Goal: Task Accomplishment & Management: Manage account settings

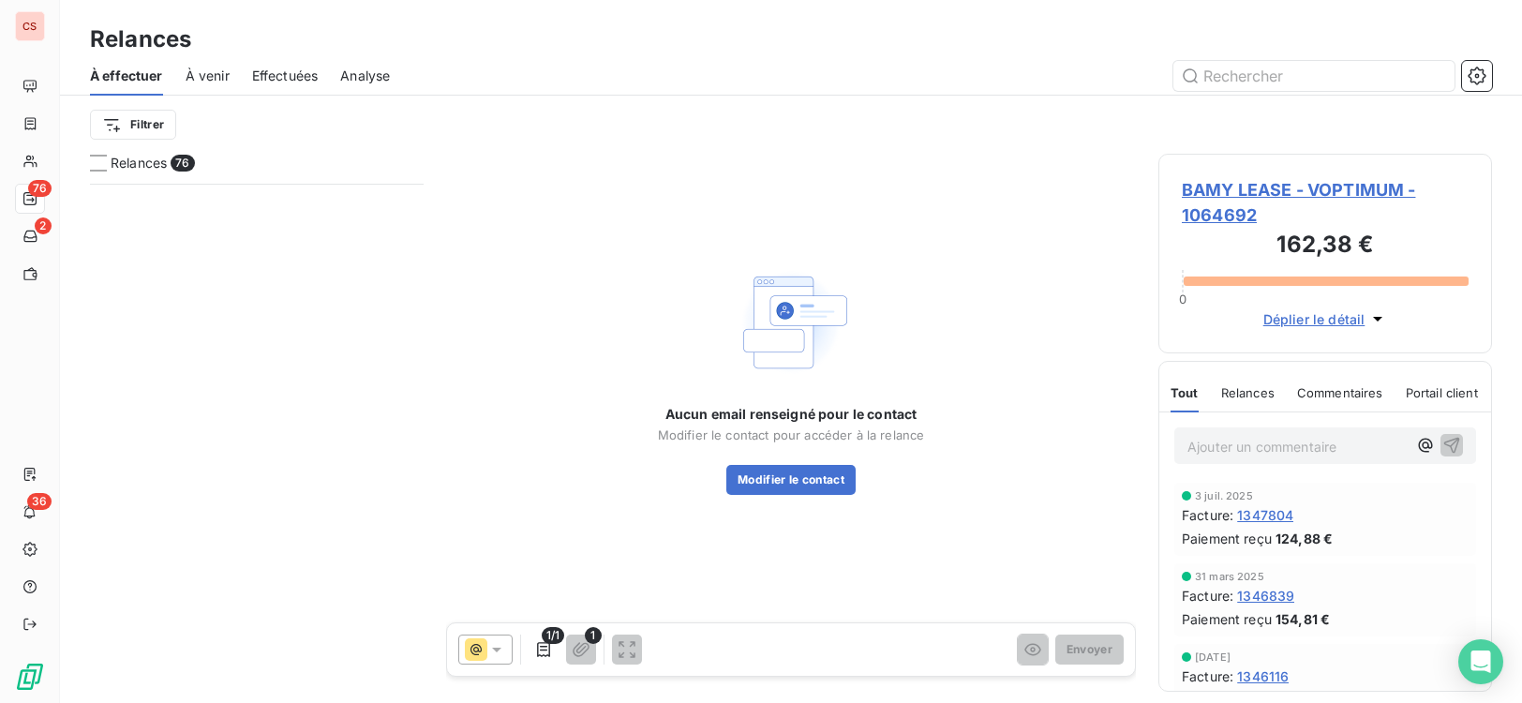
scroll to position [505, 320]
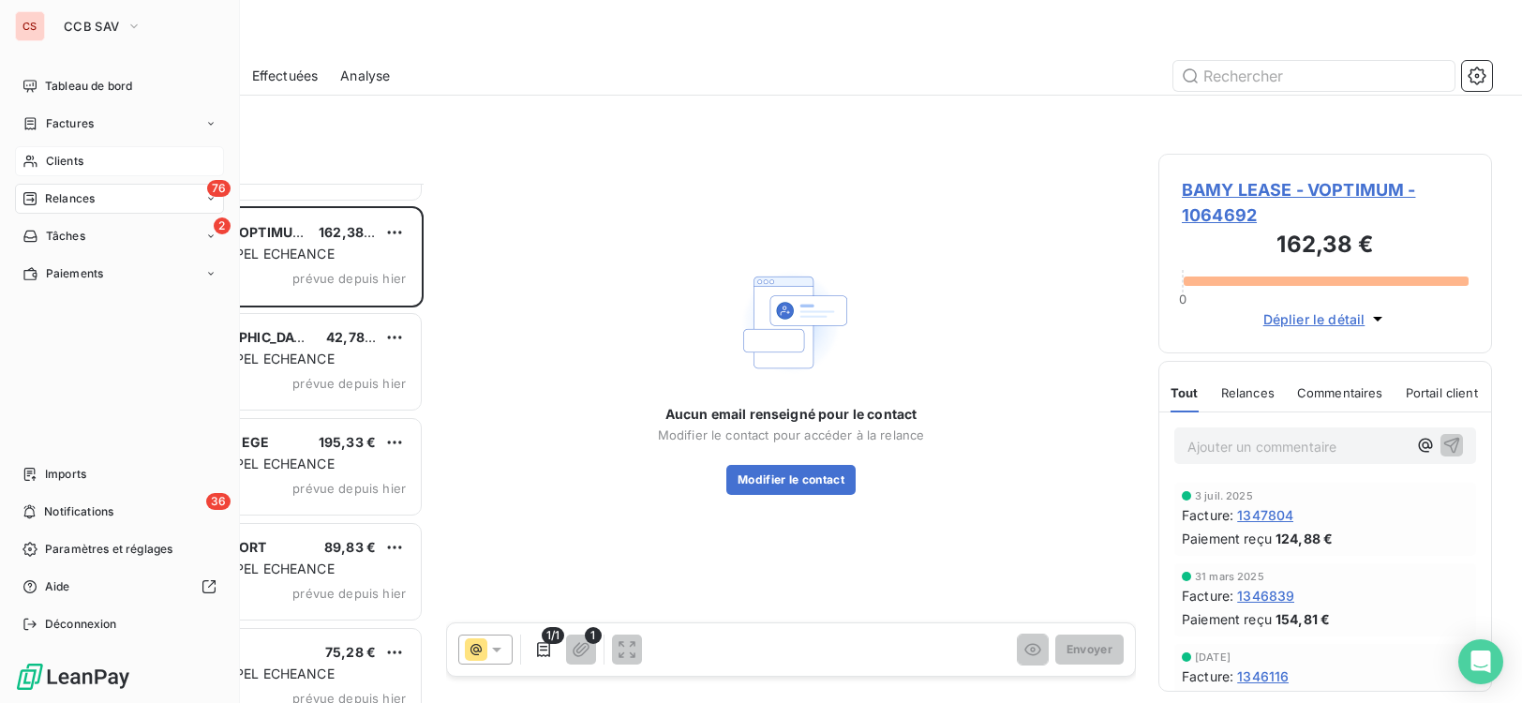
click at [71, 164] on span "Clients" at bounding box center [64, 161] width 37 height 17
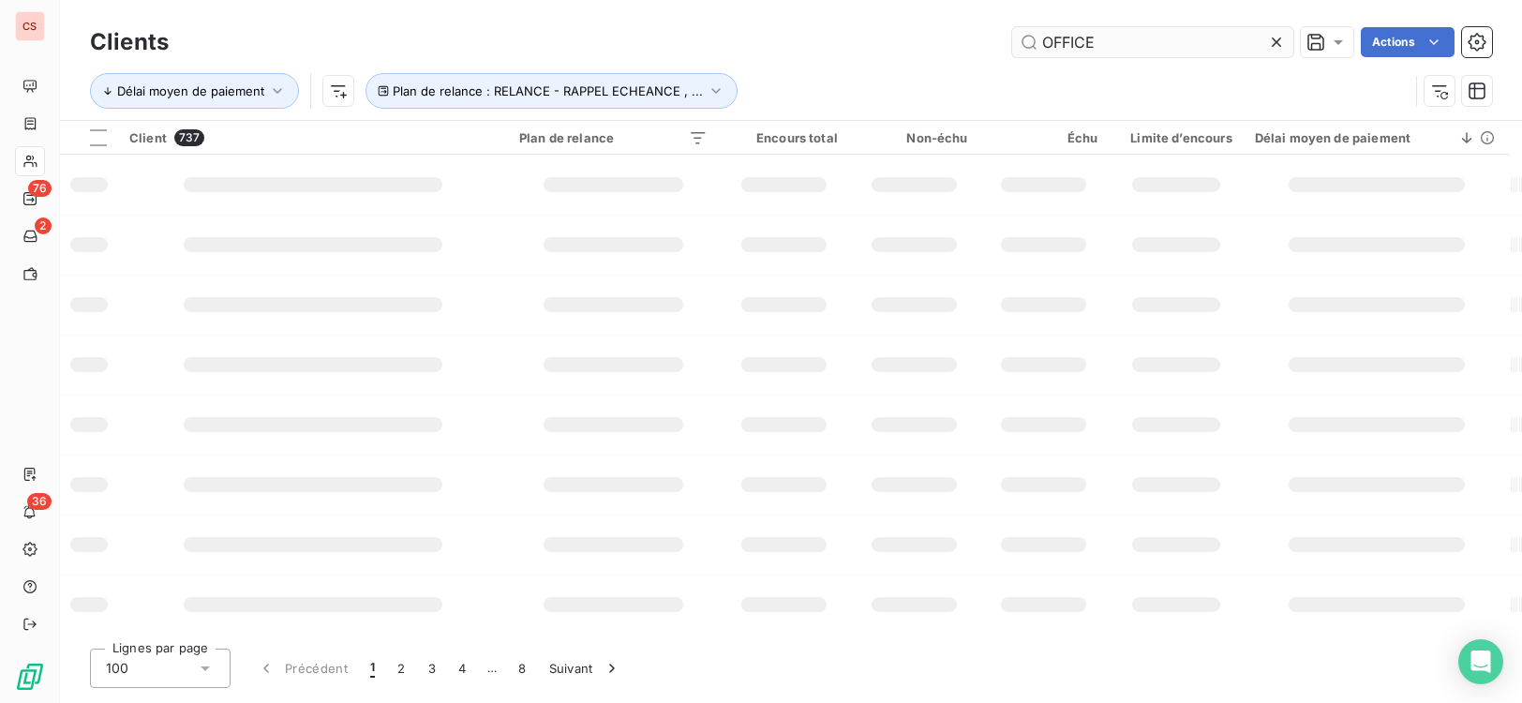
type input "OFFICE"
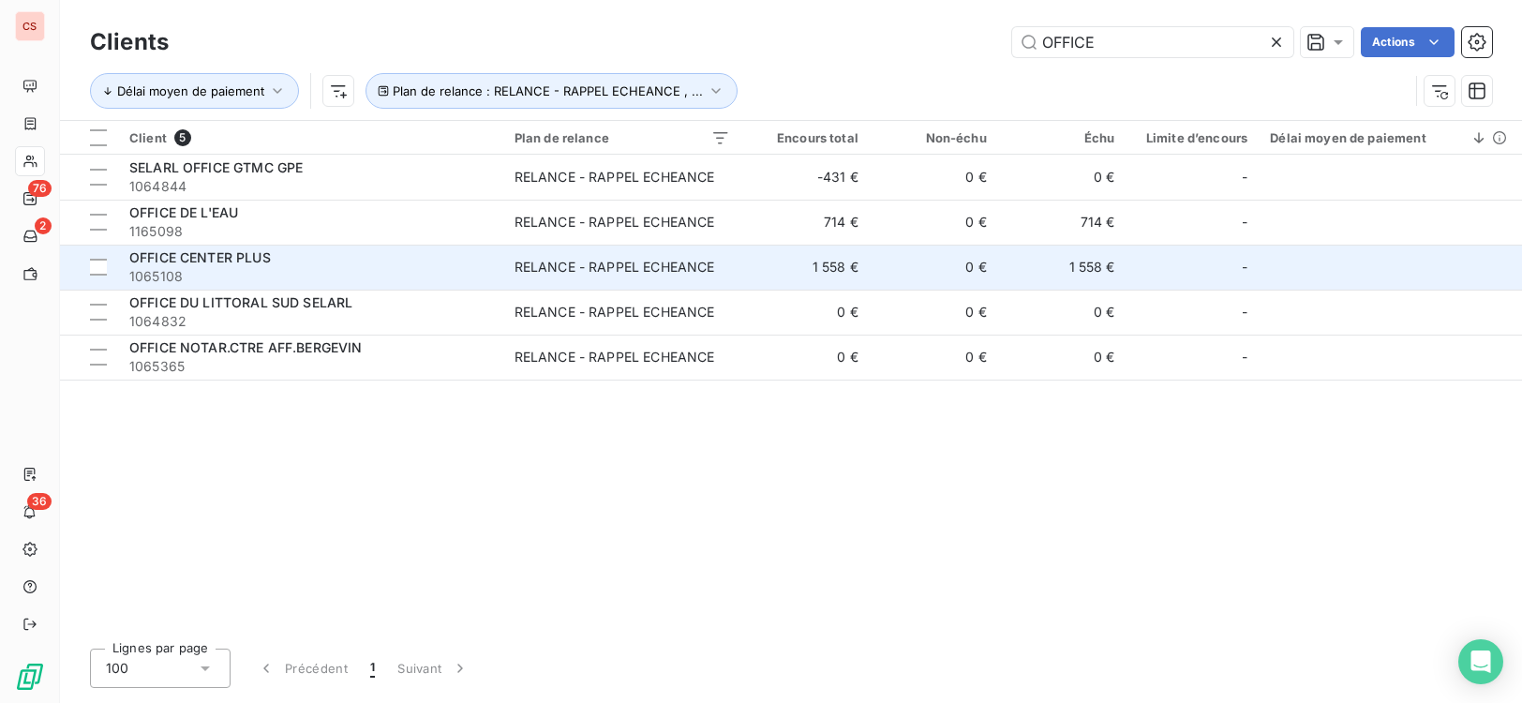
click at [381, 268] on span "1065108" at bounding box center [310, 276] width 363 height 19
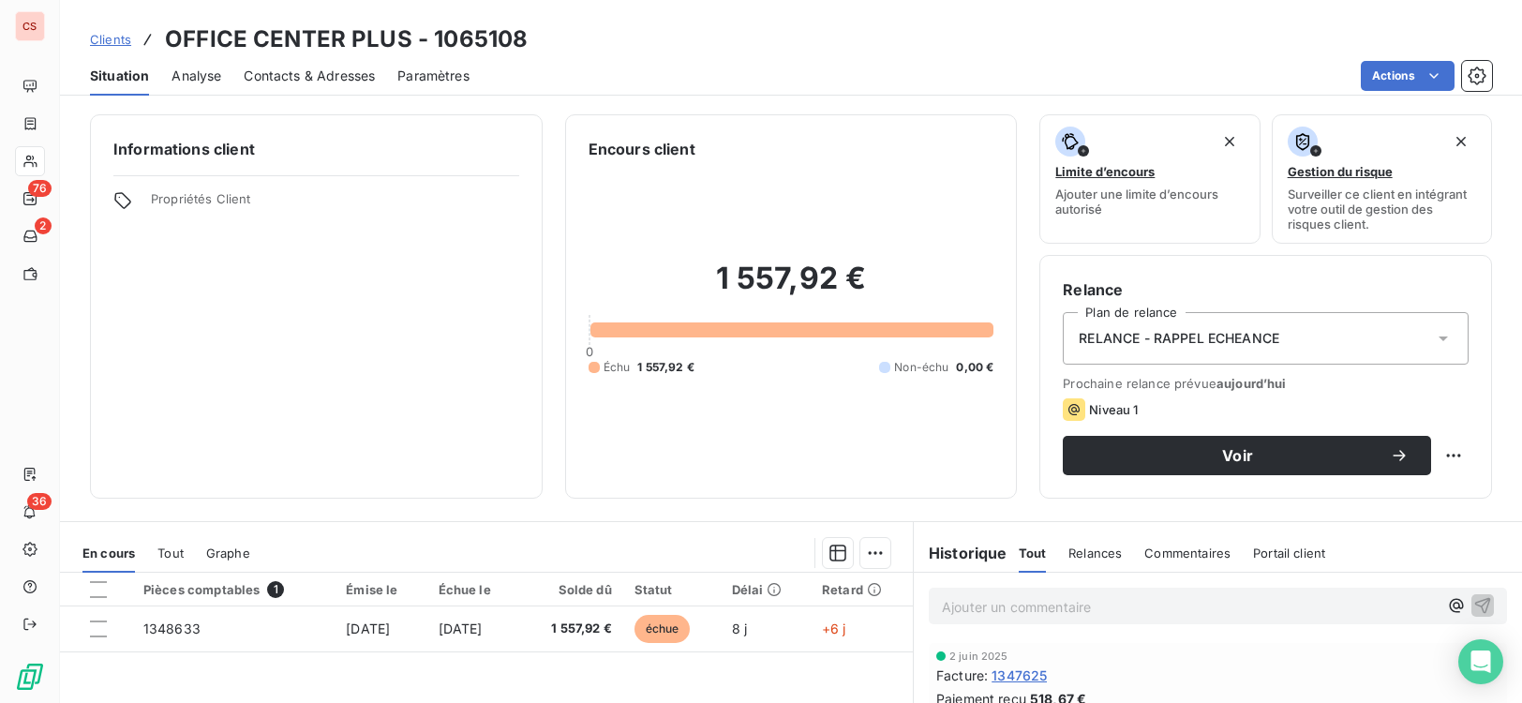
click at [1437, 335] on icon at bounding box center [1443, 338] width 19 height 19
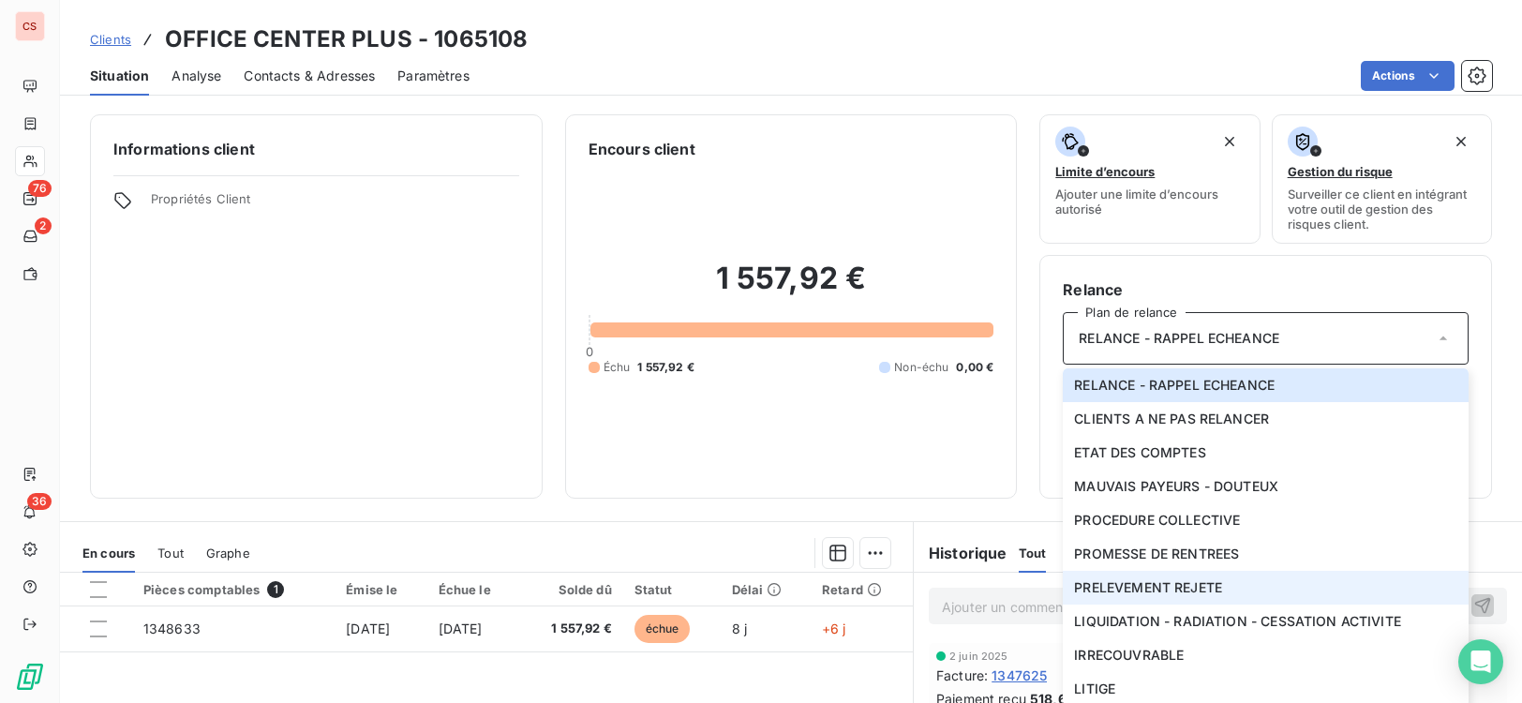
click at [1168, 593] on span "PRELEVEMENT REJETE" at bounding box center [1148, 587] width 148 height 19
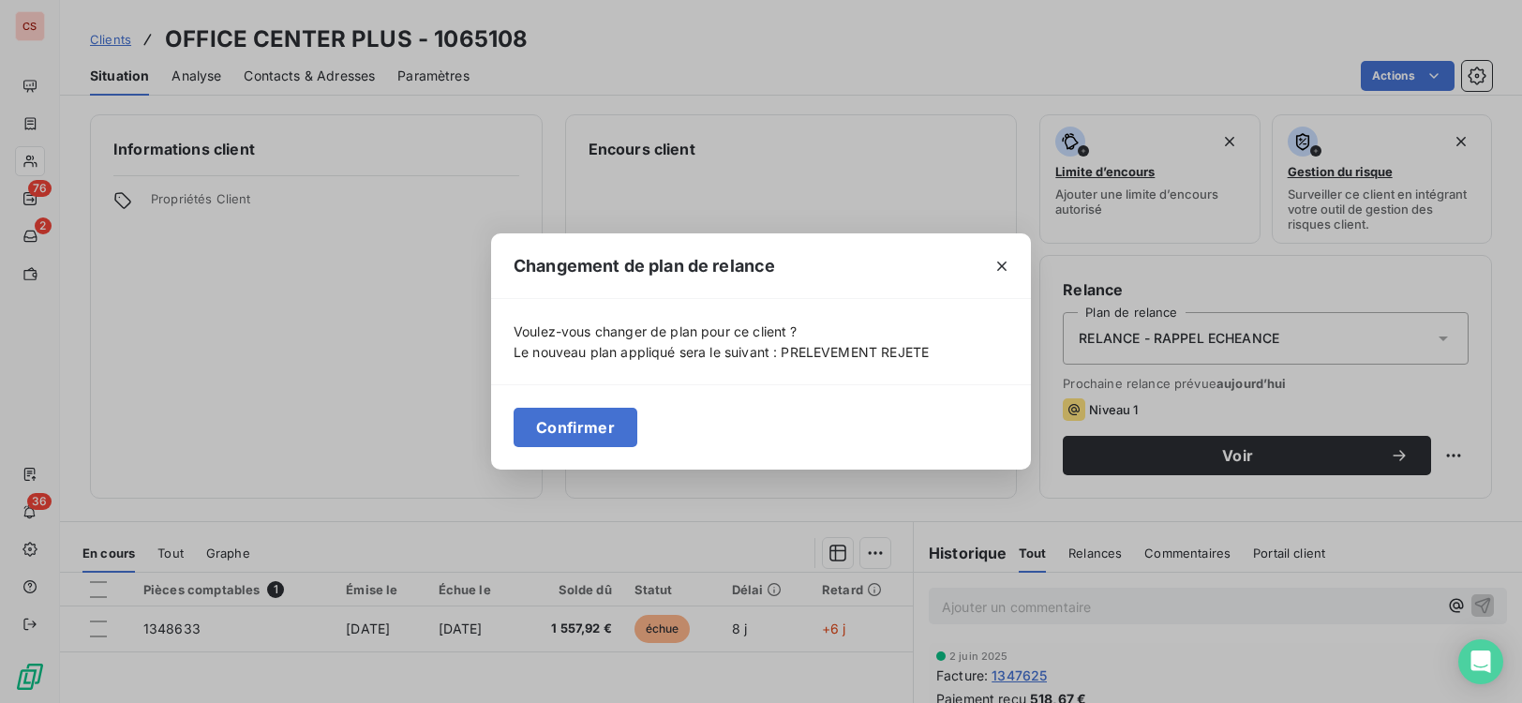
click at [587, 428] on button "Confirmer" at bounding box center [576, 427] width 124 height 39
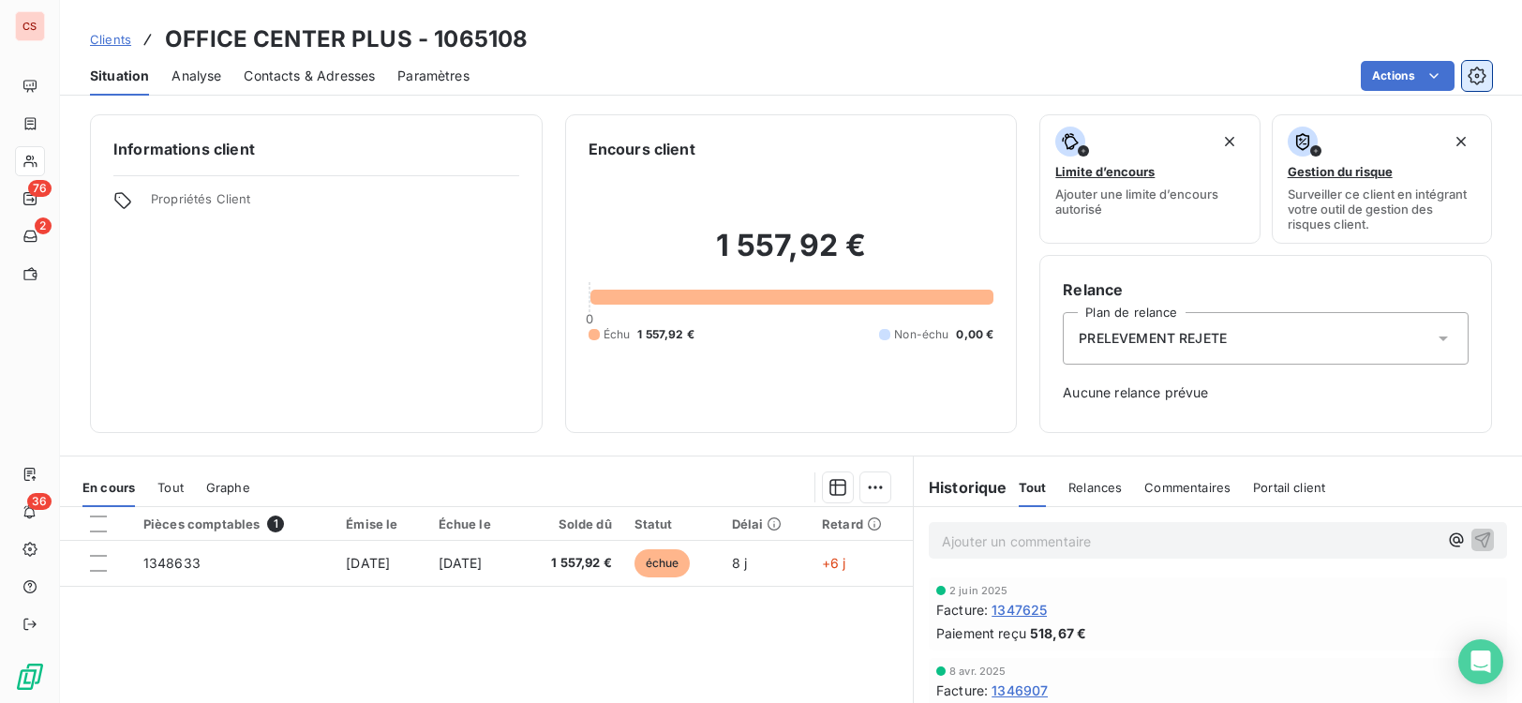
click at [1483, 79] on icon "button" at bounding box center [1477, 76] width 18 height 18
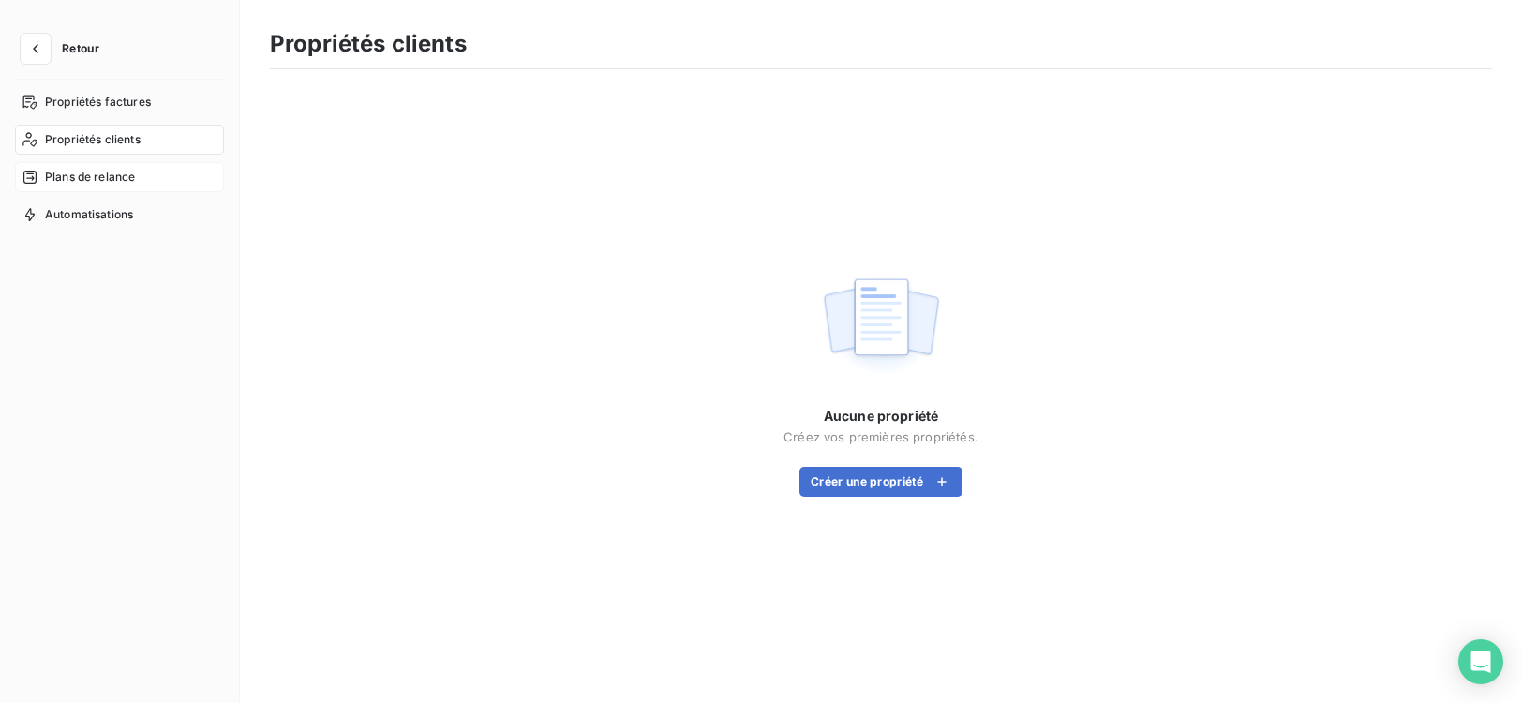
click at [137, 176] on div "Plans de relance" at bounding box center [119, 177] width 209 height 30
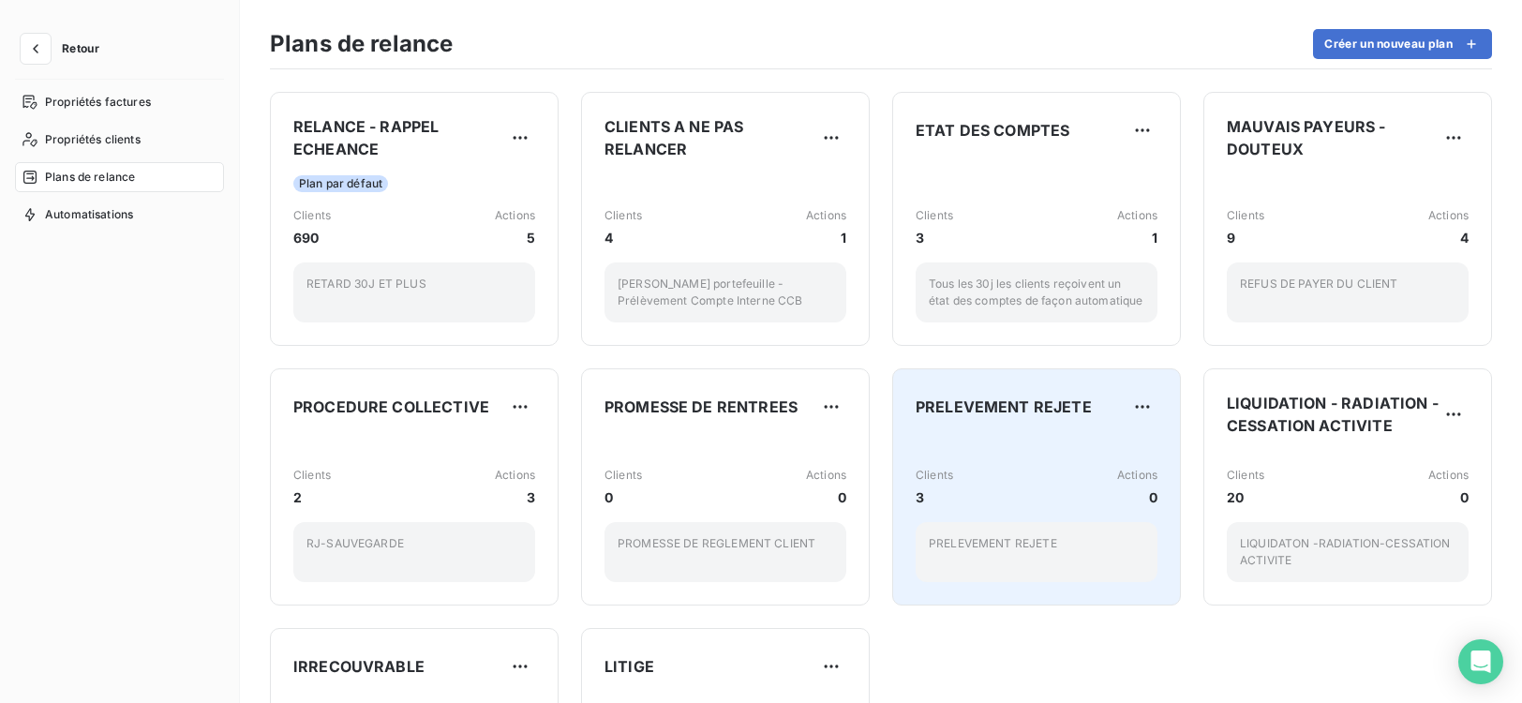
click at [1039, 471] on div "Clients 3 Actions 0" at bounding box center [1037, 487] width 242 height 40
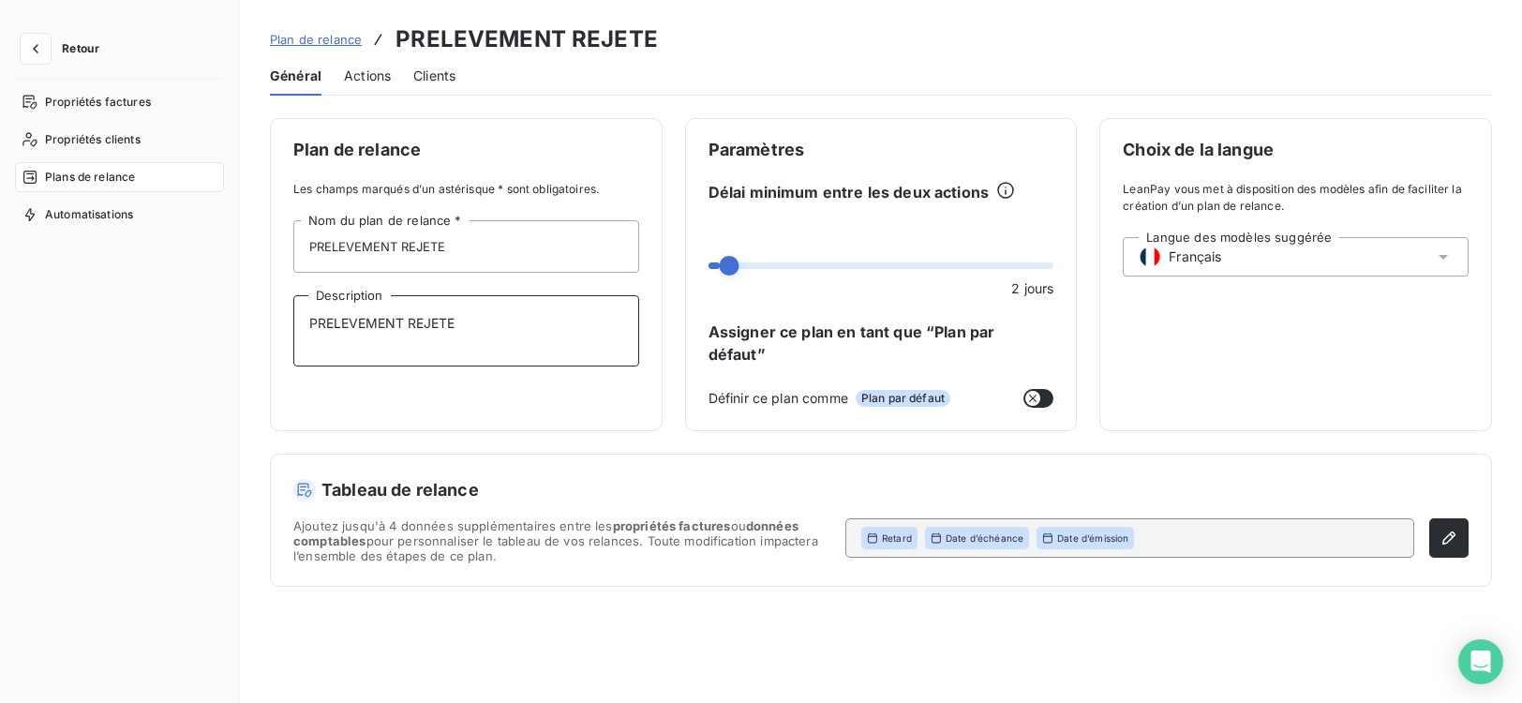
drag, startPoint x: 471, startPoint y: 321, endPoint x: 408, endPoint y: 332, distance: 63.6
click at [408, 332] on textarea "PRELEVEMENT REJETE" at bounding box center [466, 330] width 346 height 71
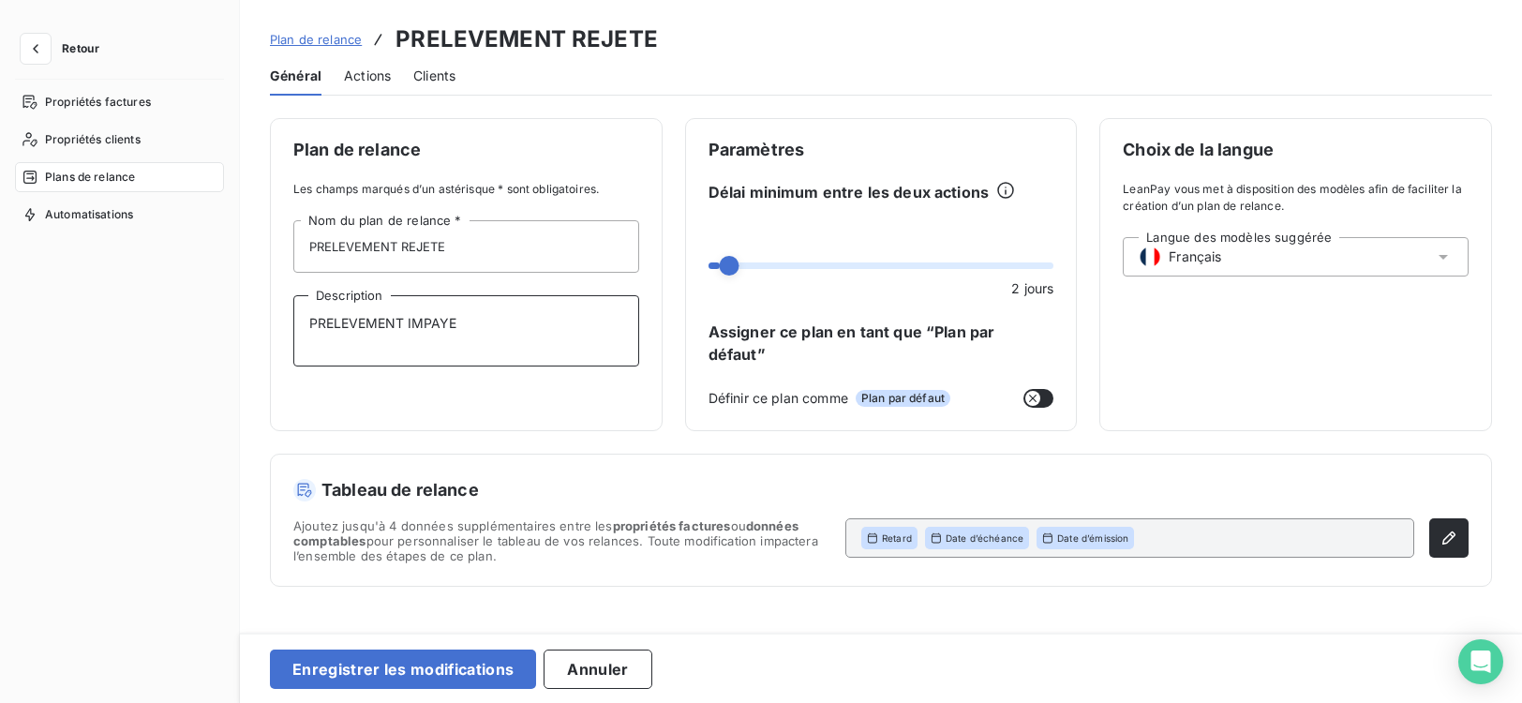
type textarea "PRELEVEMENT IMPAYE"
drag, startPoint x: 452, startPoint y: 249, endPoint x: 399, endPoint y: 244, distance: 52.8
click at [399, 244] on input "PRELEVEMENT REJETE" at bounding box center [466, 246] width 346 height 52
click at [398, 244] on input "PRELEVEMENTIMPAY" at bounding box center [466, 246] width 346 height 52
click at [451, 247] on input "PRELEVEMENT IMPAY" at bounding box center [466, 246] width 346 height 52
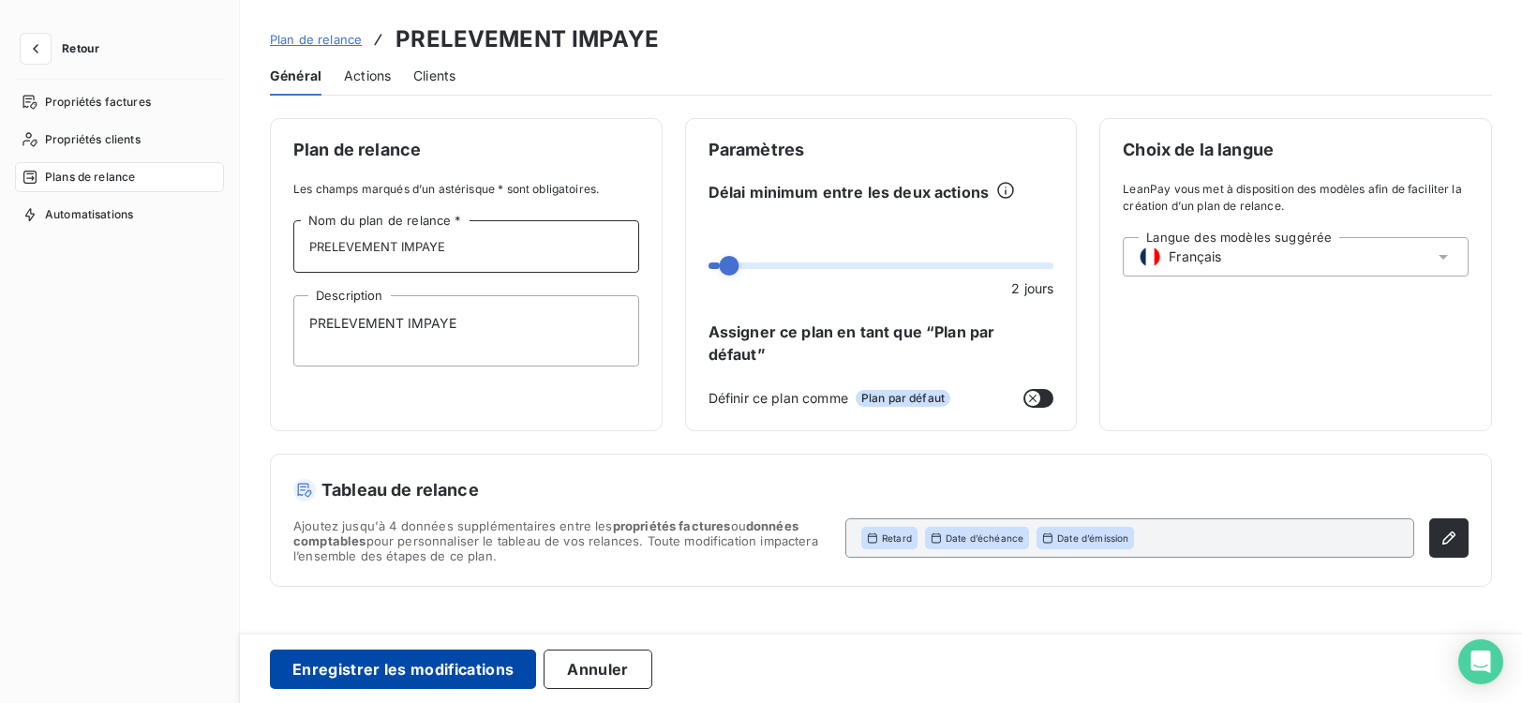
type input "PRELEVEMENT IMPAYE"
click at [463, 670] on button "Enregistrer les modifications" at bounding box center [403, 669] width 266 height 39
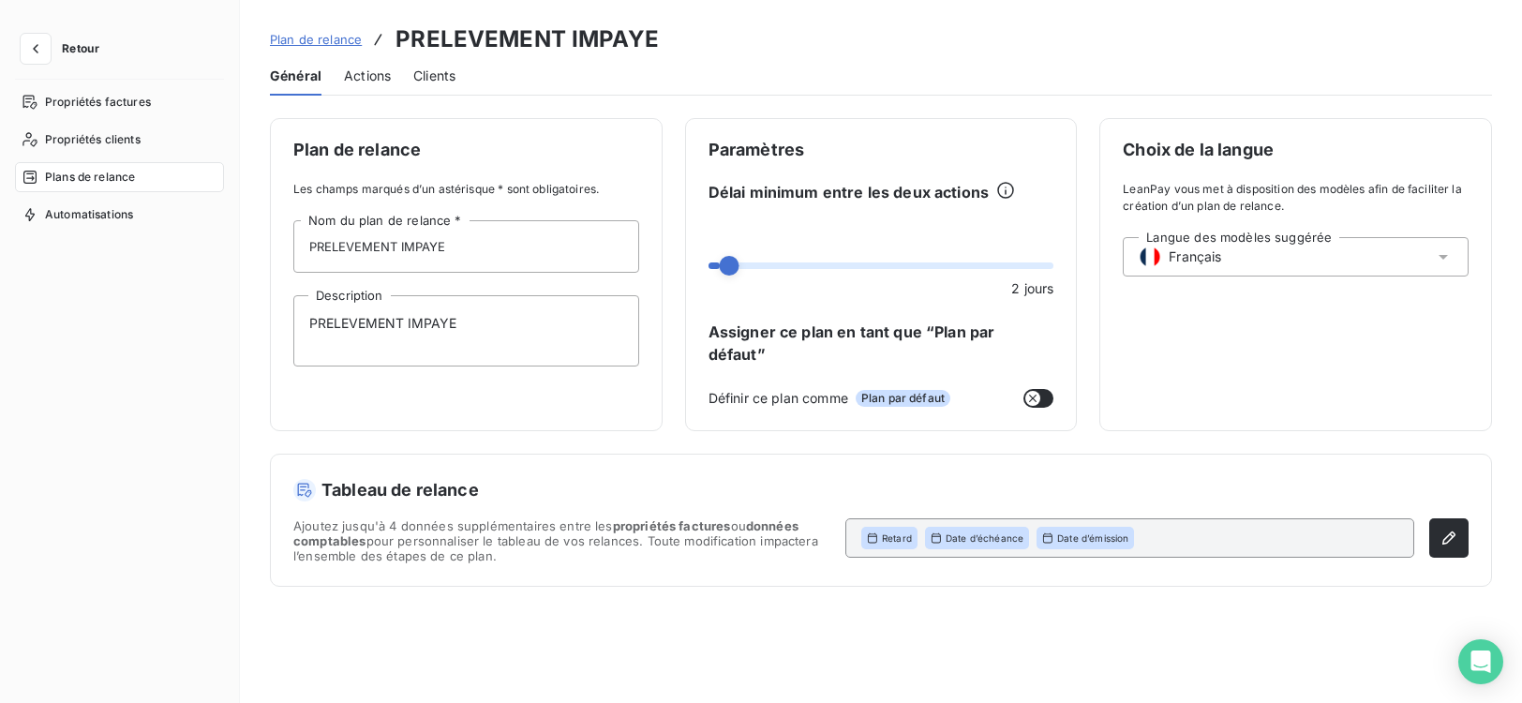
click at [1066, 667] on div "Plan de relance Les champs marqués d’un astérisque * sont obligatoires. PRELEVE…" at bounding box center [881, 399] width 1282 height 562
click at [331, 426] on div "Plan de relance Les champs marqués d’un astérisque * sont obligatoires. PRELEVE…" at bounding box center [881, 352] width 1222 height 469
click at [107, 143] on span "Propriétés clients" at bounding box center [93, 139] width 96 height 17
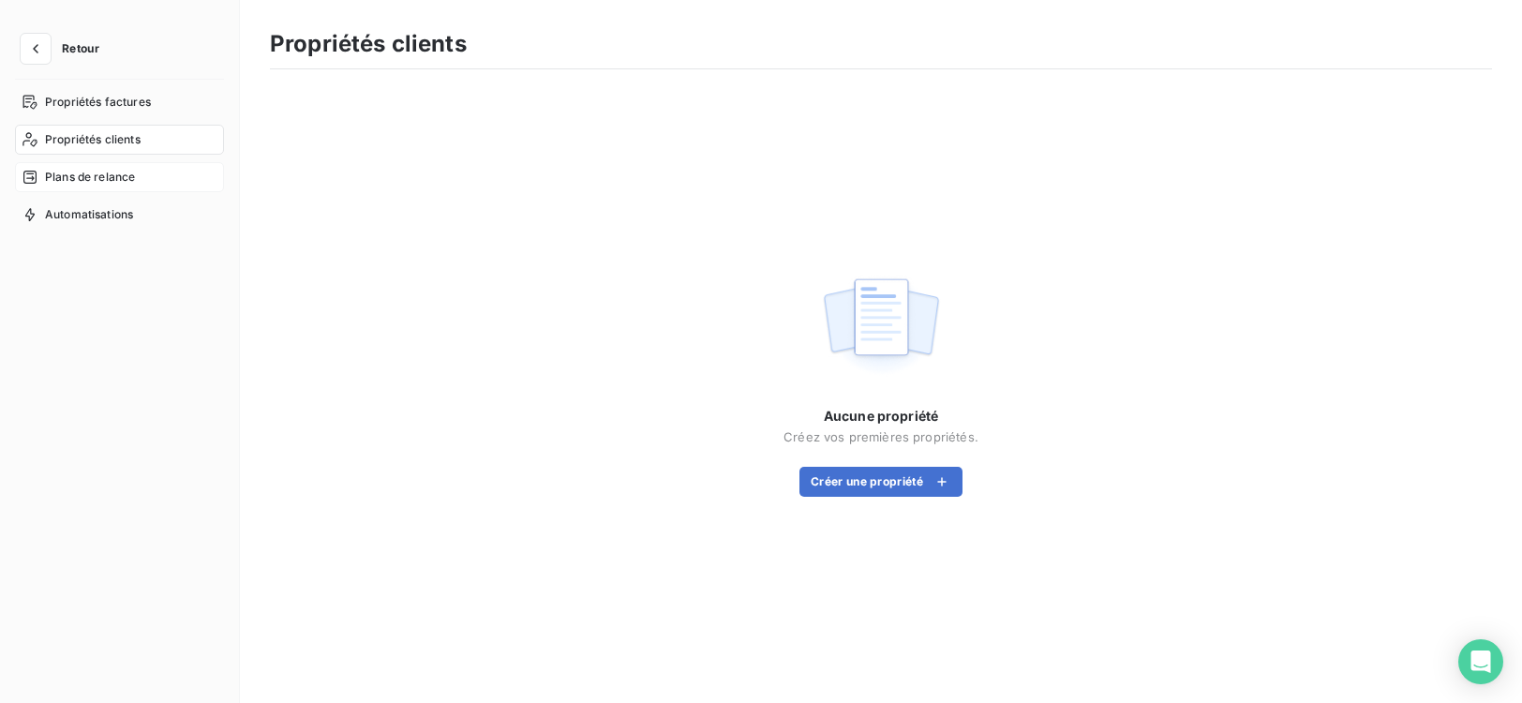
click at [112, 178] on span "Plans de relance" at bounding box center [90, 177] width 90 height 17
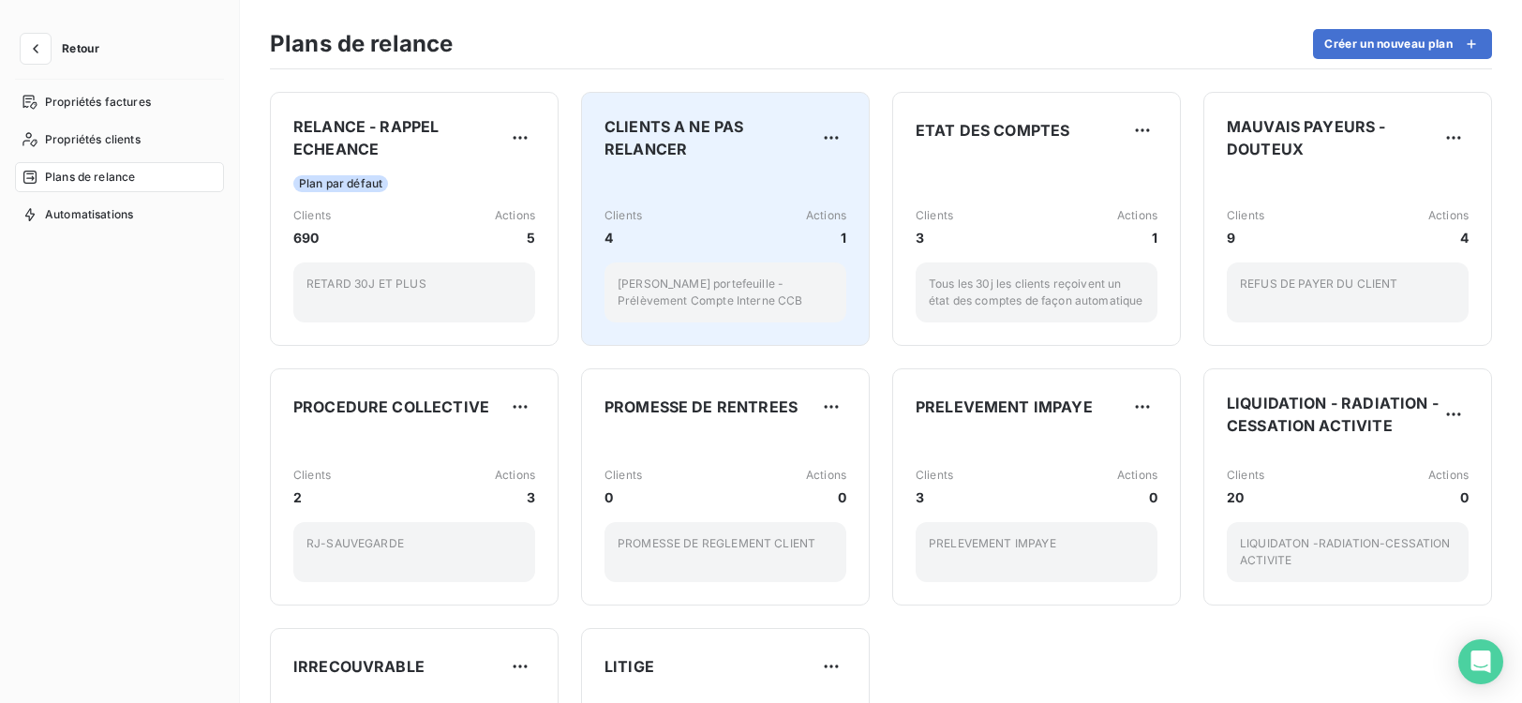
click at [796, 238] on div "Clients 4 Actions 1" at bounding box center [726, 227] width 242 height 40
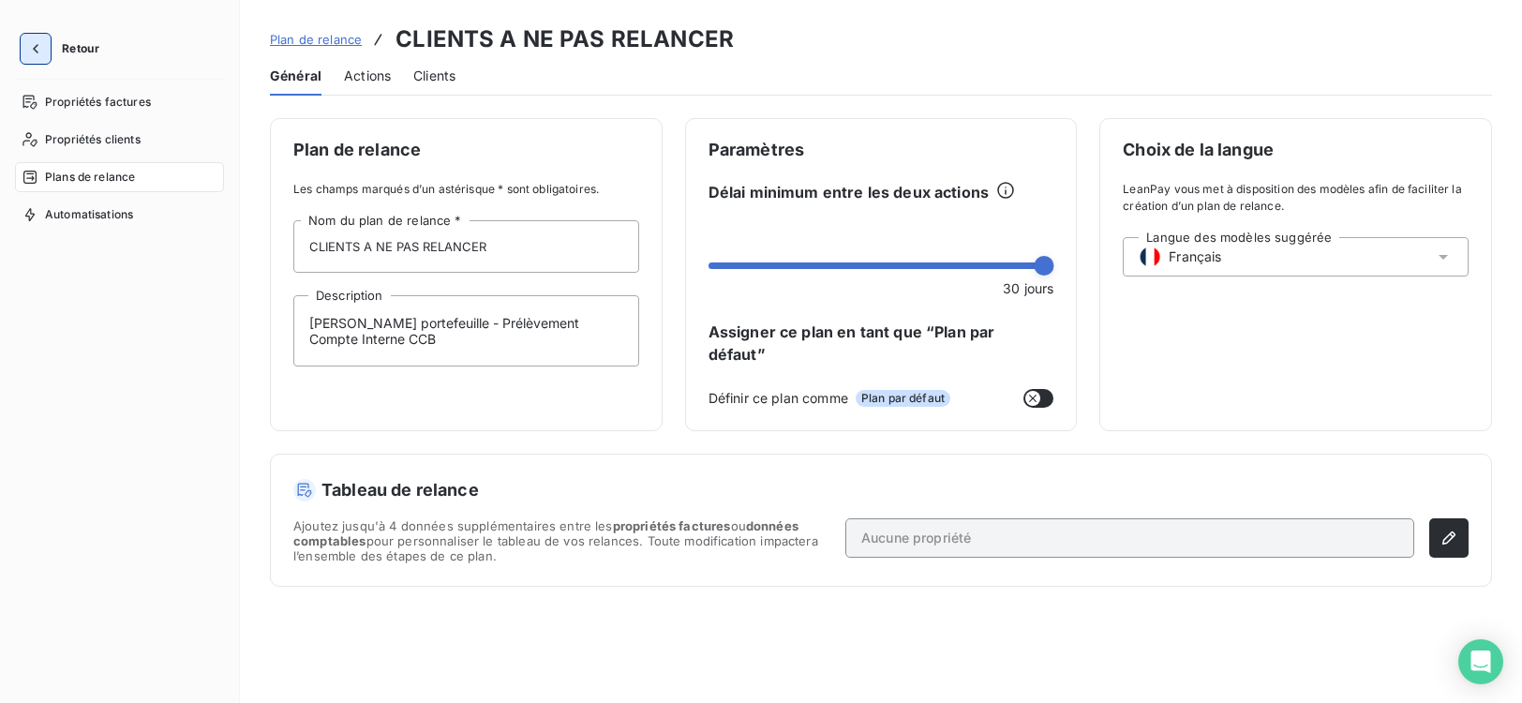
click at [28, 43] on icon "button" at bounding box center [35, 48] width 19 height 19
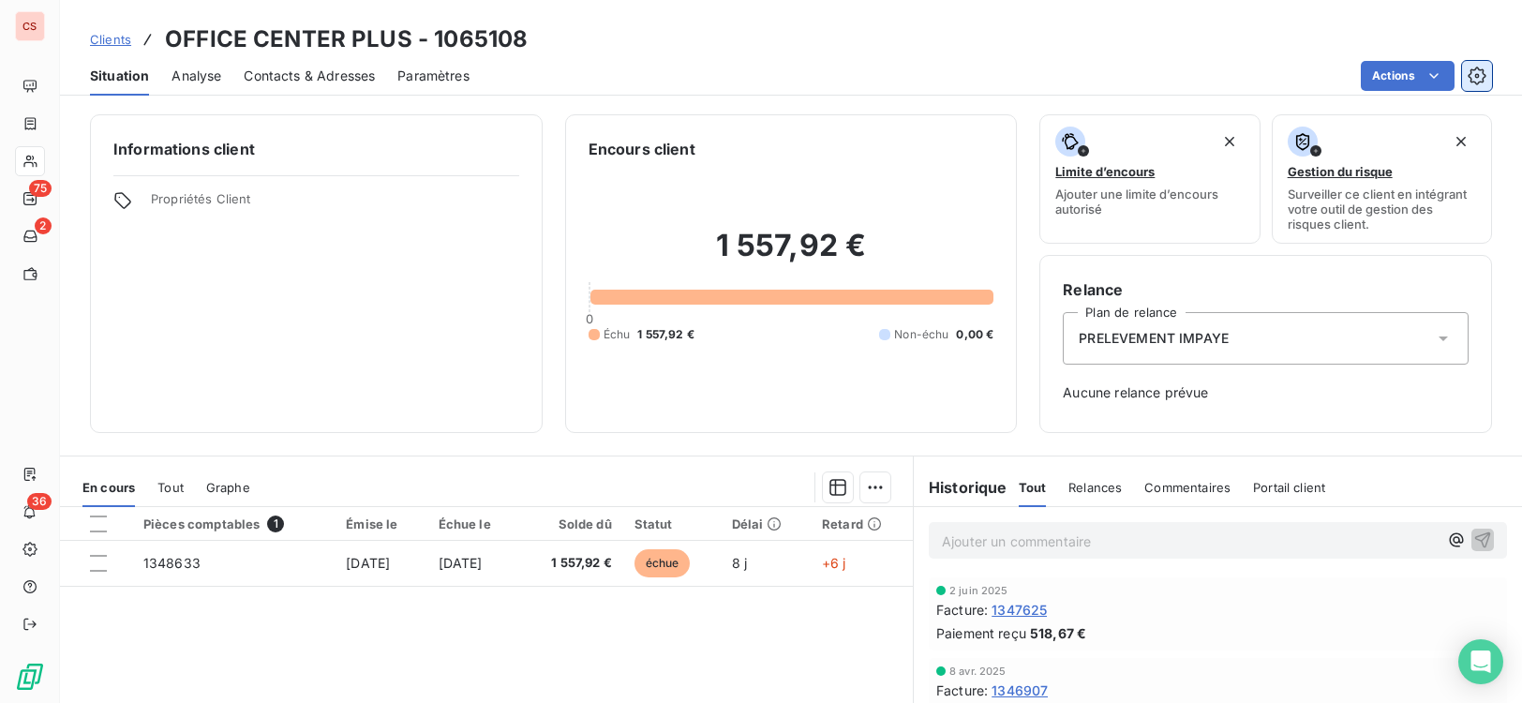
click at [1474, 69] on icon "button" at bounding box center [1477, 76] width 18 height 18
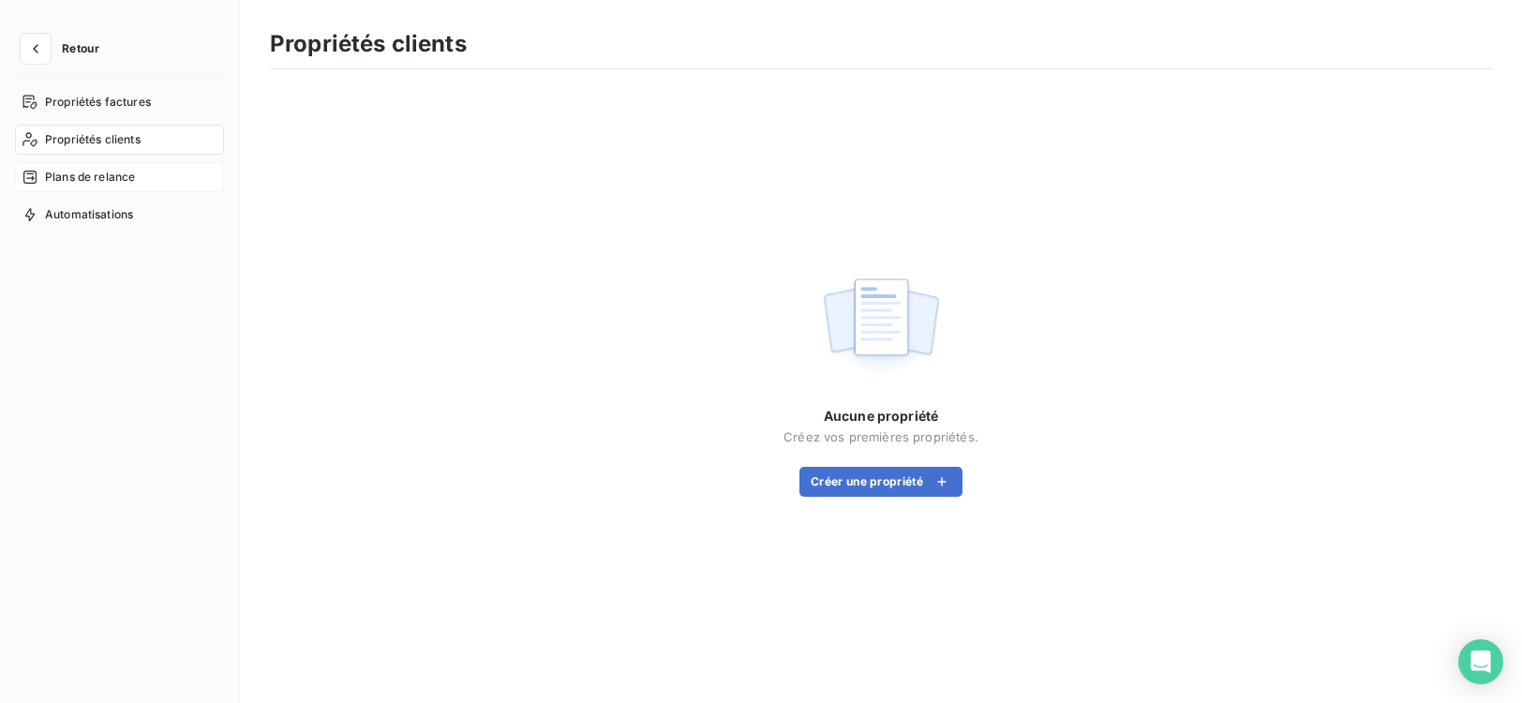
click at [131, 174] on span "Plans de relance" at bounding box center [90, 177] width 90 height 17
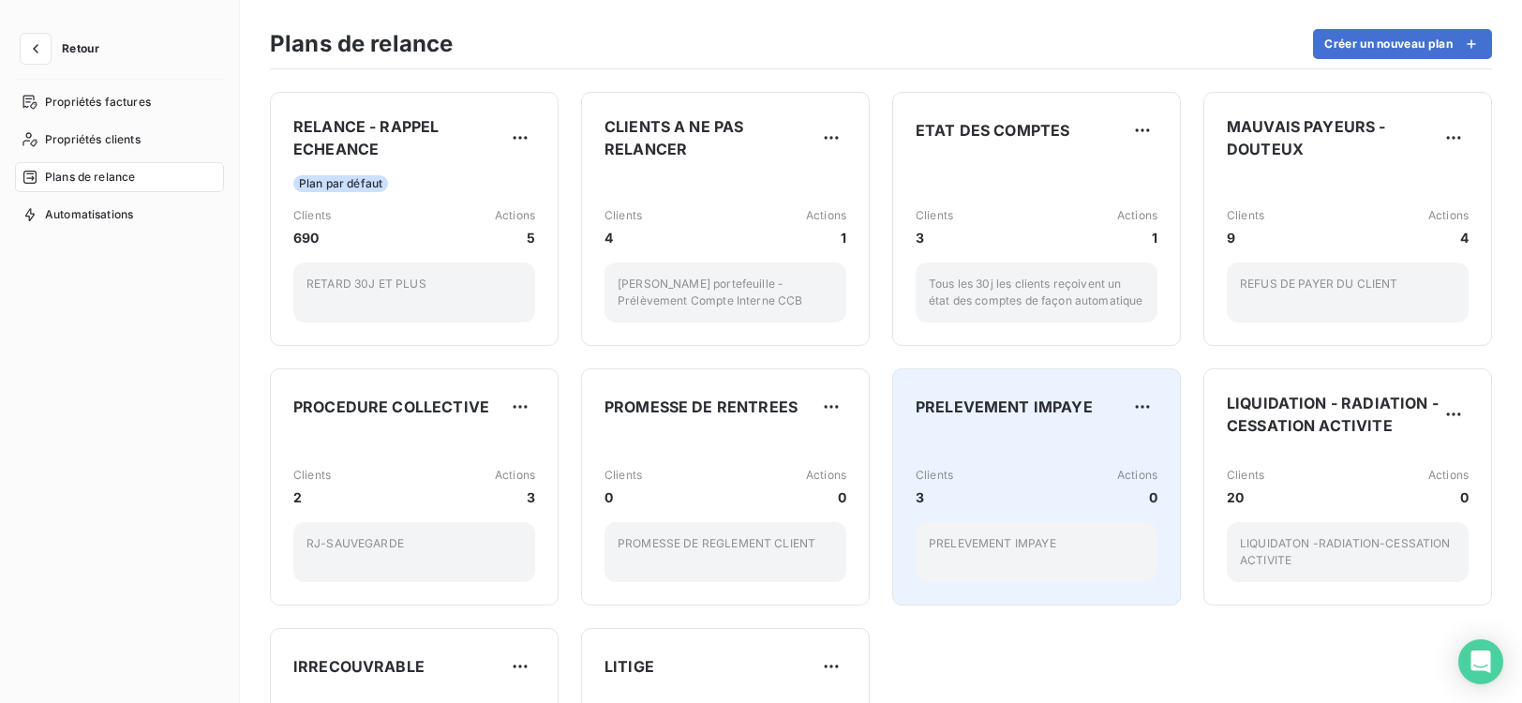
click at [1014, 538] on p "PRELEVEMENT IMPAYE" at bounding box center [1037, 543] width 216 height 17
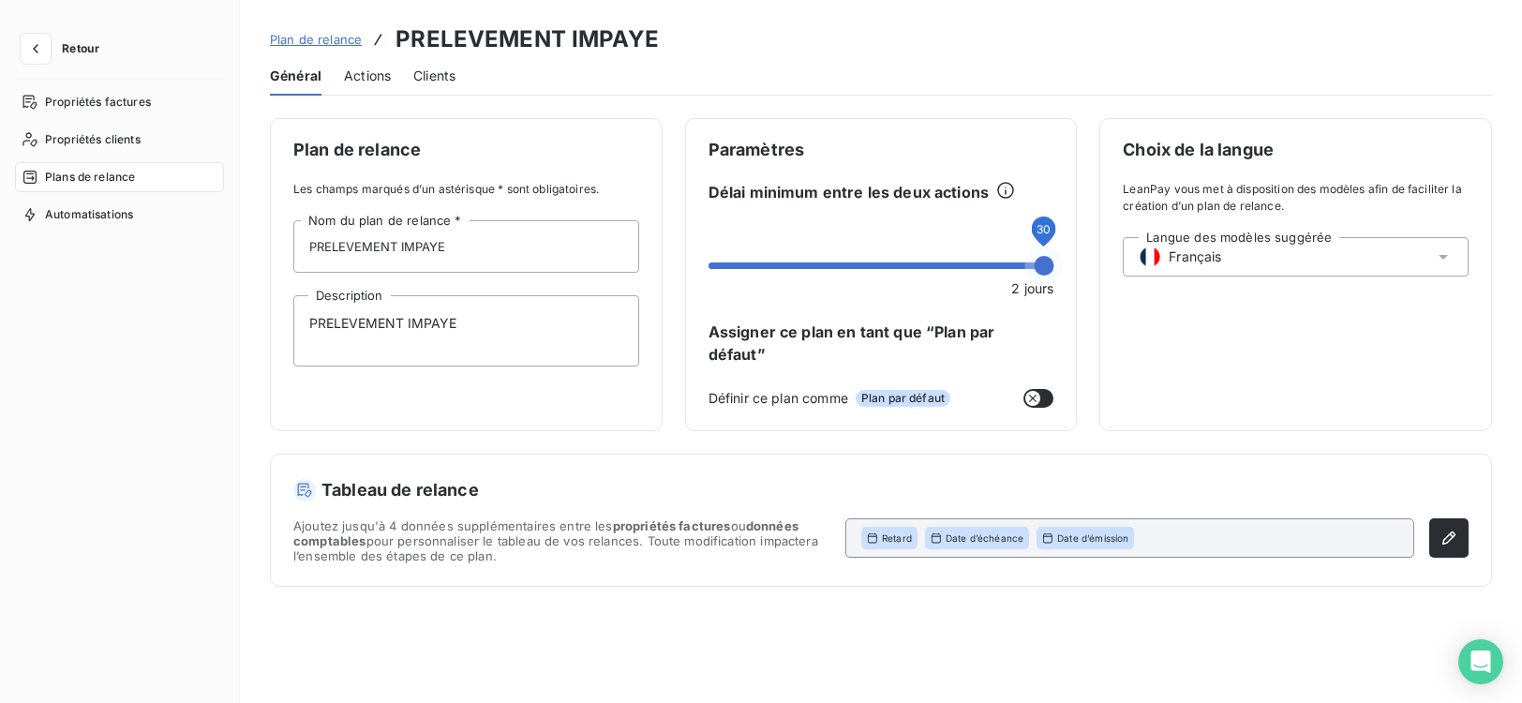
click at [1054, 276] on span at bounding box center [1044, 266] width 20 height 20
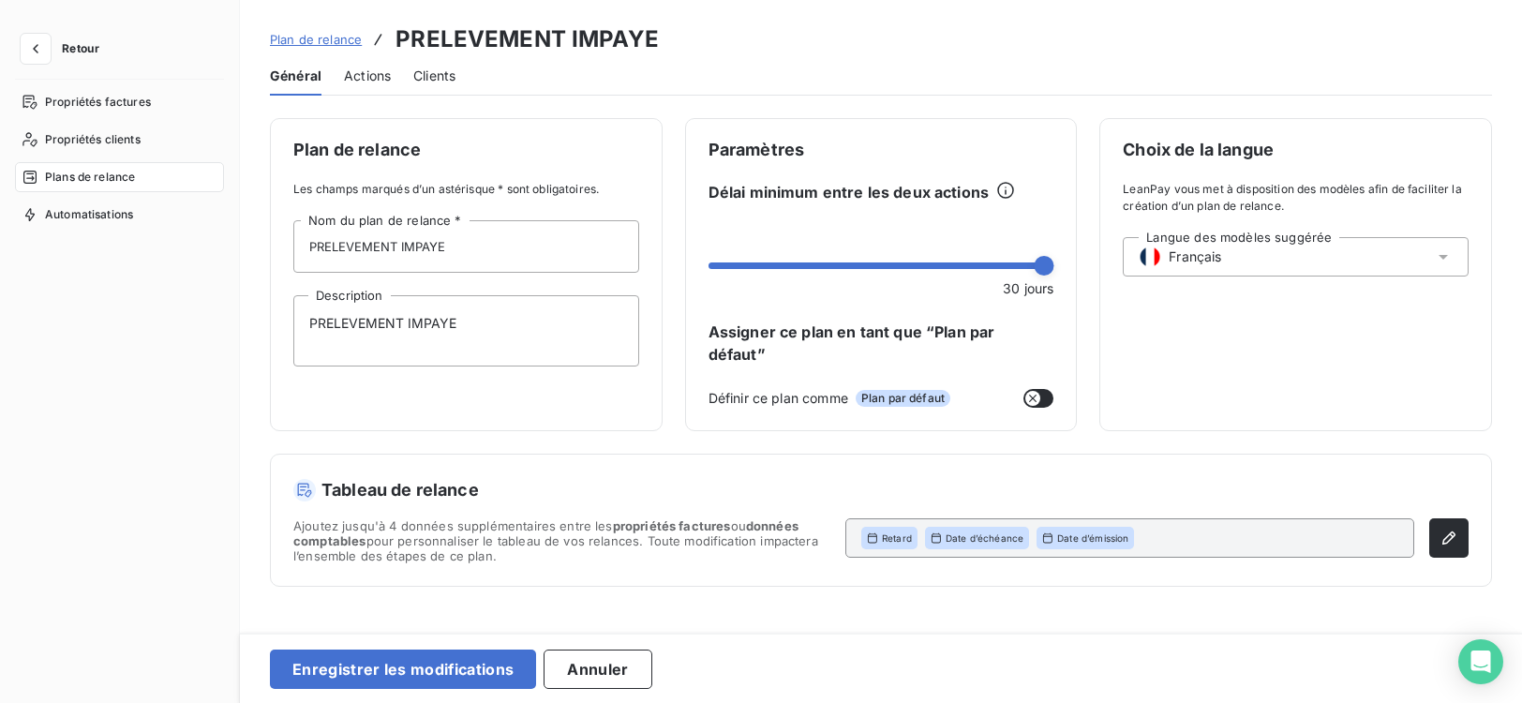
click at [1202, 455] on div "Tableau de relance Ajoutez jusqu'à 4 données supplémentaires entre les propriét…" at bounding box center [881, 520] width 1220 height 131
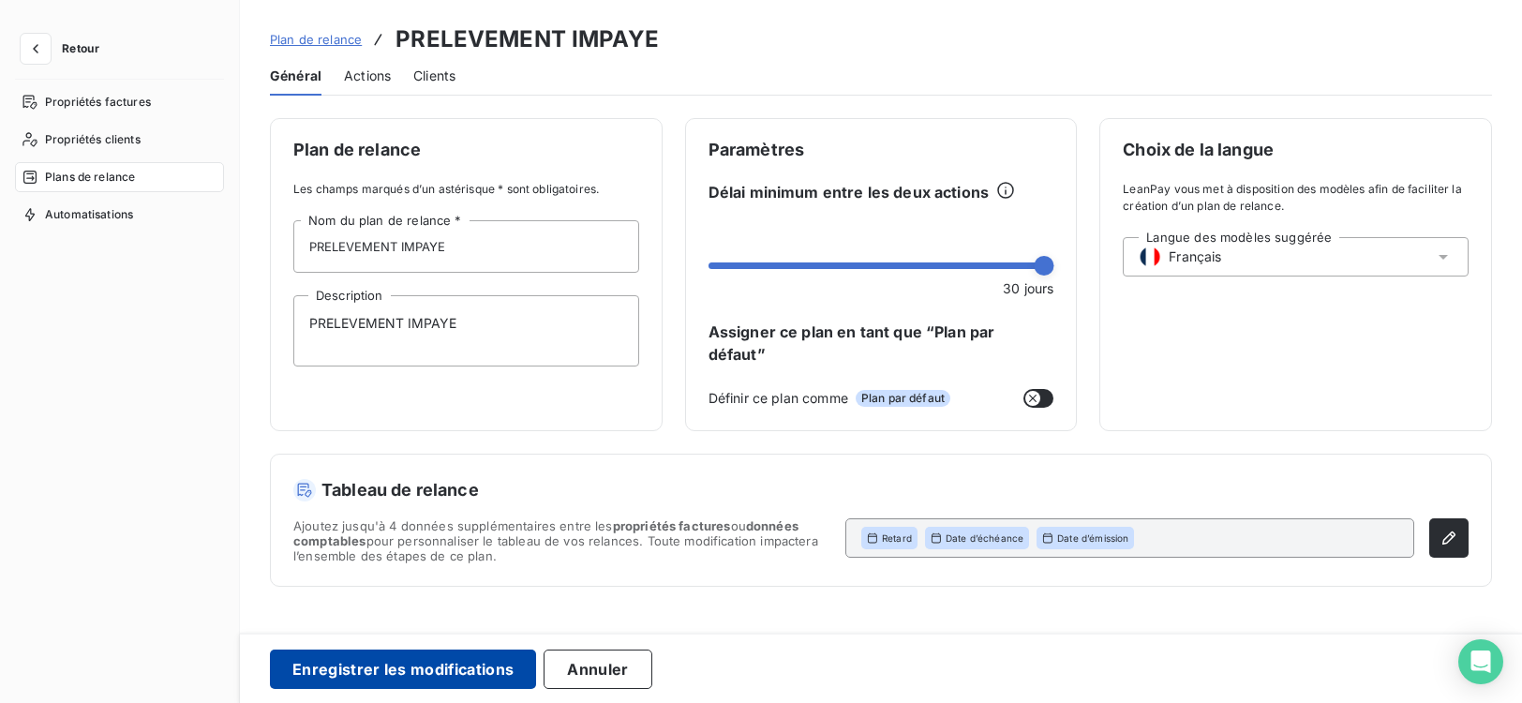
click at [355, 676] on button "Enregistrer les modifications" at bounding box center [403, 669] width 266 height 39
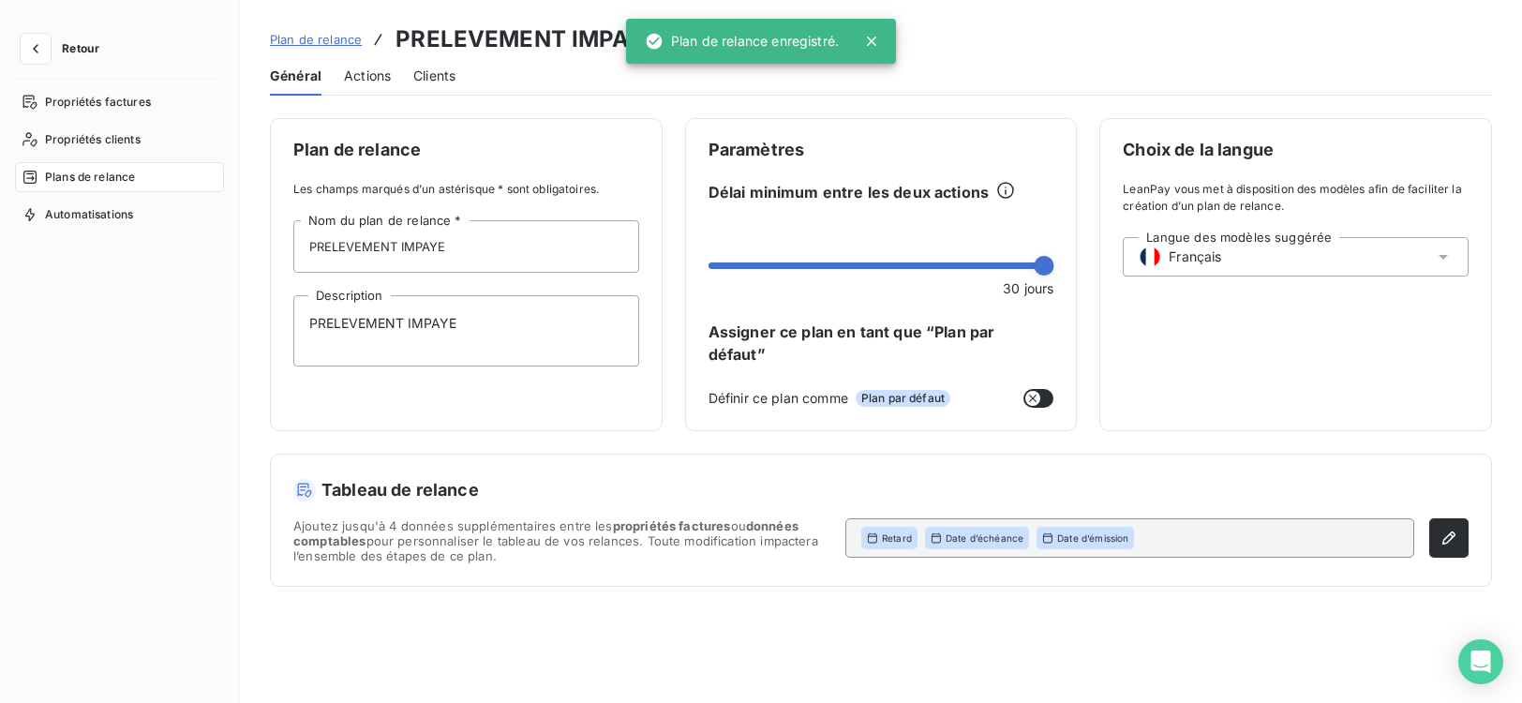
click at [63, 45] on span "Retour" at bounding box center [80, 48] width 37 height 11
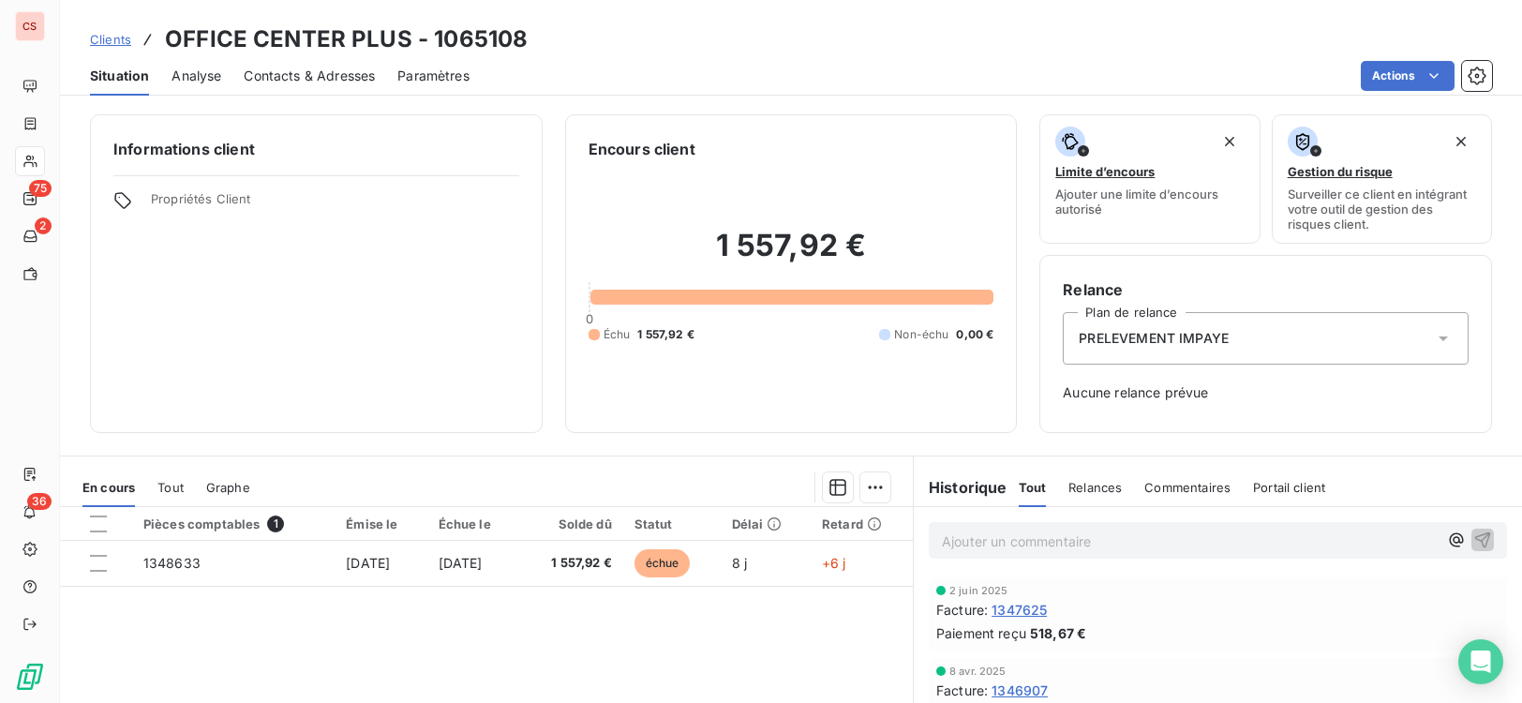
click at [1356, 350] on div "PRELEVEMENT IMPAYE" at bounding box center [1266, 338] width 406 height 52
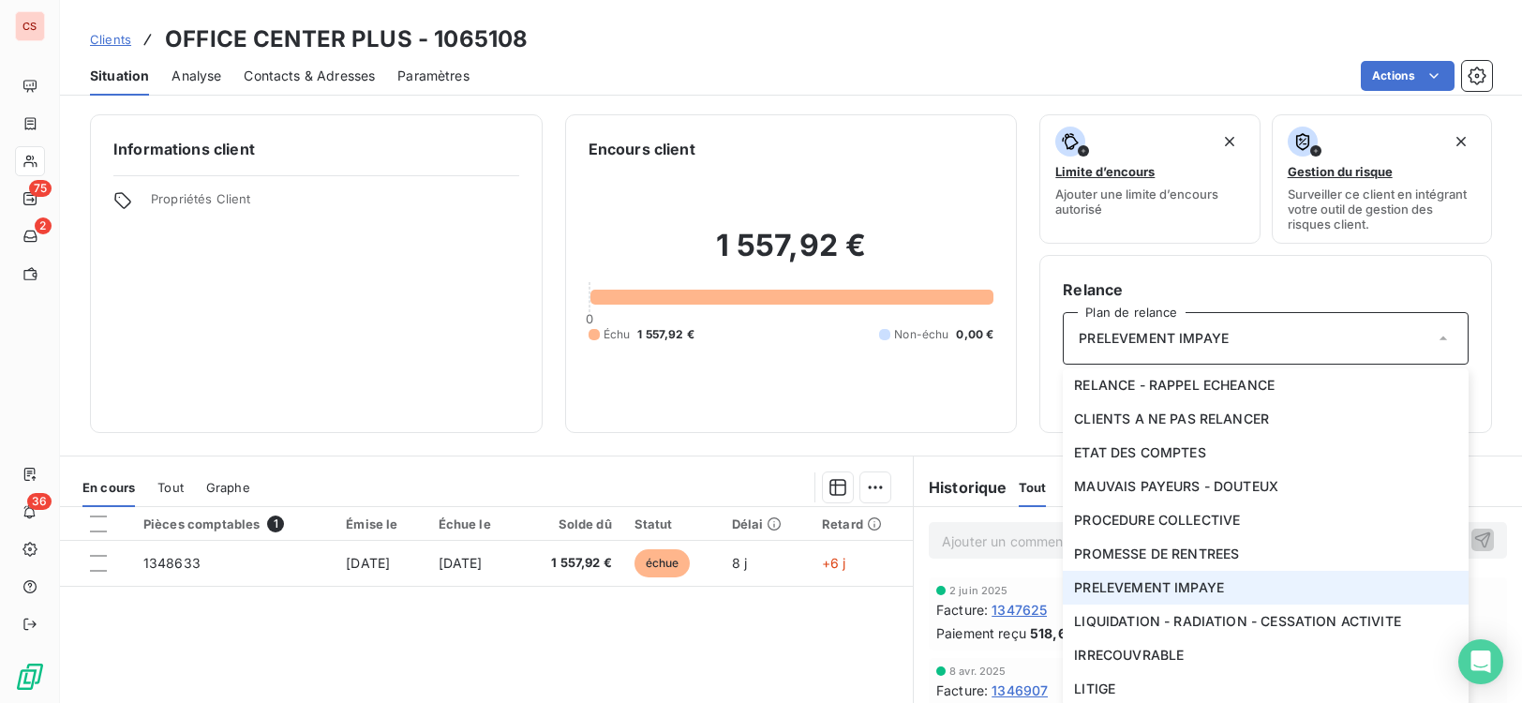
click at [1196, 584] on span "PRELEVEMENT IMPAYE" at bounding box center [1149, 587] width 150 height 19
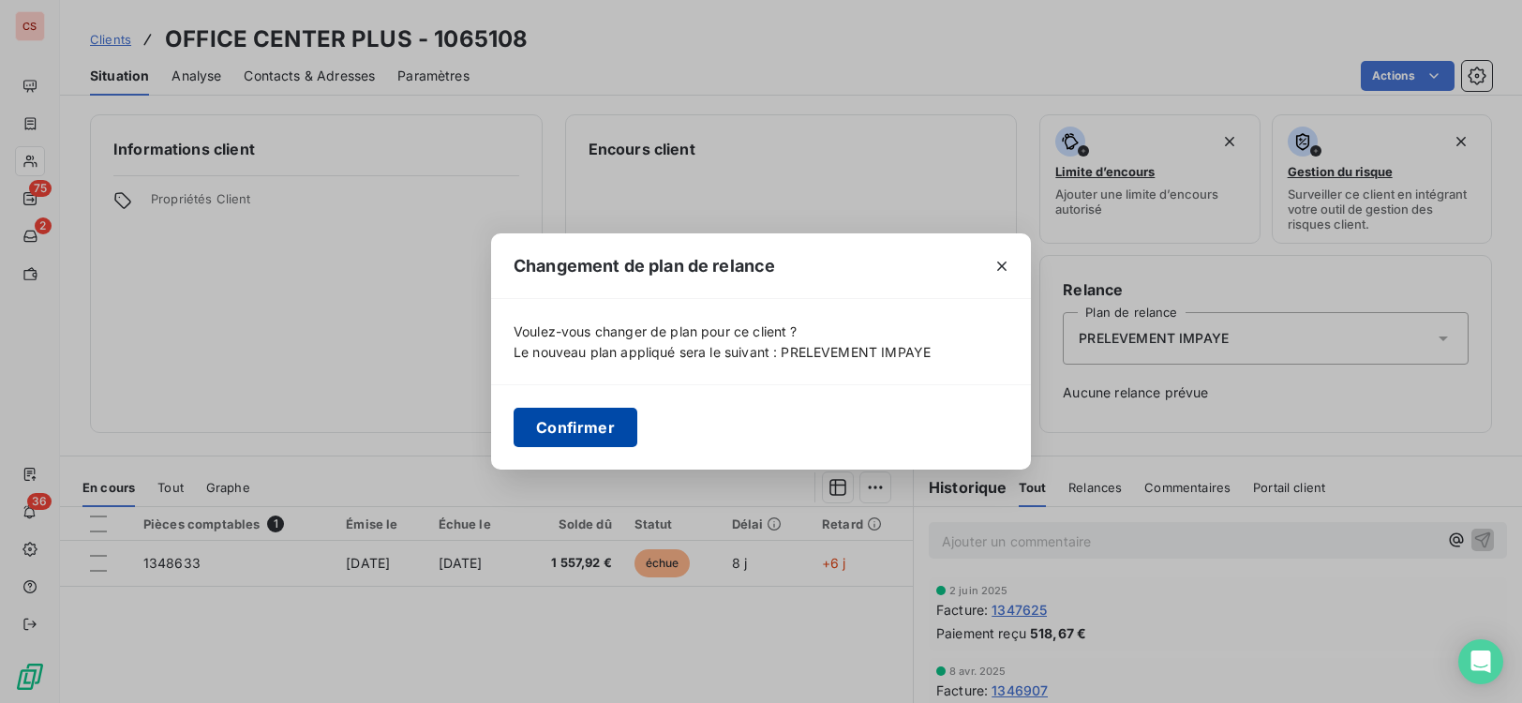
click at [581, 435] on button "Confirmer" at bounding box center [576, 427] width 124 height 39
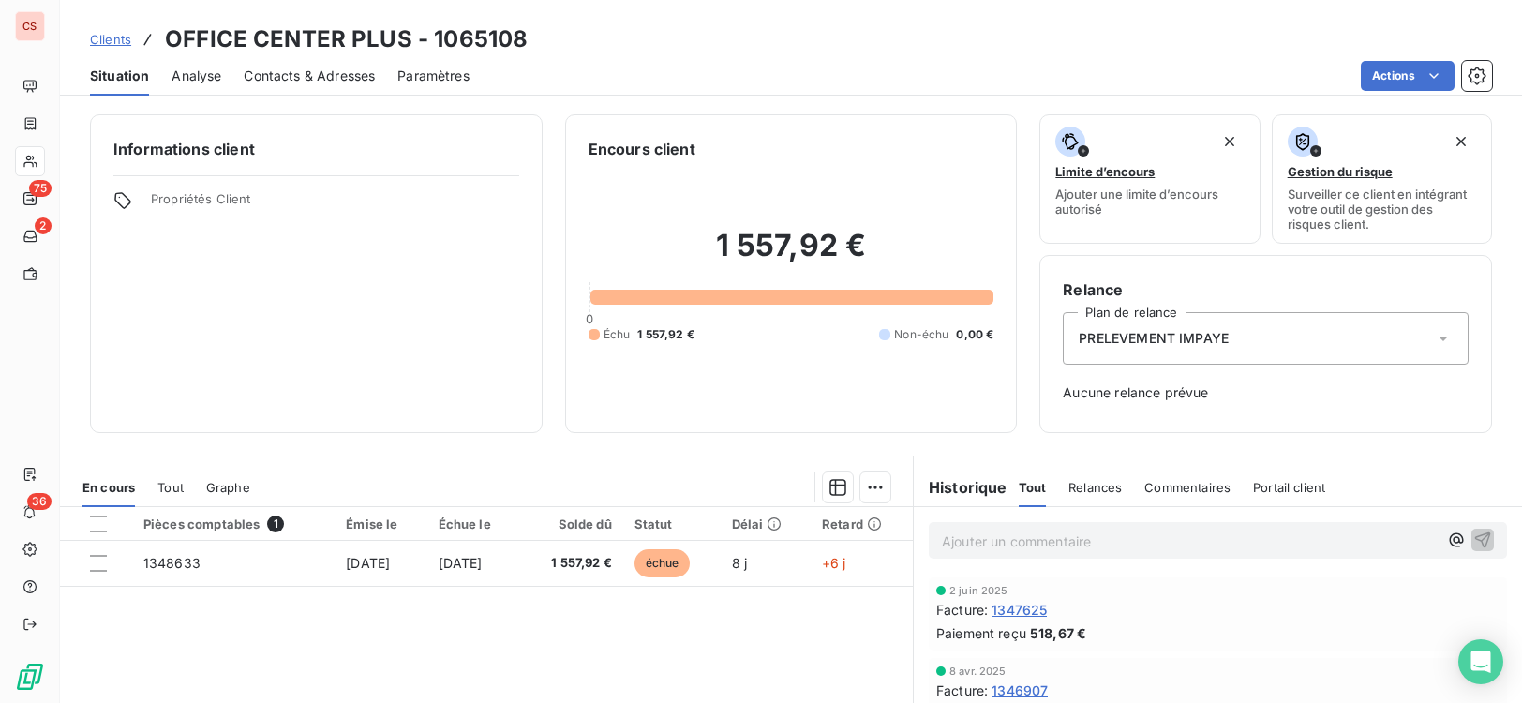
click at [1441, 336] on div "PRELEVEMENT IMPAYE" at bounding box center [1266, 338] width 406 height 52
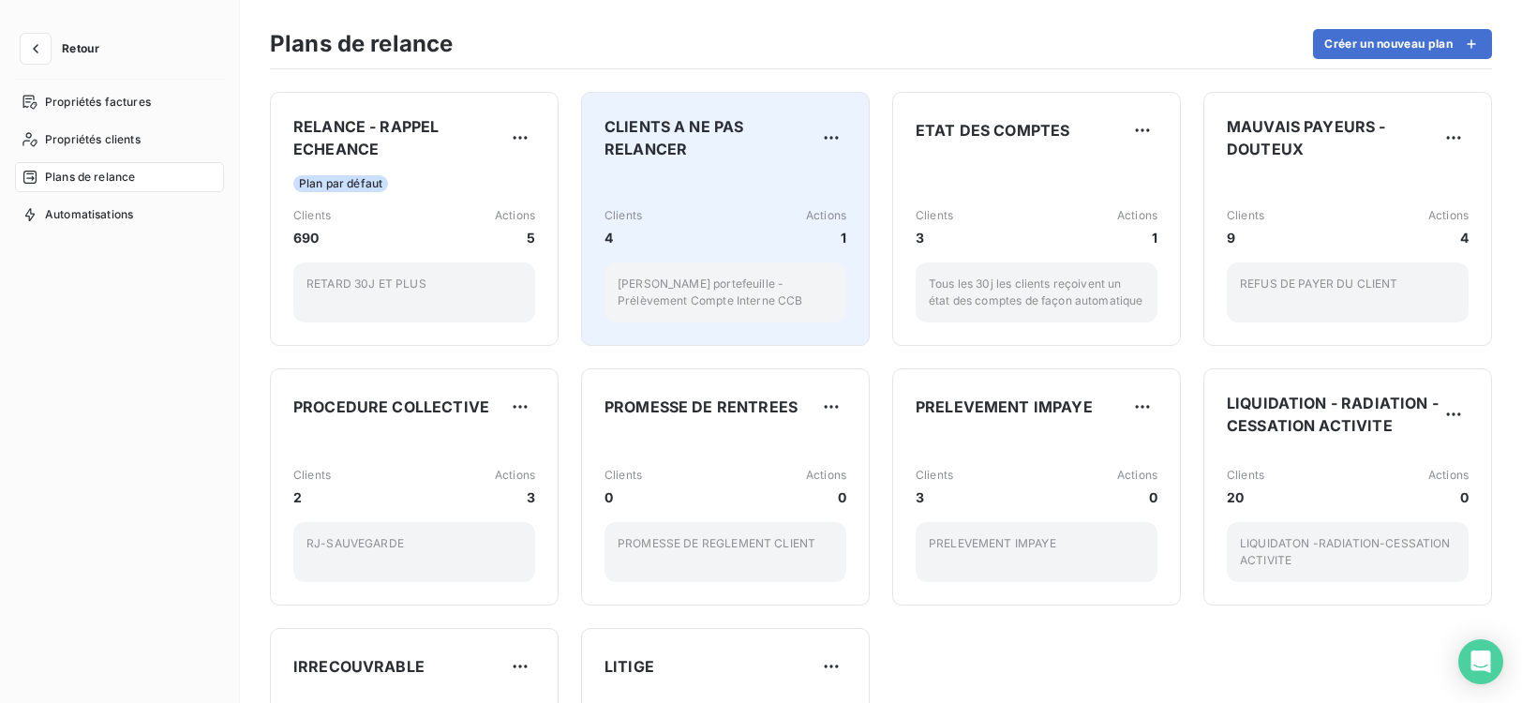
click at [743, 203] on div "Clients 4 Actions 1 Chèques portefeuille - Prélèvement Compte Interne CCB" at bounding box center [726, 248] width 242 height 147
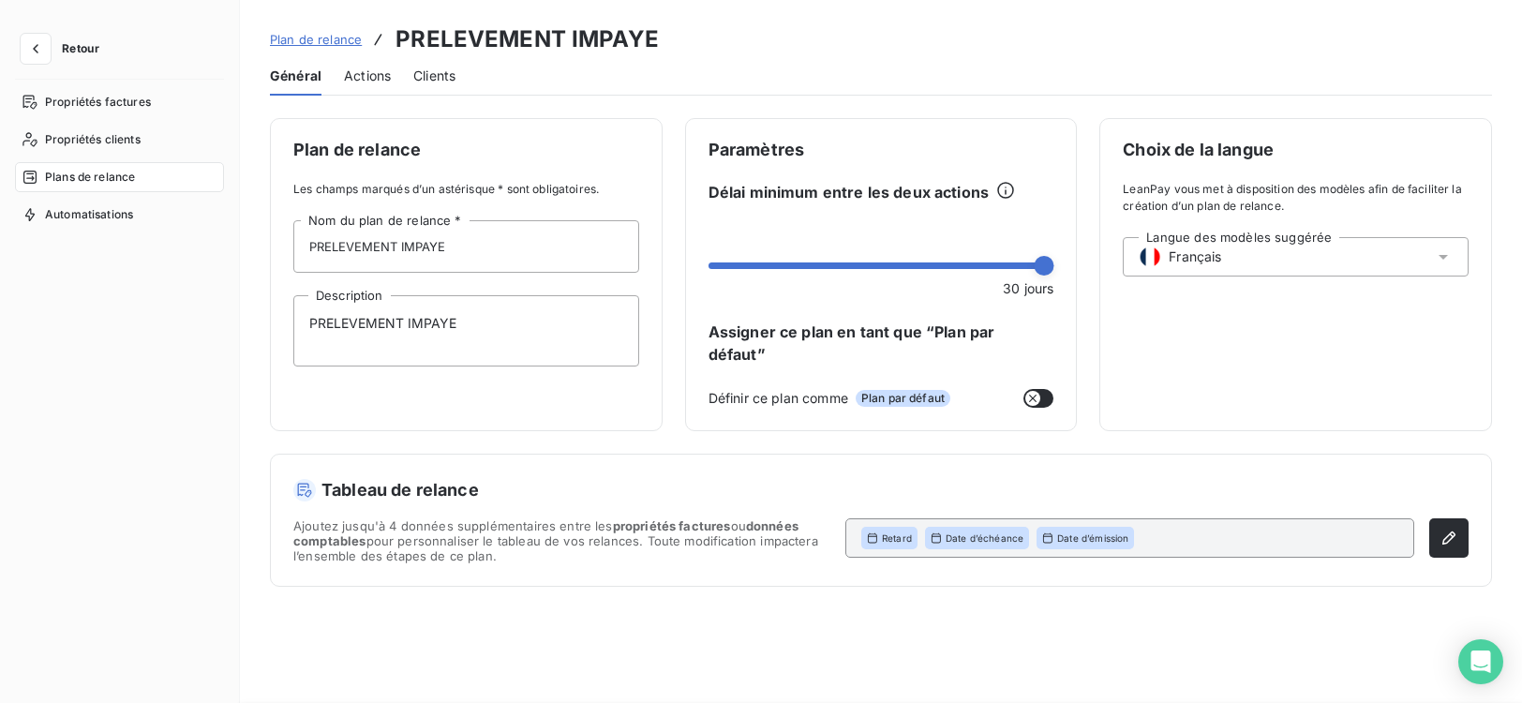
type input "CLIENTS A NE PAS RELANCER"
type textarea "[PERSON_NAME] portefeuille - Prélèvement Compte Interne CCB"
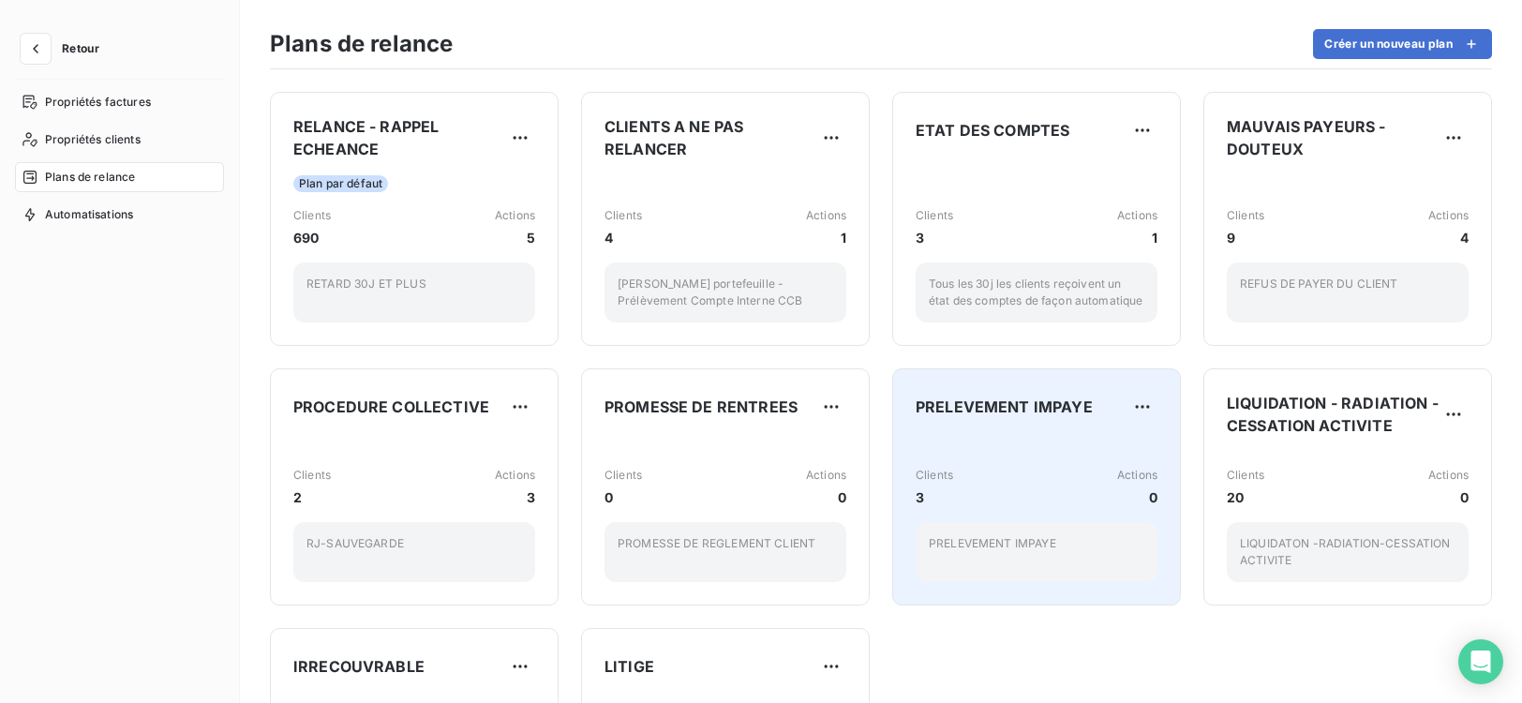
click at [1070, 546] on p "PRELEVEMENT IMPAYE" at bounding box center [1037, 543] width 216 height 17
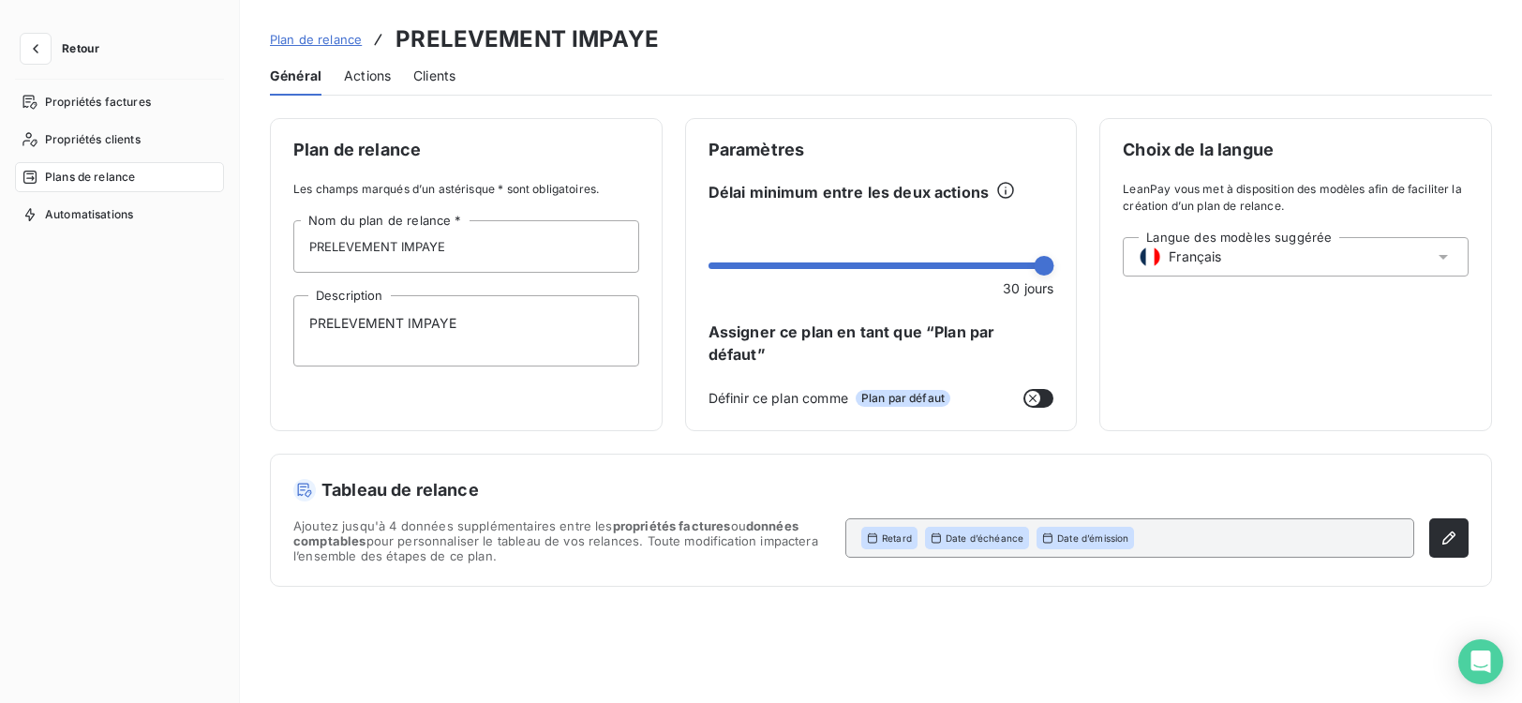
click at [901, 531] on span "Retard" at bounding box center [897, 537] width 30 height 13
click at [910, 528] on div "Retard" at bounding box center [889, 538] width 56 height 22
click at [909, 531] on span "Retard" at bounding box center [897, 537] width 30 height 13
click at [1441, 529] on icon "button" at bounding box center [1449, 538] width 19 height 19
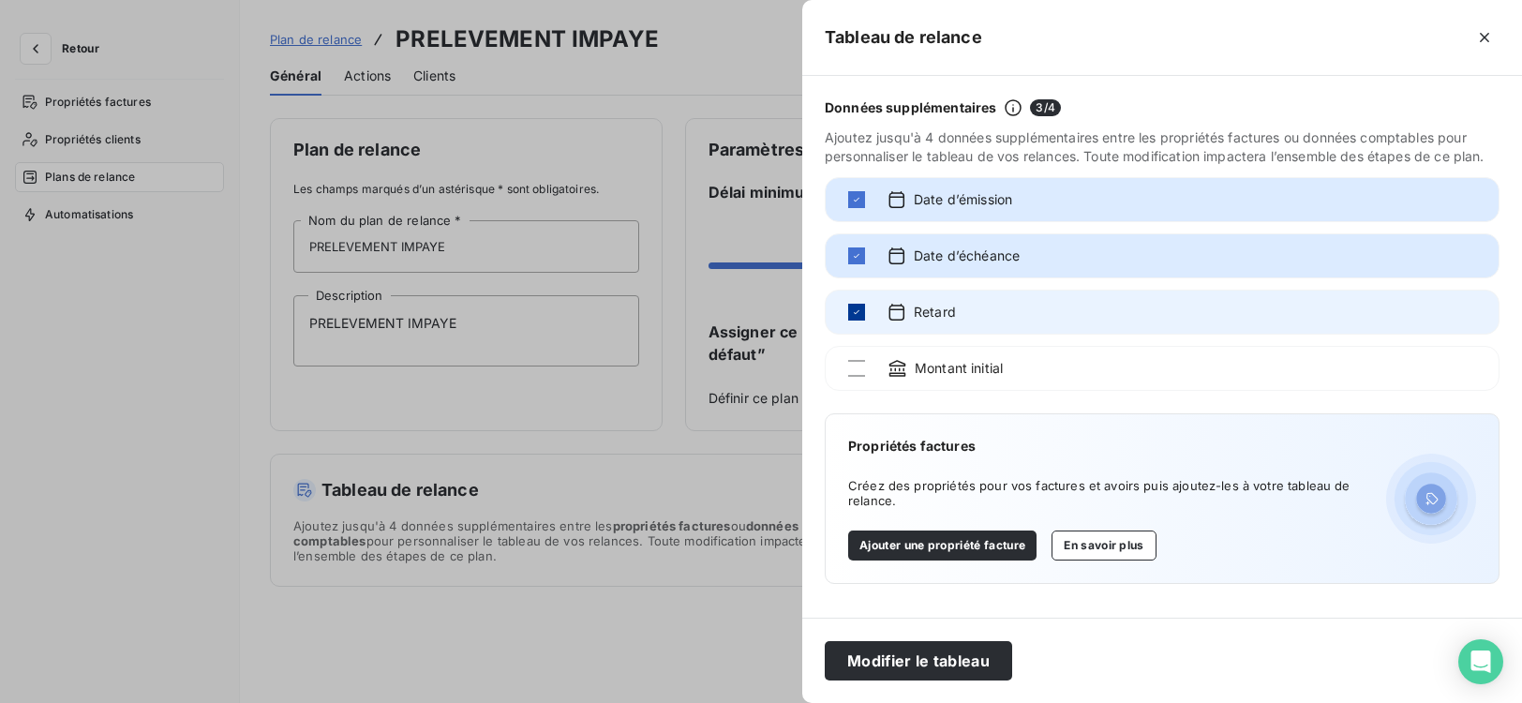
click at [854, 309] on icon at bounding box center [856, 311] width 11 height 11
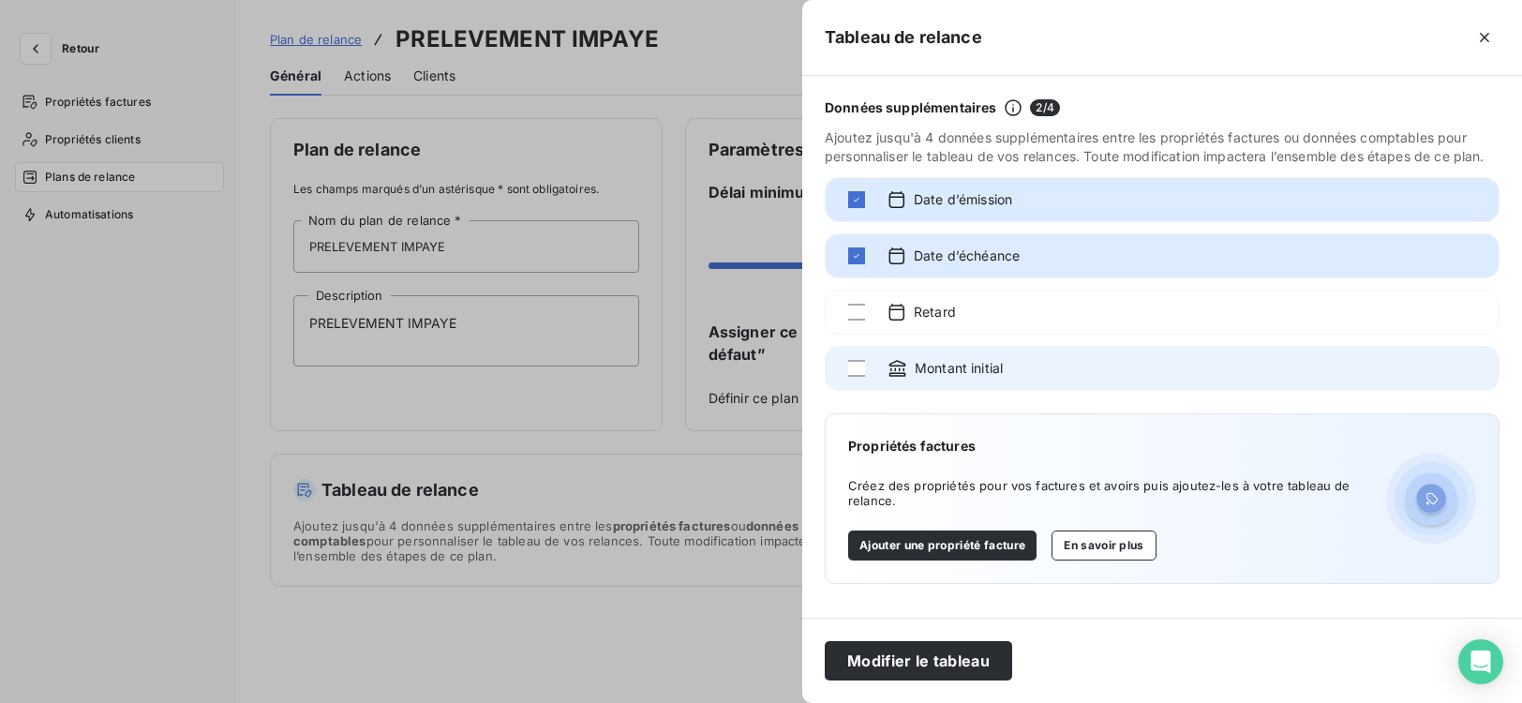
click at [865, 364] on div "Montant initial" at bounding box center [1162, 368] width 675 height 45
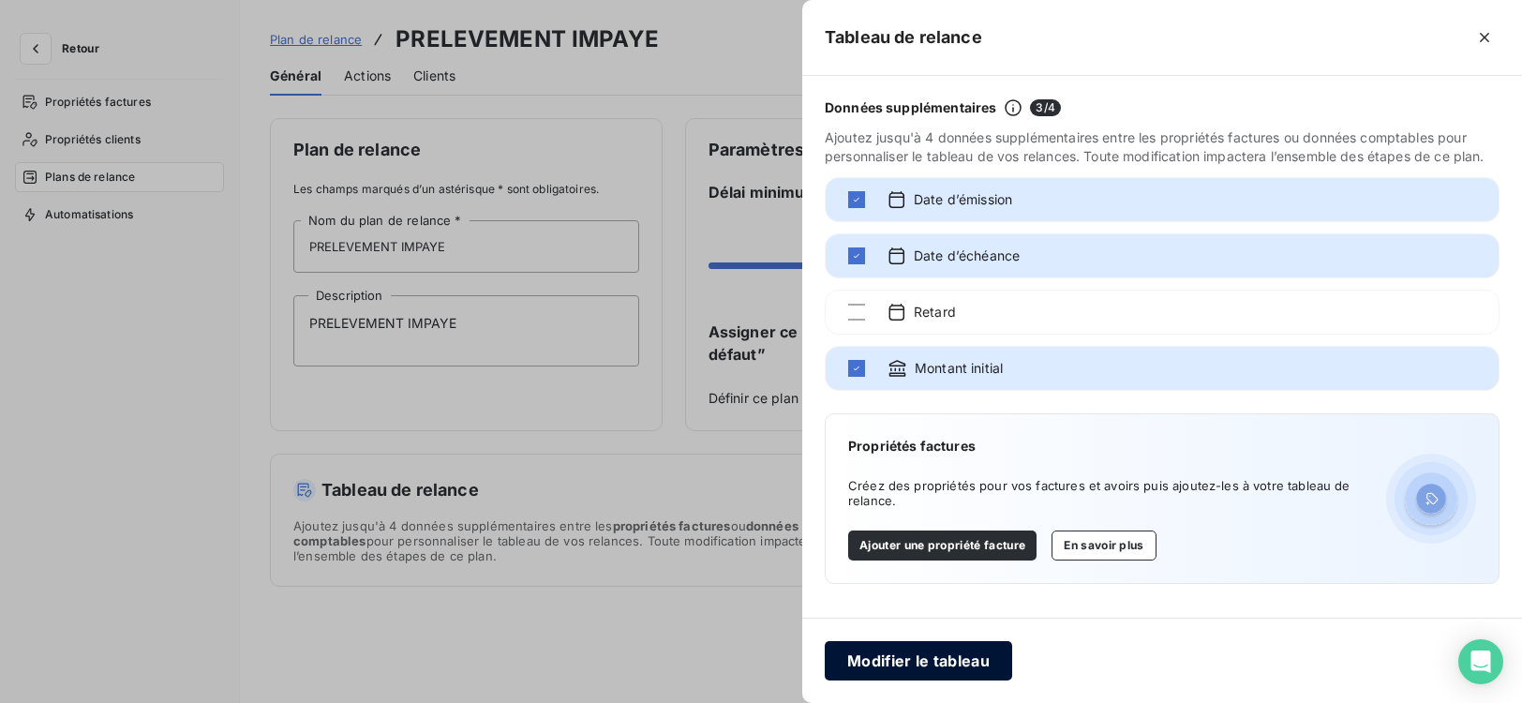
click at [964, 662] on button "Modifier le tableau" at bounding box center [918, 660] width 187 height 39
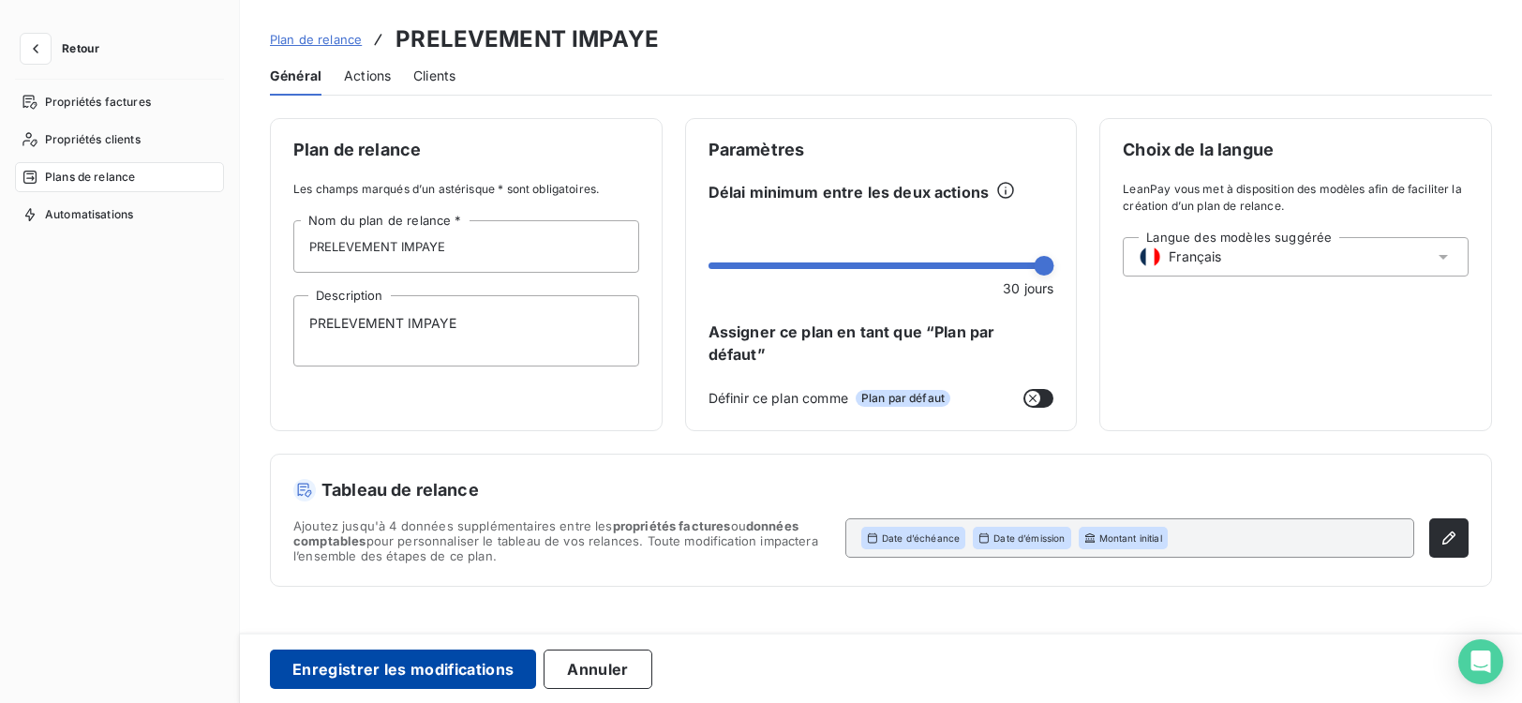
click at [351, 663] on button "Enregistrer les modifications" at bounding box center [403, 669] width 266 height 39
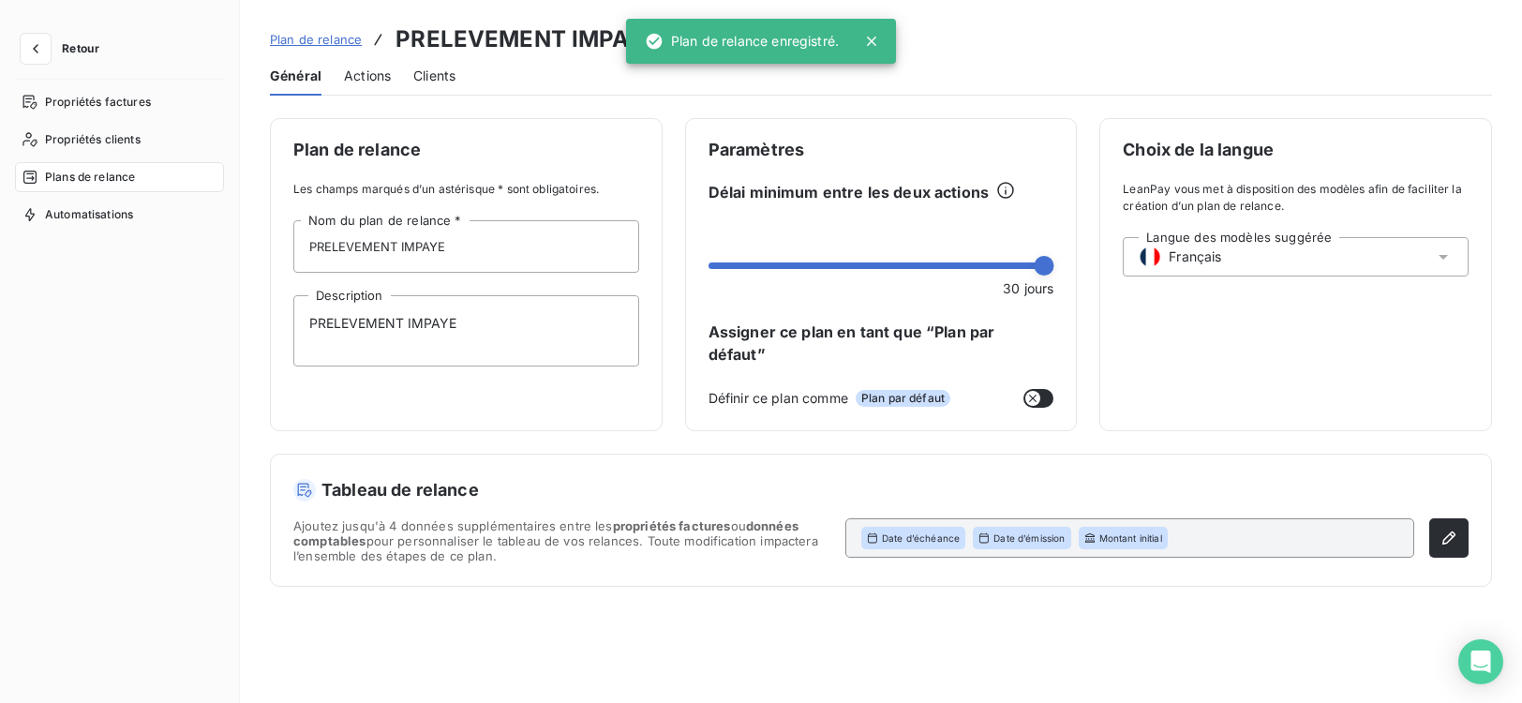
click at [86, 46] on span "Retour" at bounding box center [80, 48] width 37 height 11
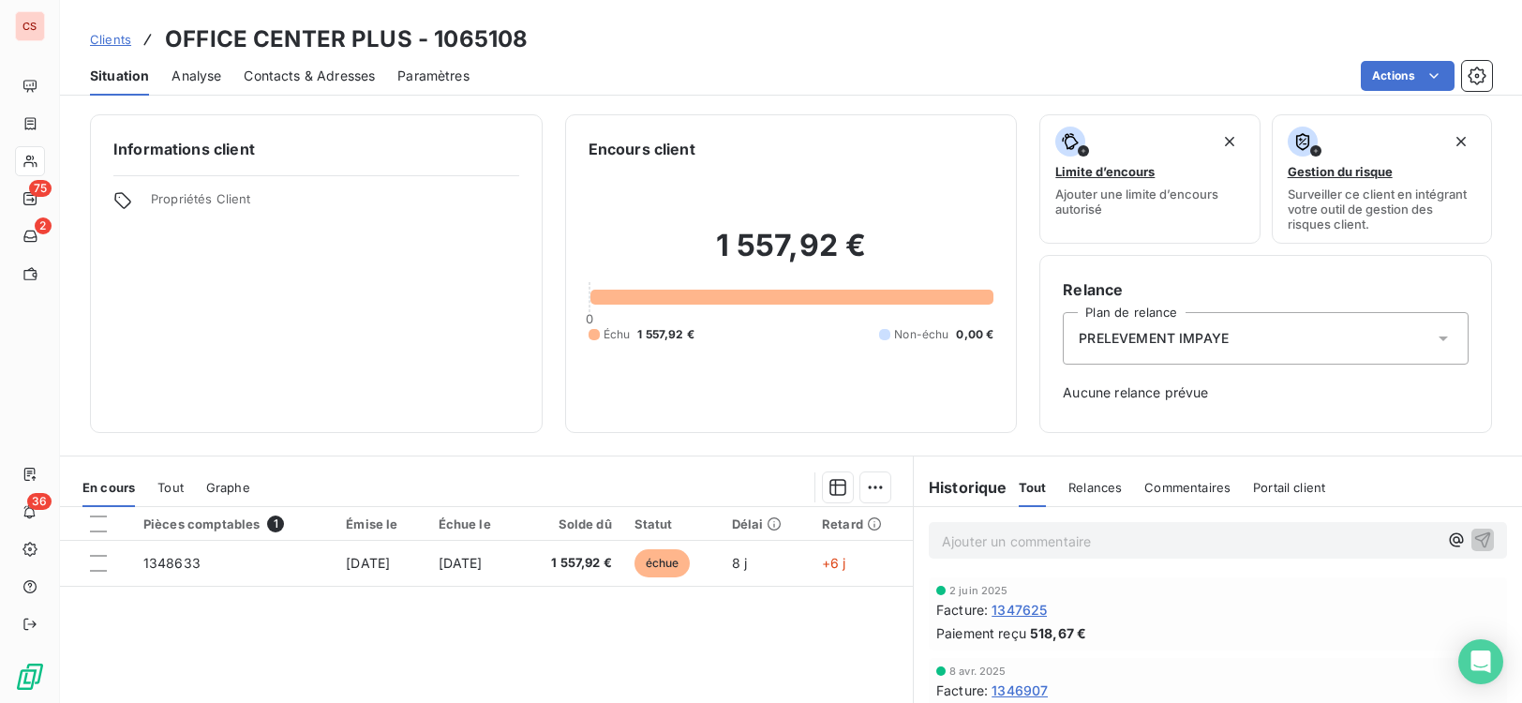
click at [1434, 338] on icon at bounding box center [1443, 338] width 19 height 19
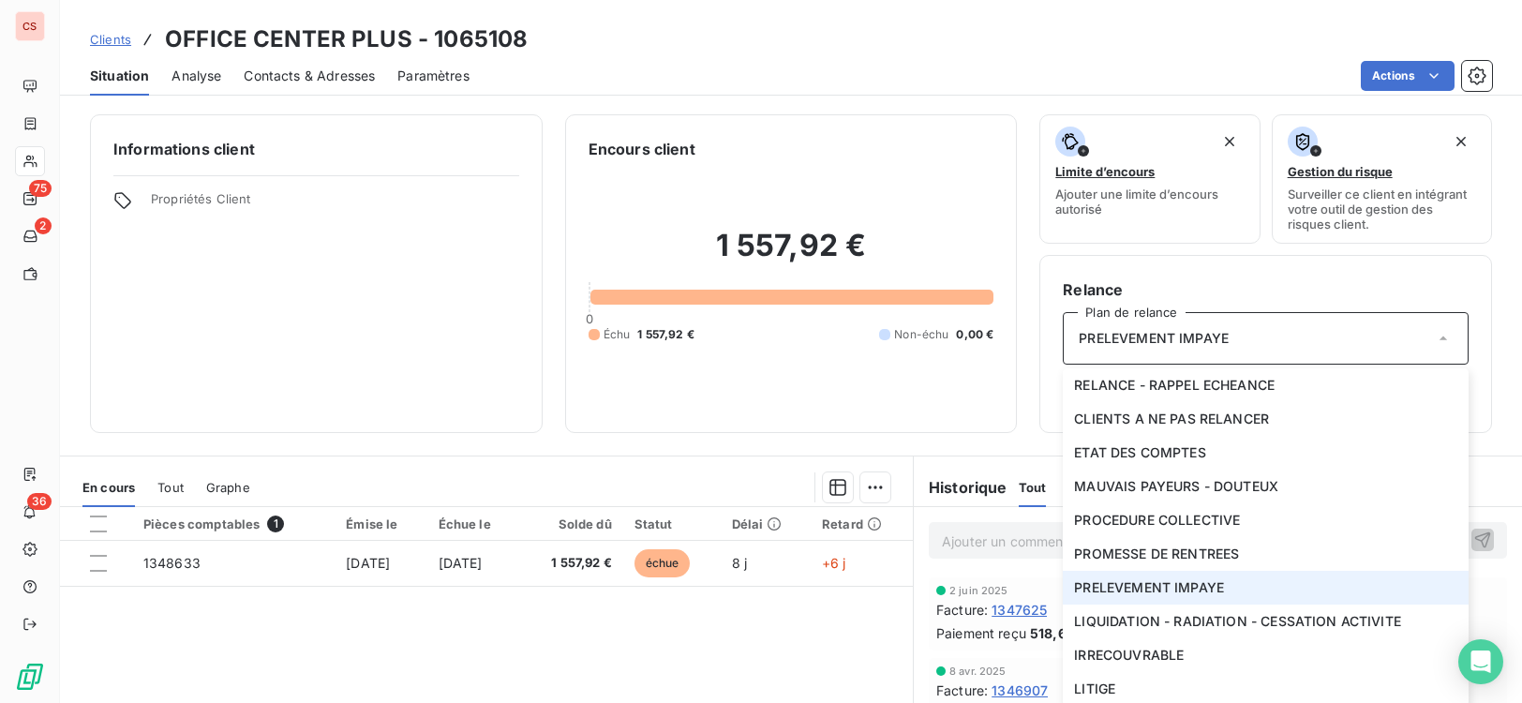
click at [1143, 590] on span "PRELEVEMENT IMPAYE" at bounding box center [1149, 587] width 150 height 19
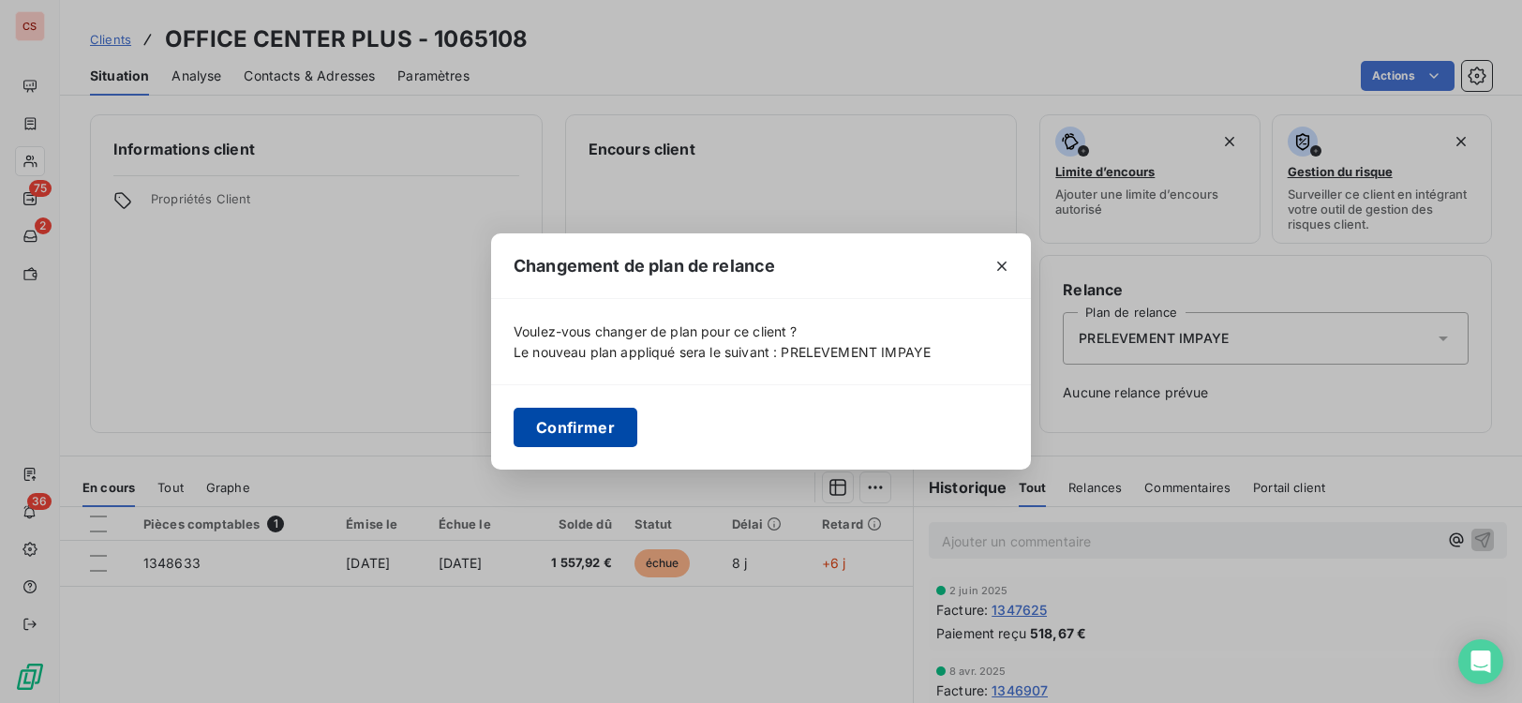
click at [563, 428] on button "Confirmer" at bounding box center [576, 427] width 124 height 39
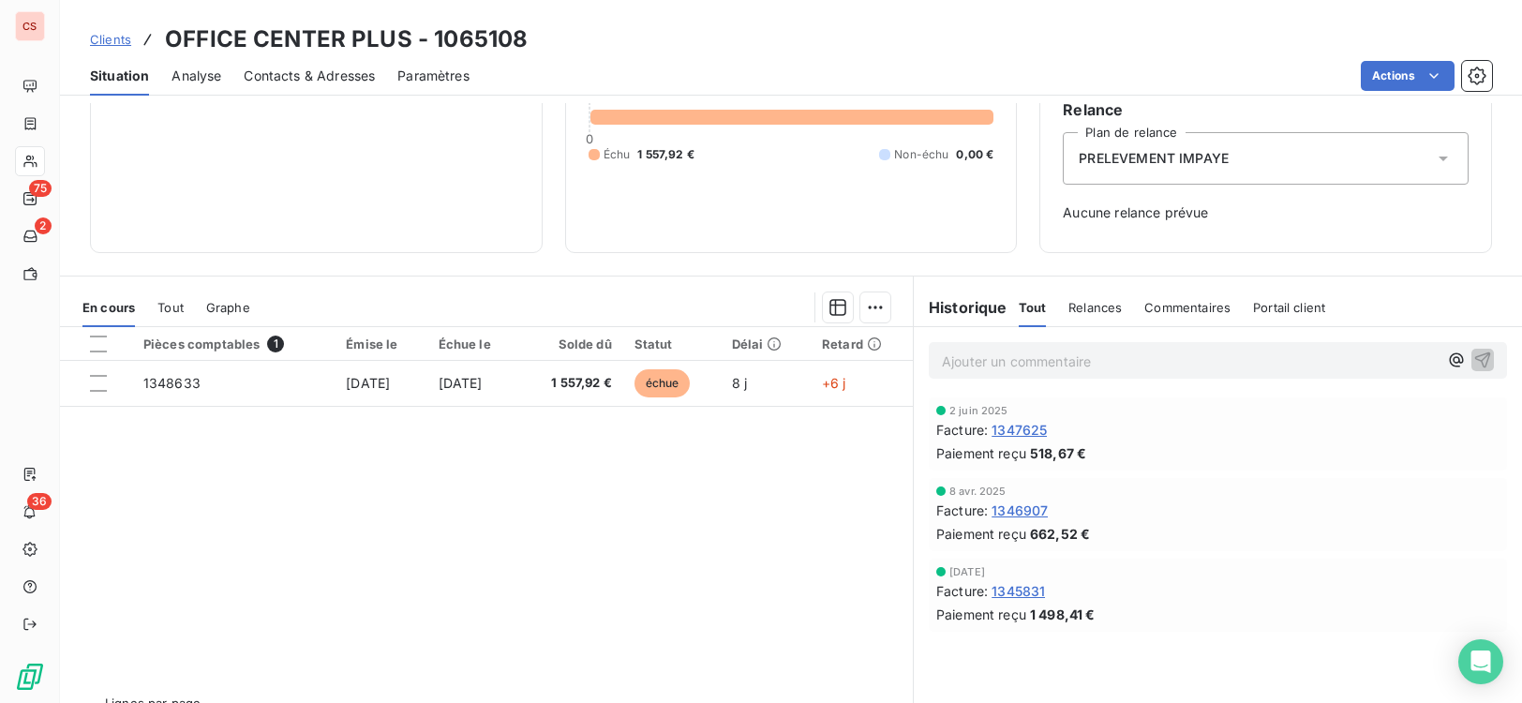
scroll to position [221, 0]
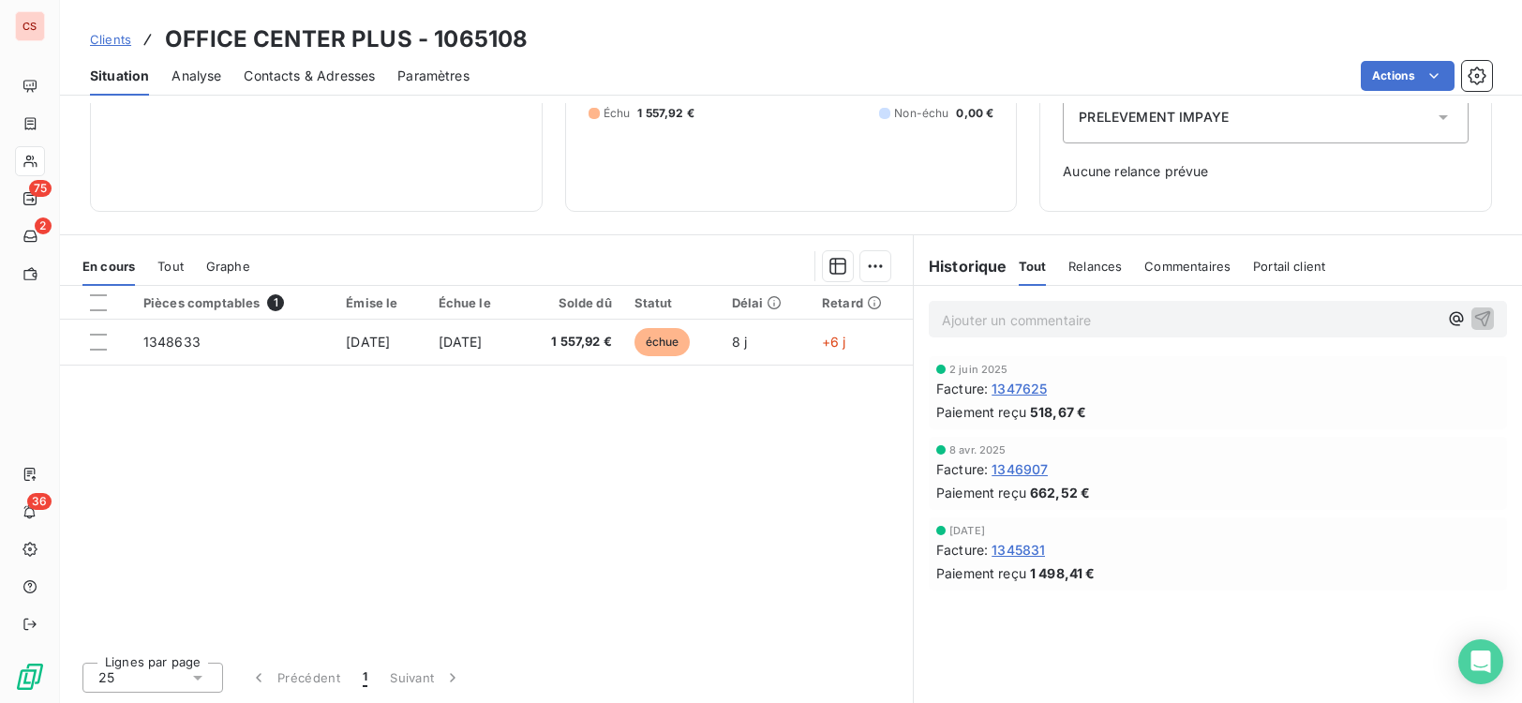
click at [1087, 269] on span "Relances" at bounding box center [1095, 266] width 53 height 15
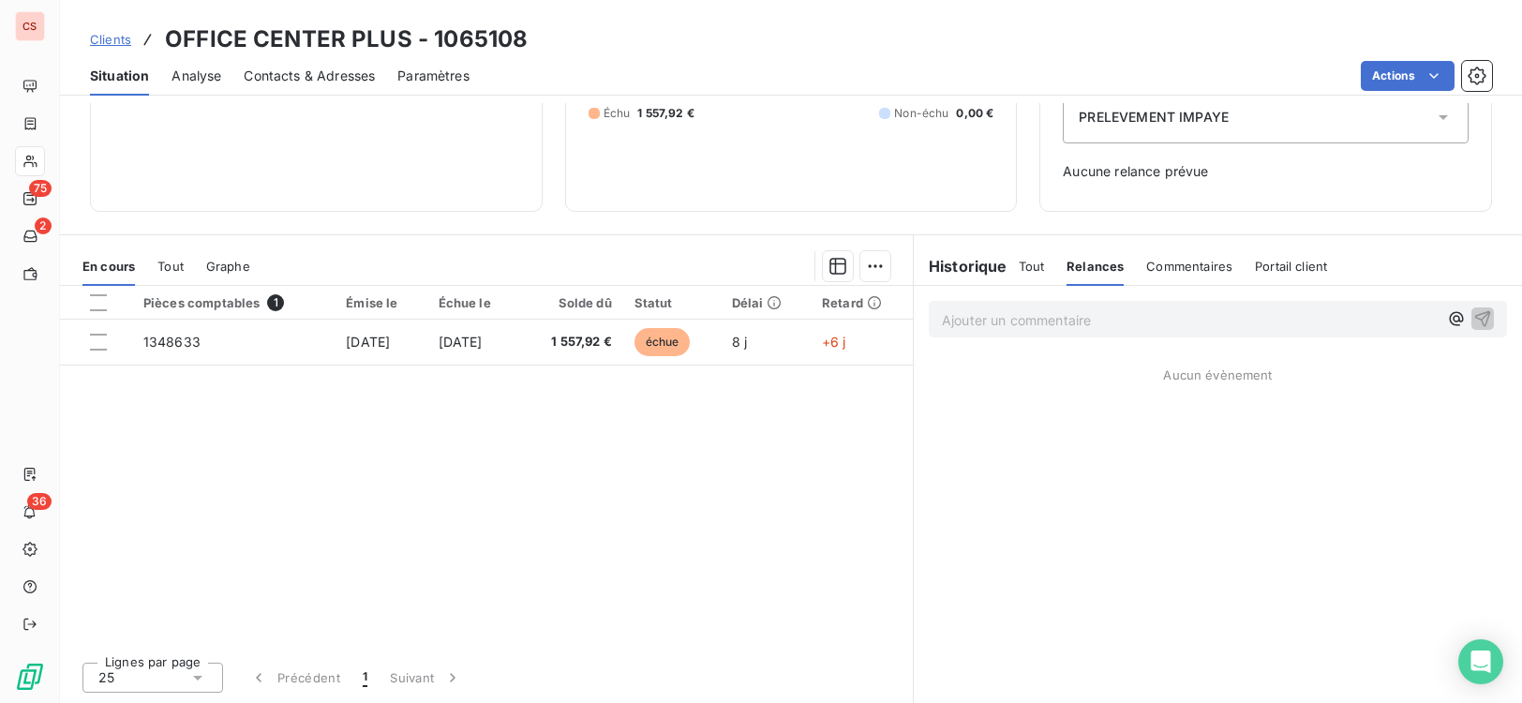
click at [1019, 268] on span "Tout" at bounding box center [1032, 266] width 26 height 15
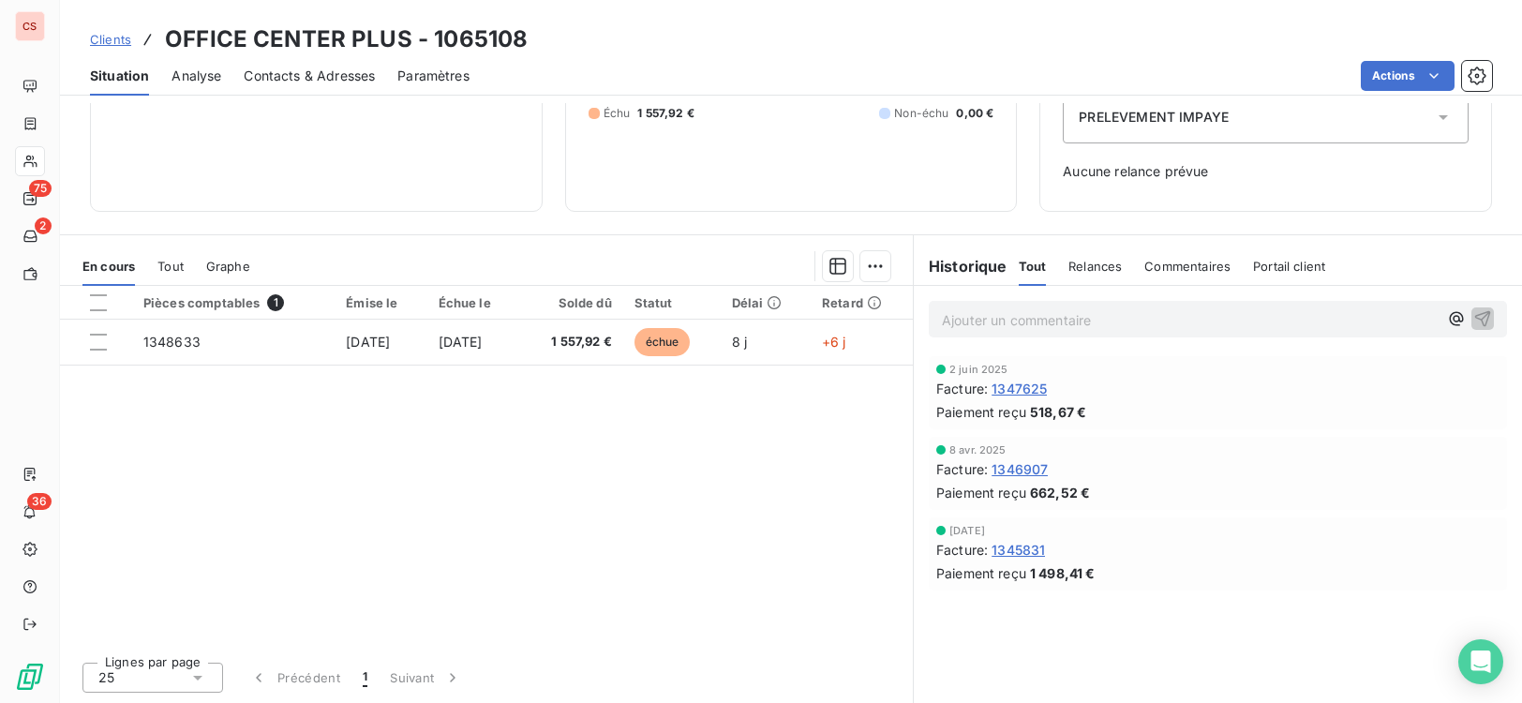
click at [1434, 118] on icon at bounding box center [1443, 117] width 19 height 19
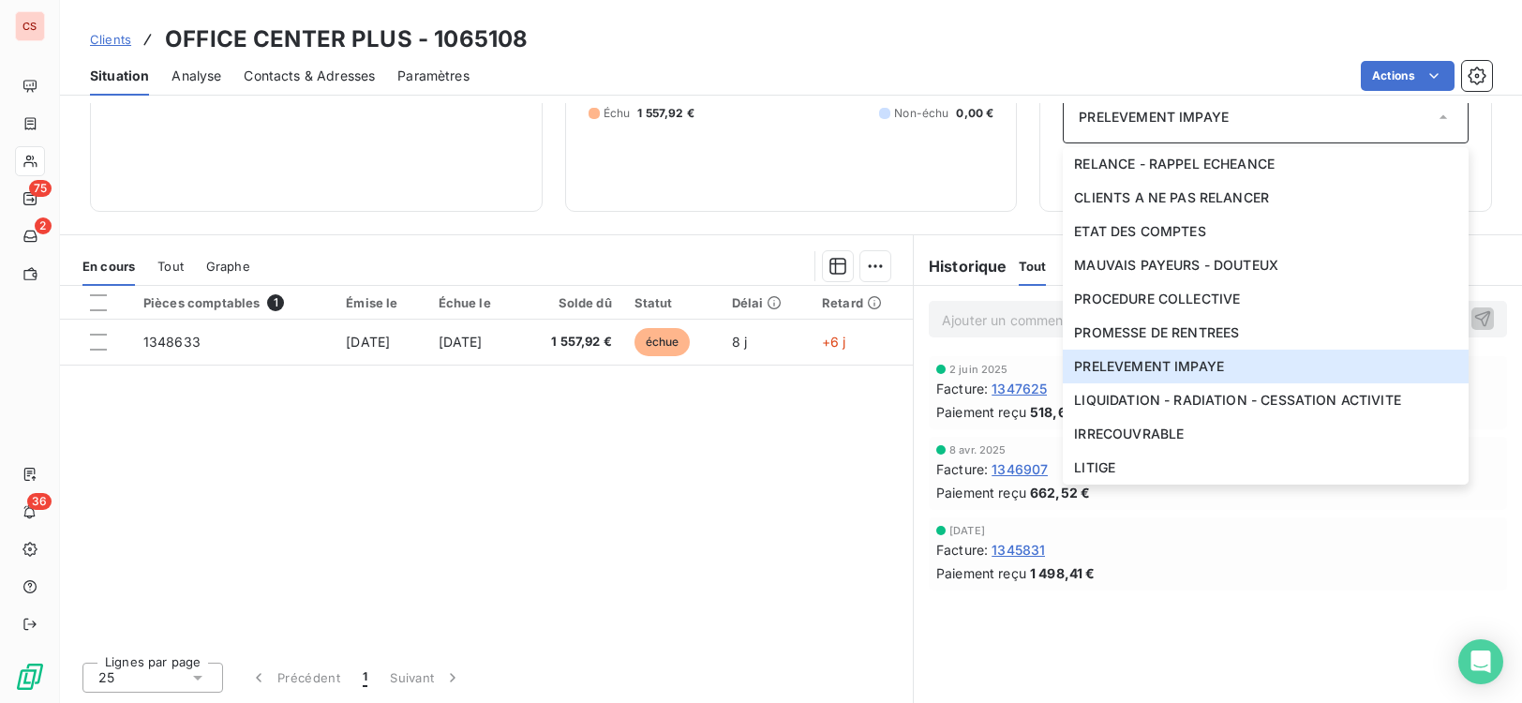
click at [1323, 554] on div "Facture : 1345831" at bounding box center [1217, 550] width 563 height 20
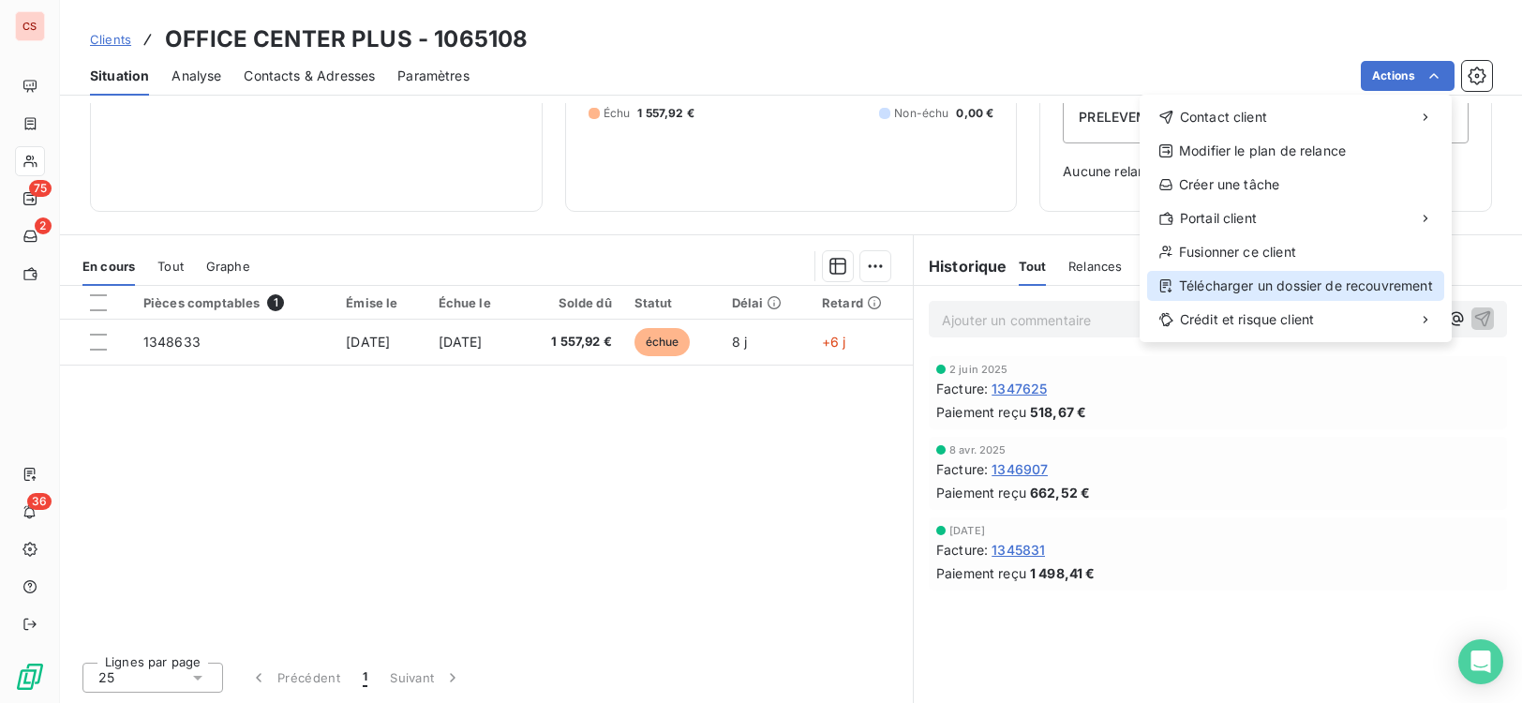
click at [1275, 283] on div "Télécharger un dossier de recouvrement" at bounding box center [1295, 286] width 297 height 30
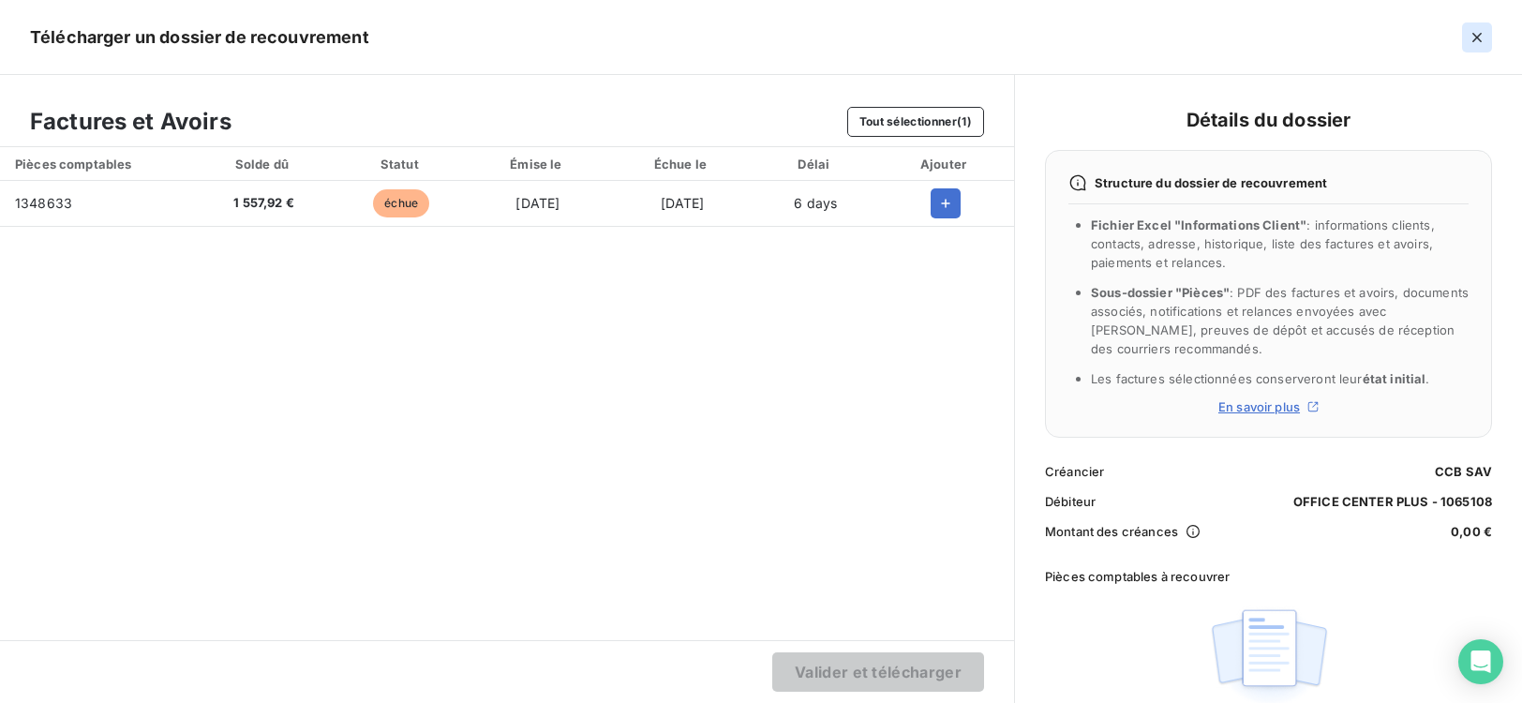
click at [1484, 39] on icon "button" at bounding box center [1477, 37] width 19 height 19
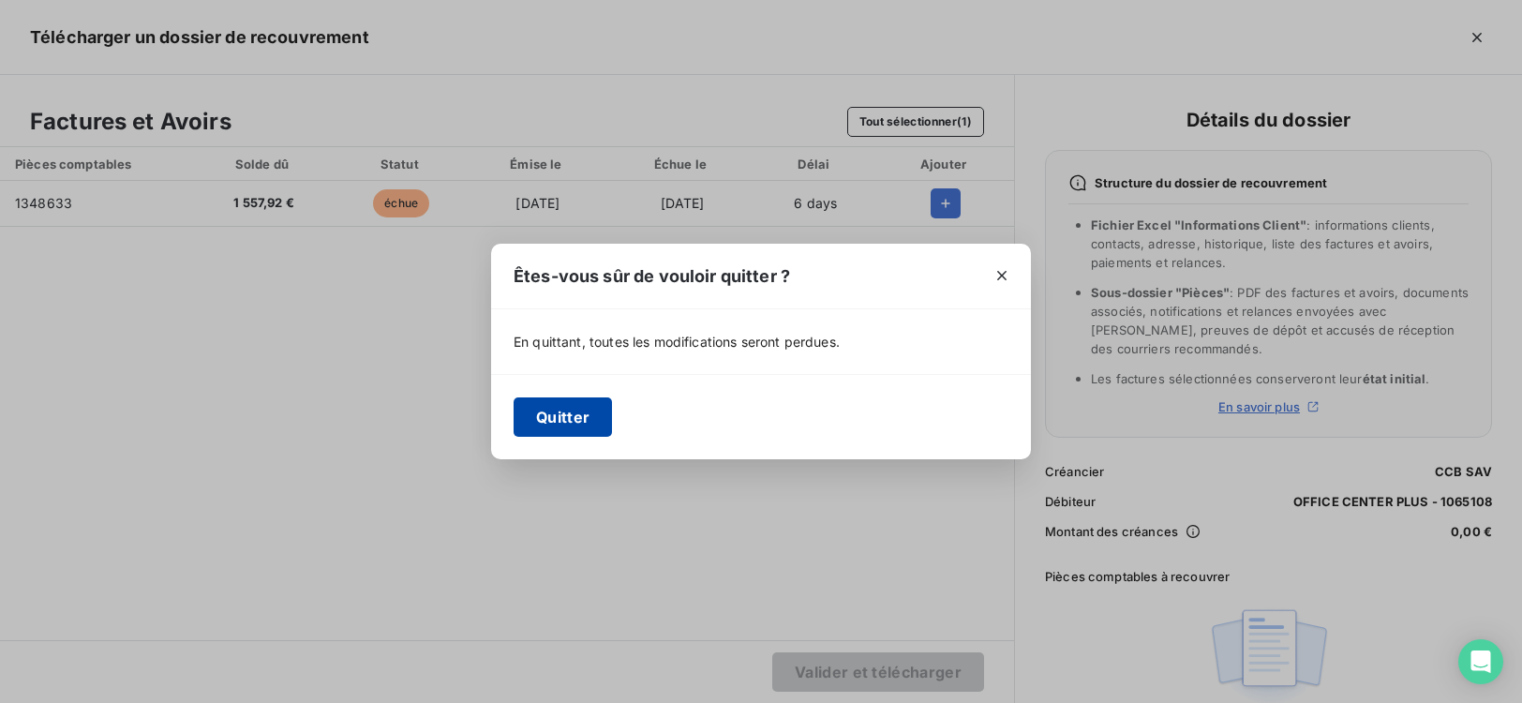
click at [557, 423] on button "Quitter" at bounding box center [563, 416] width 98 height 39
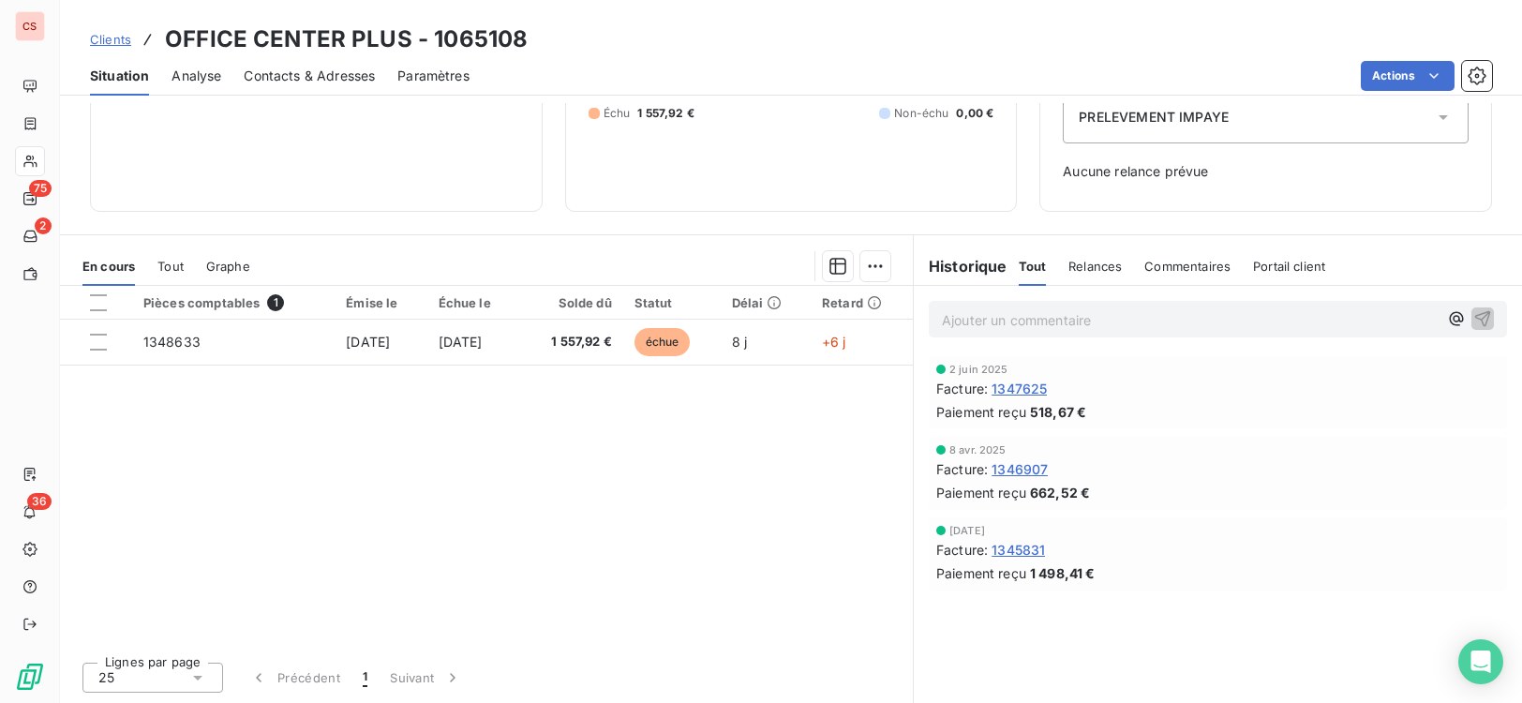
click at [1434, 114] on icon at bounding box center [1443, 117] width 19 height 19
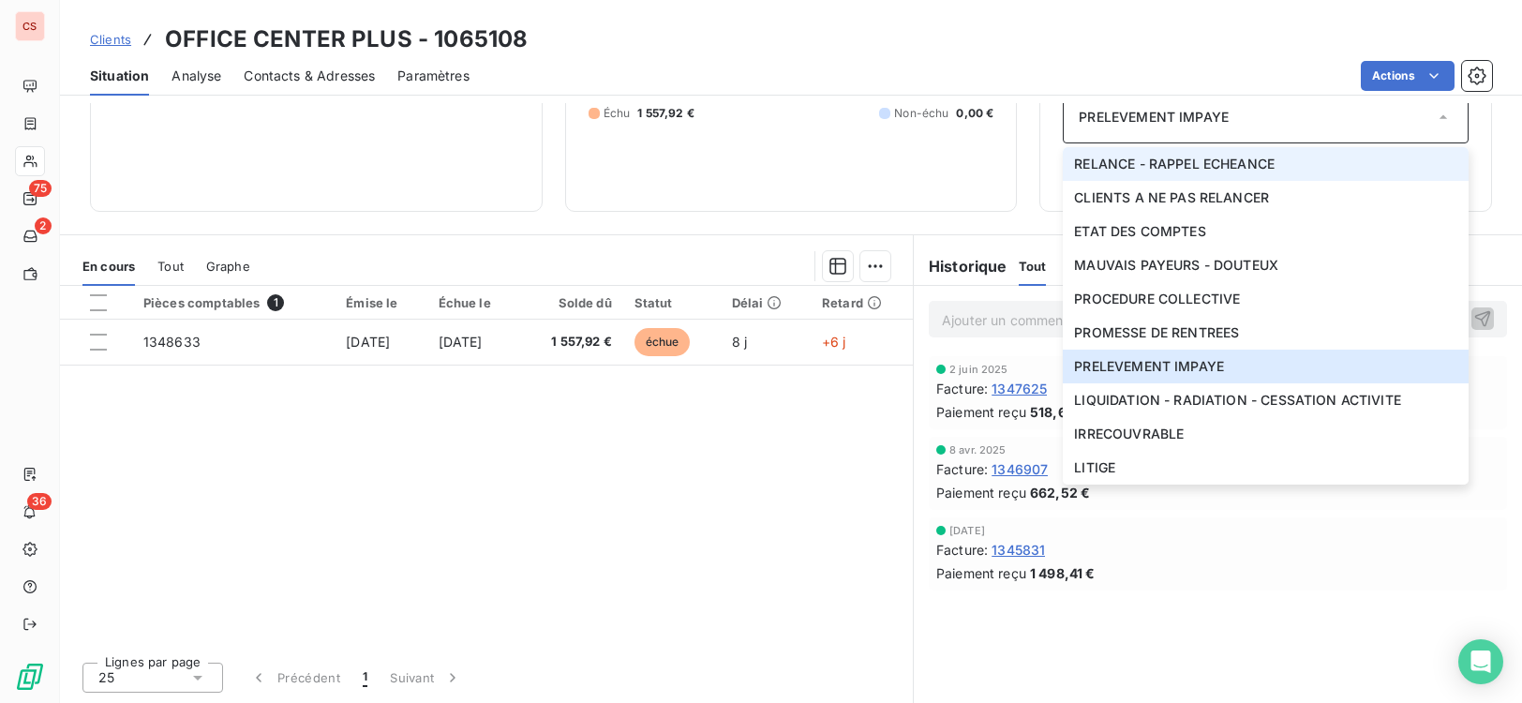
click at [1370, 165] on li "RELANCE - RAPPEL ECHEANCE" at bounding box center [1266, 164] width 406 height 34
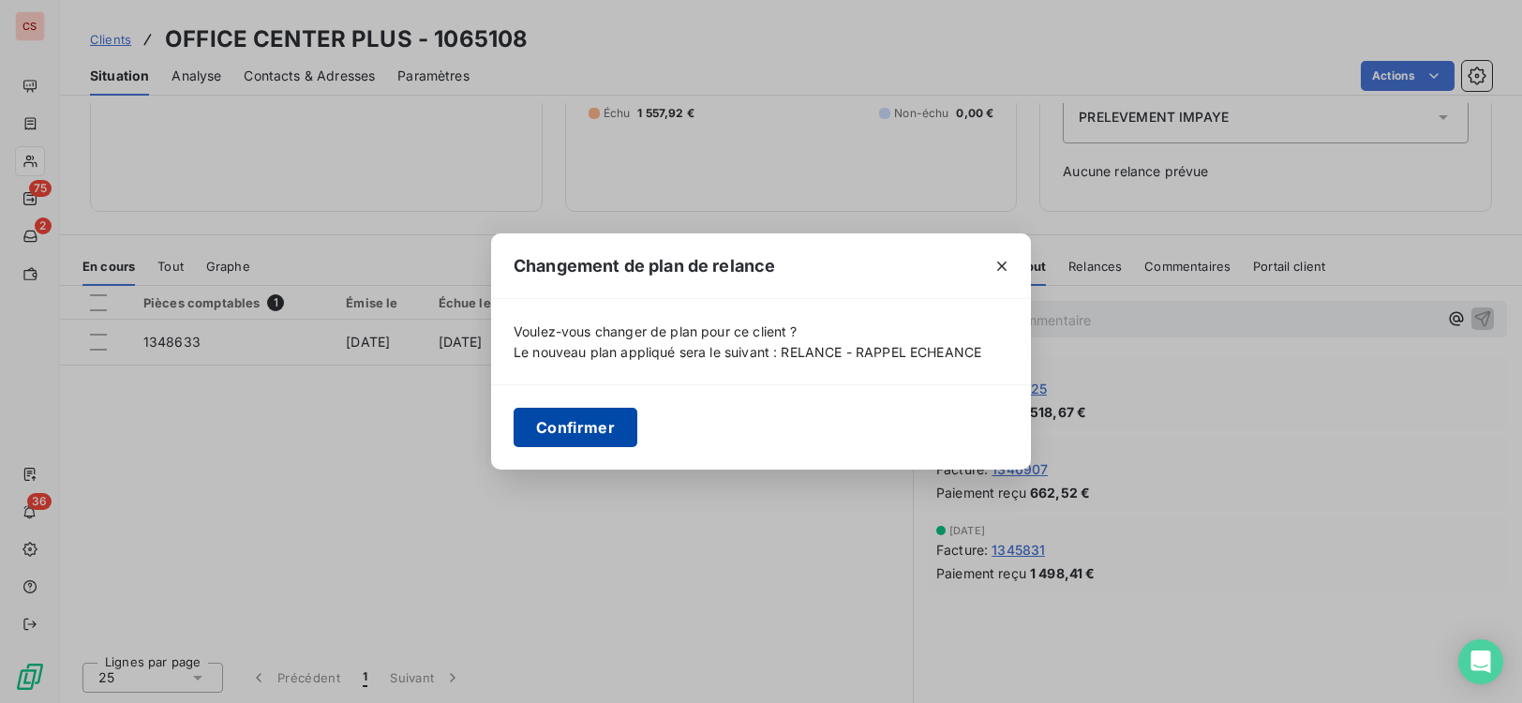
click at [567, 427] on button "Confirmer" at bounding box center [576, 427] width 124 height 39
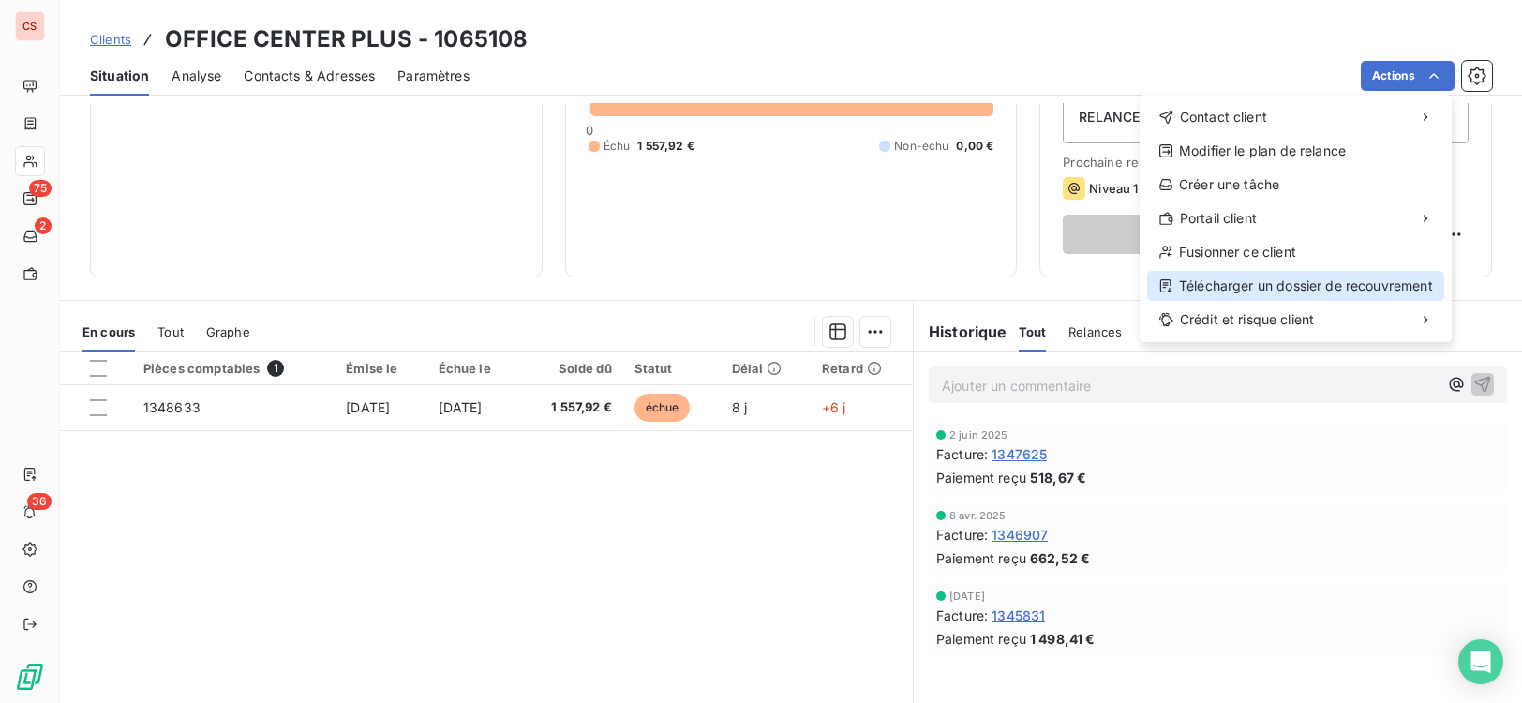
click at [1355, 294] on div "Télécharger un dossier de recouvrement" at bounding box center [1295, 286] width 297 height 30
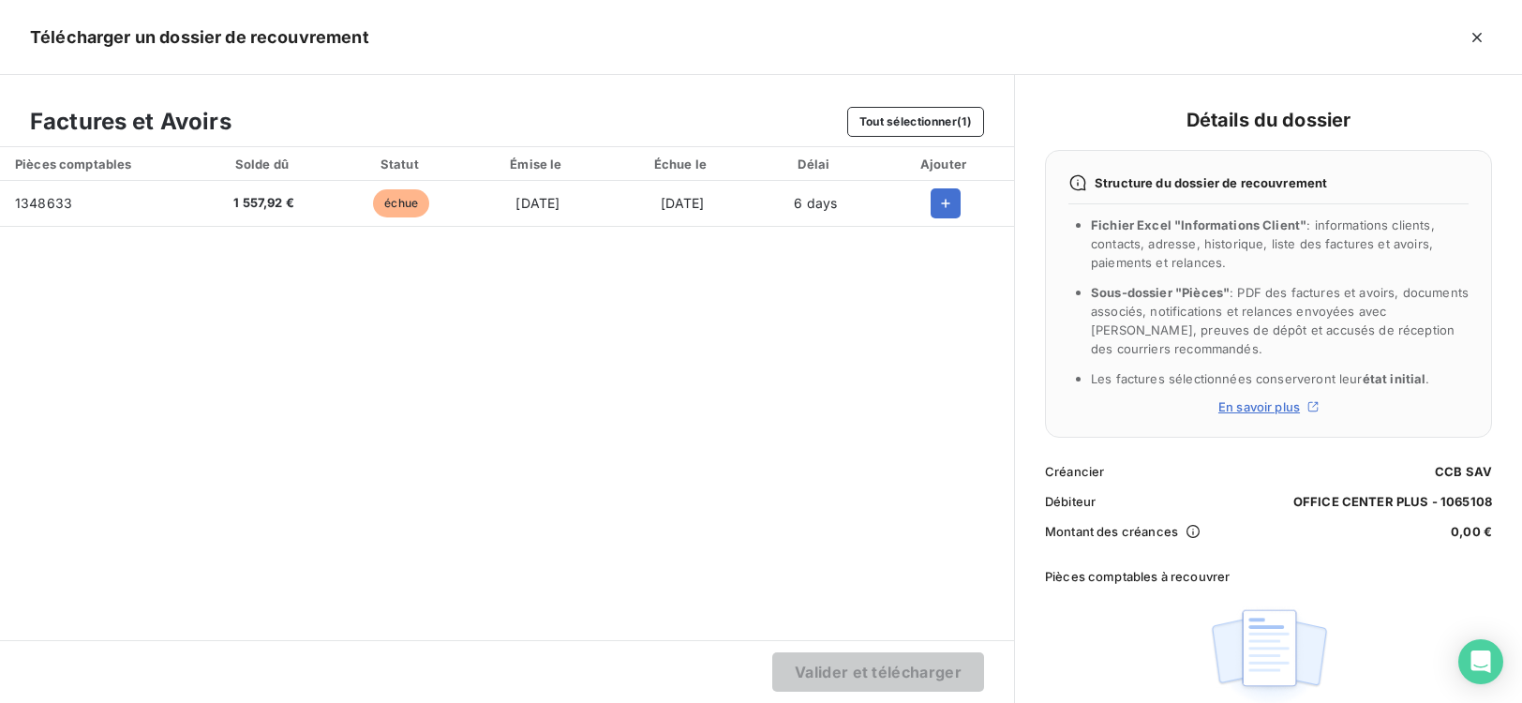
scroll to position [53, 0]
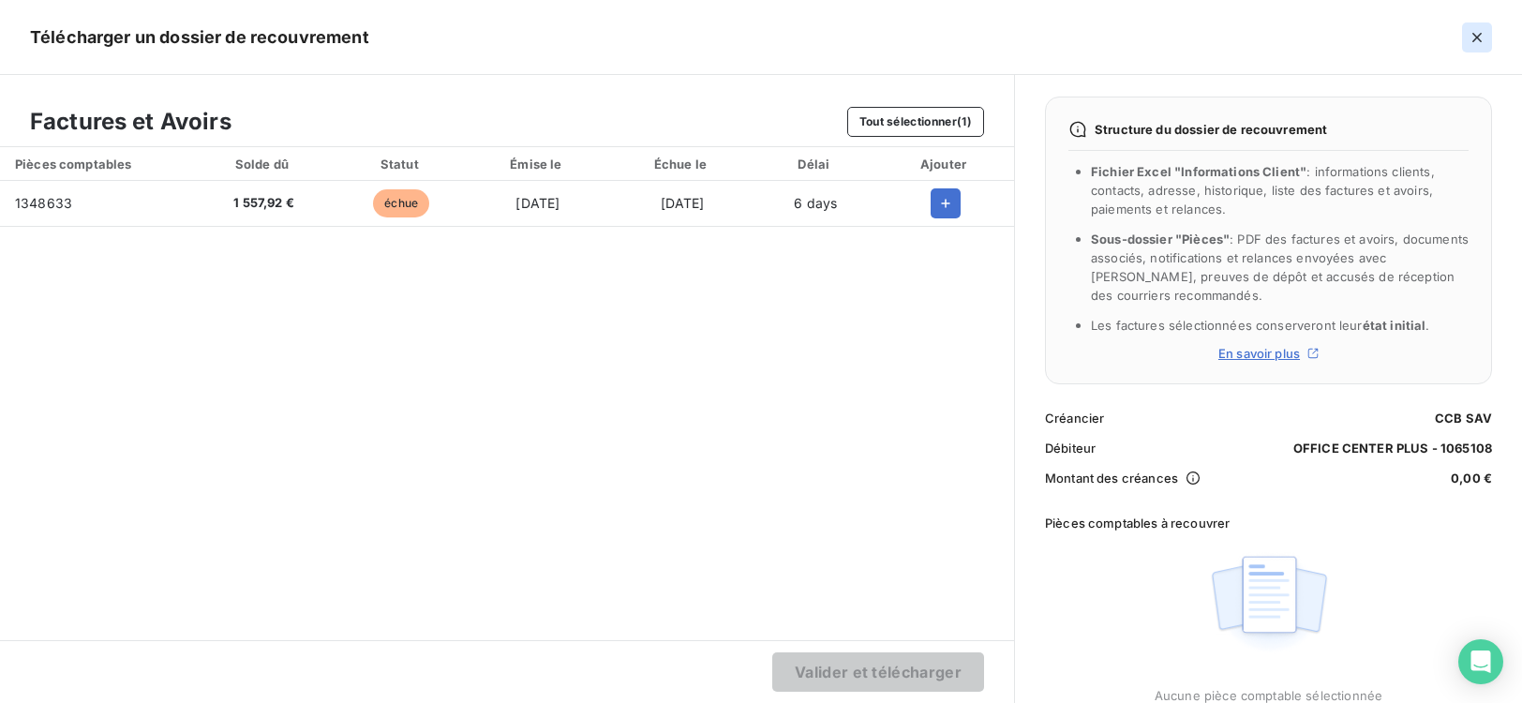
click at [1471, 32] on icon "button" at bounding box center [1477, 37] width 19 height 19
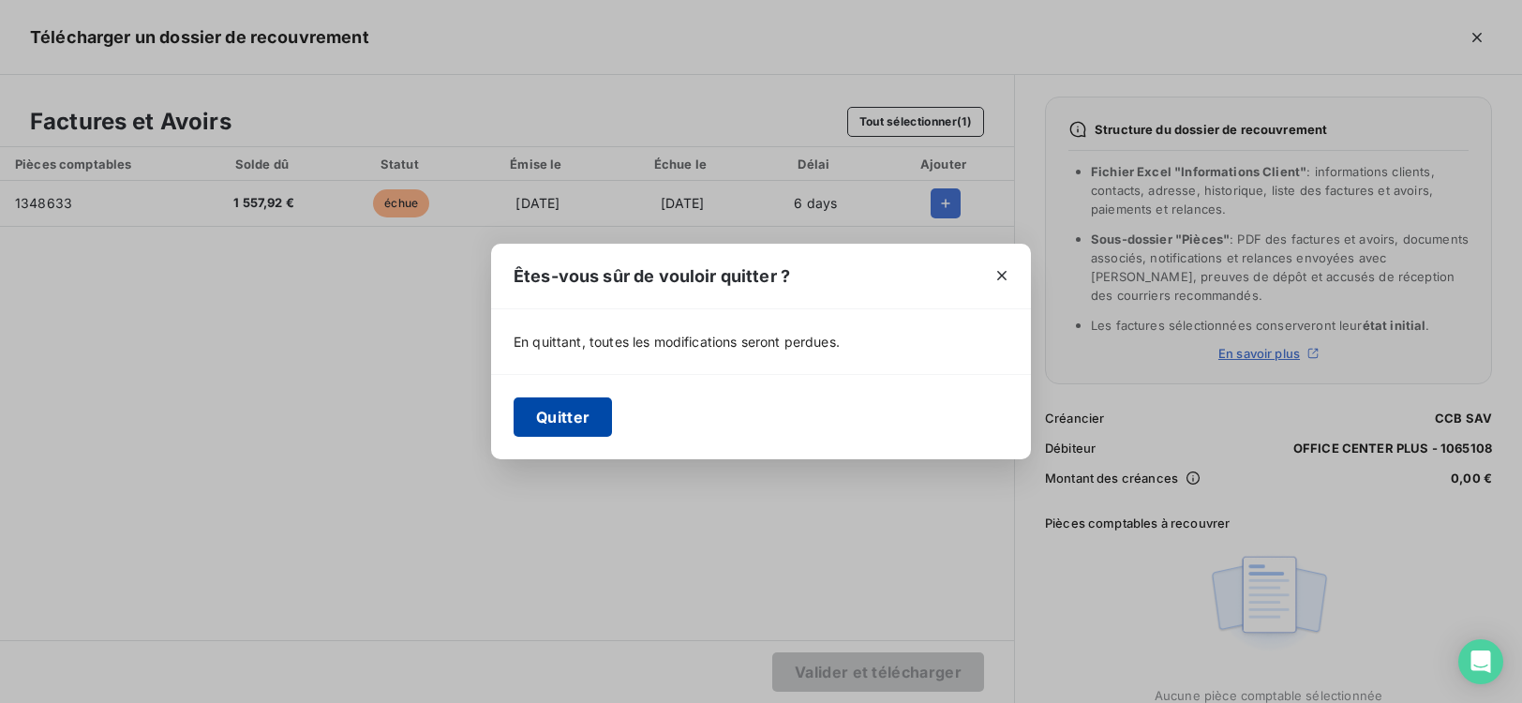
click at [578, 422] on button "Quitter" at bounding box center [563, 416] width 98 height 39
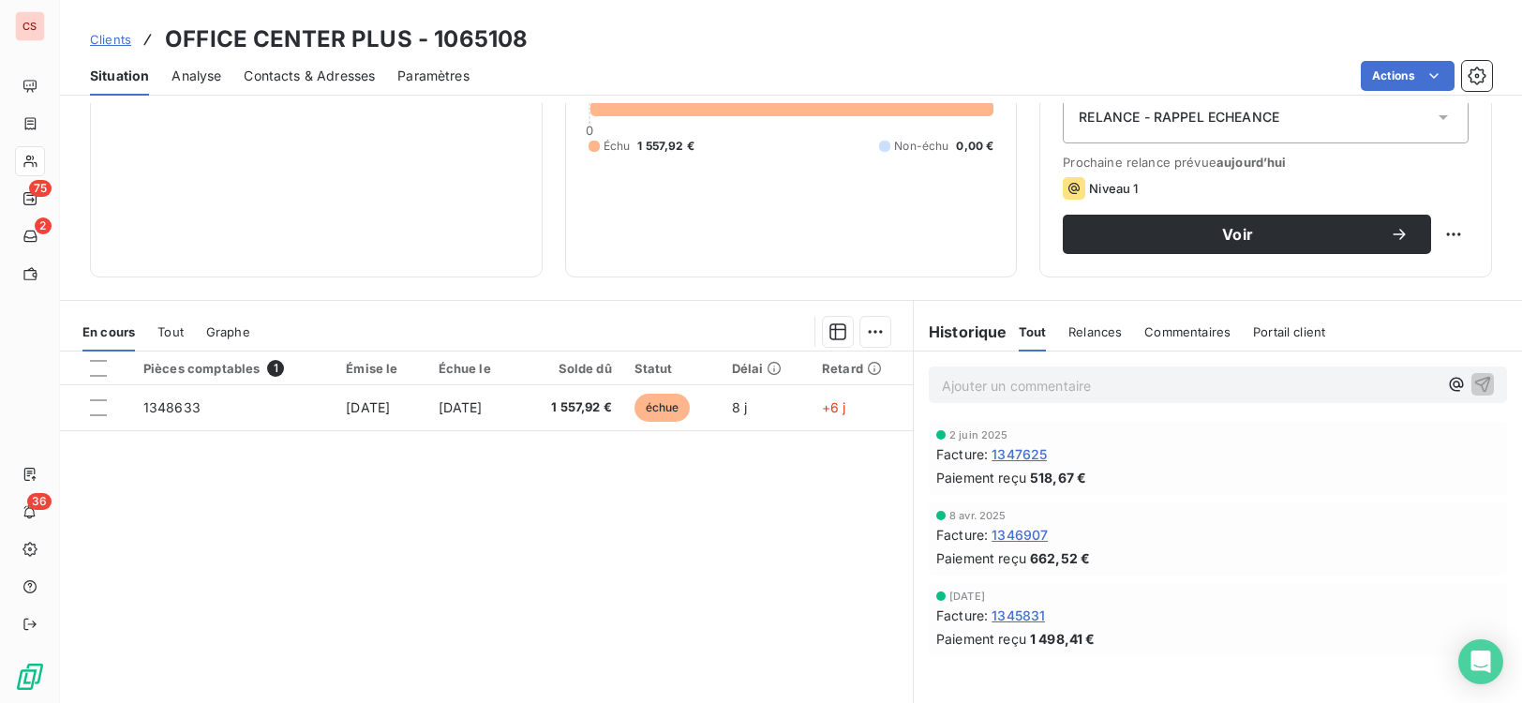
click at [1425, 103] on div "RELANCE - RAPPEL ECHEANCE" at bounding box center [1266, 117] width 406 height 52
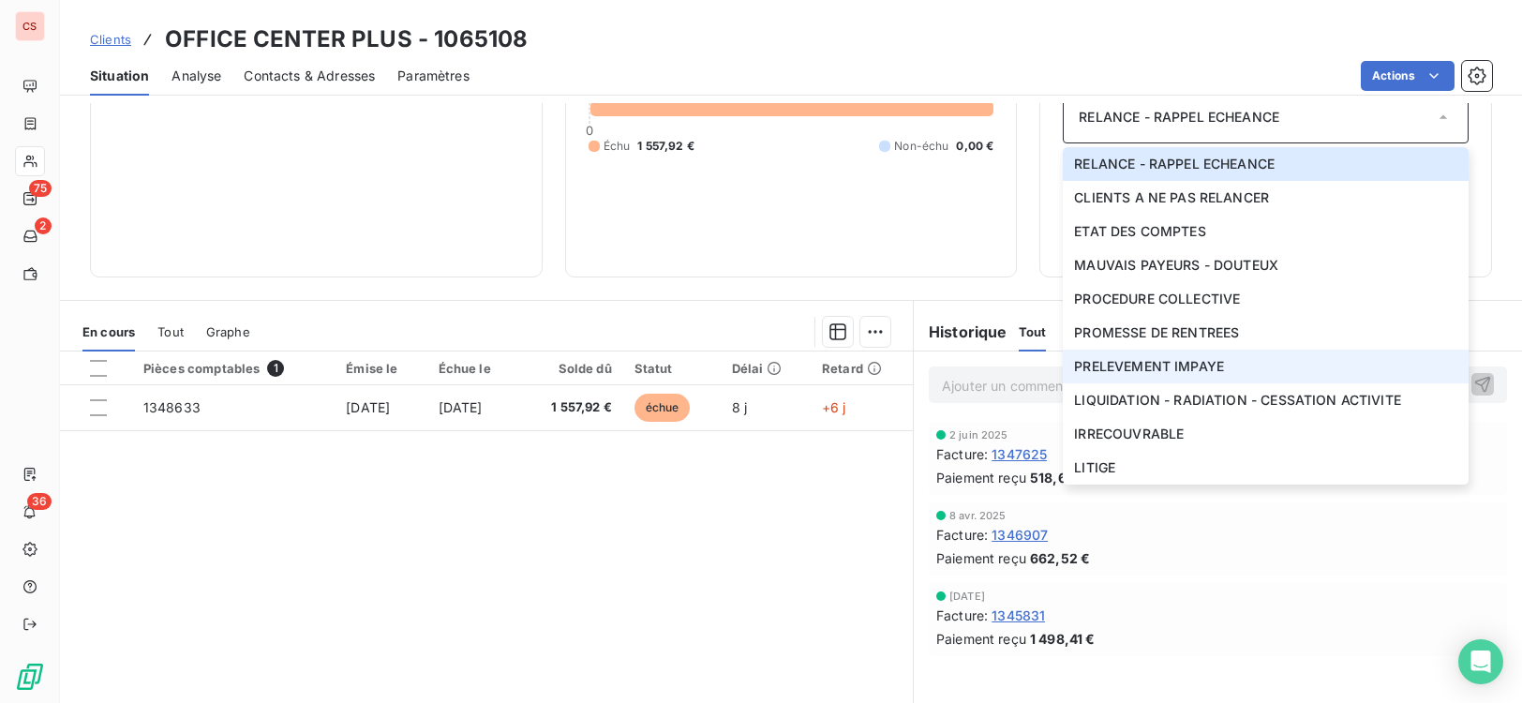
click at [1242, 362] on li "PRELEVEMENT IMPAYE" at bounding box center [1266, 367] width 406 height 34
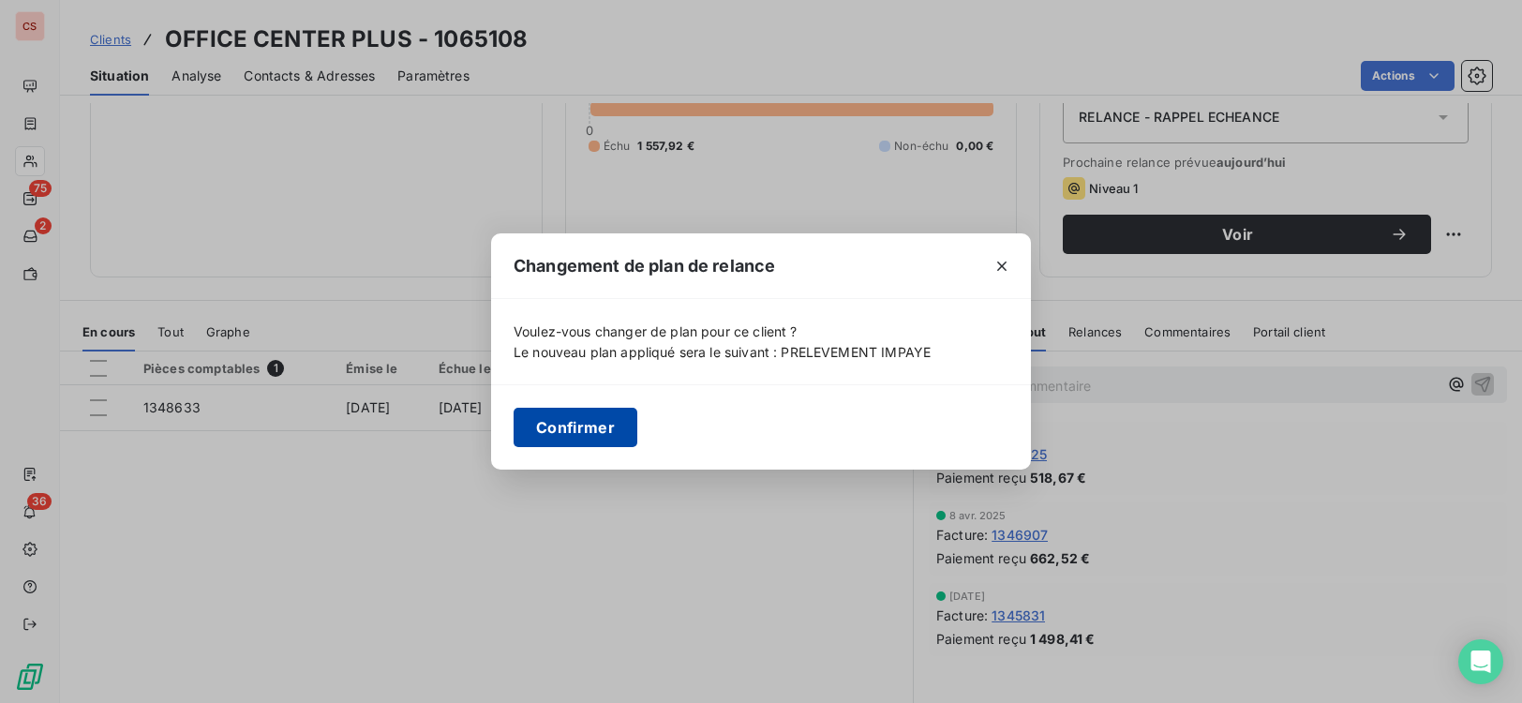
click at [576, 417] on button "Confirmer" at bounding box center [576, 427] width 124 height 39
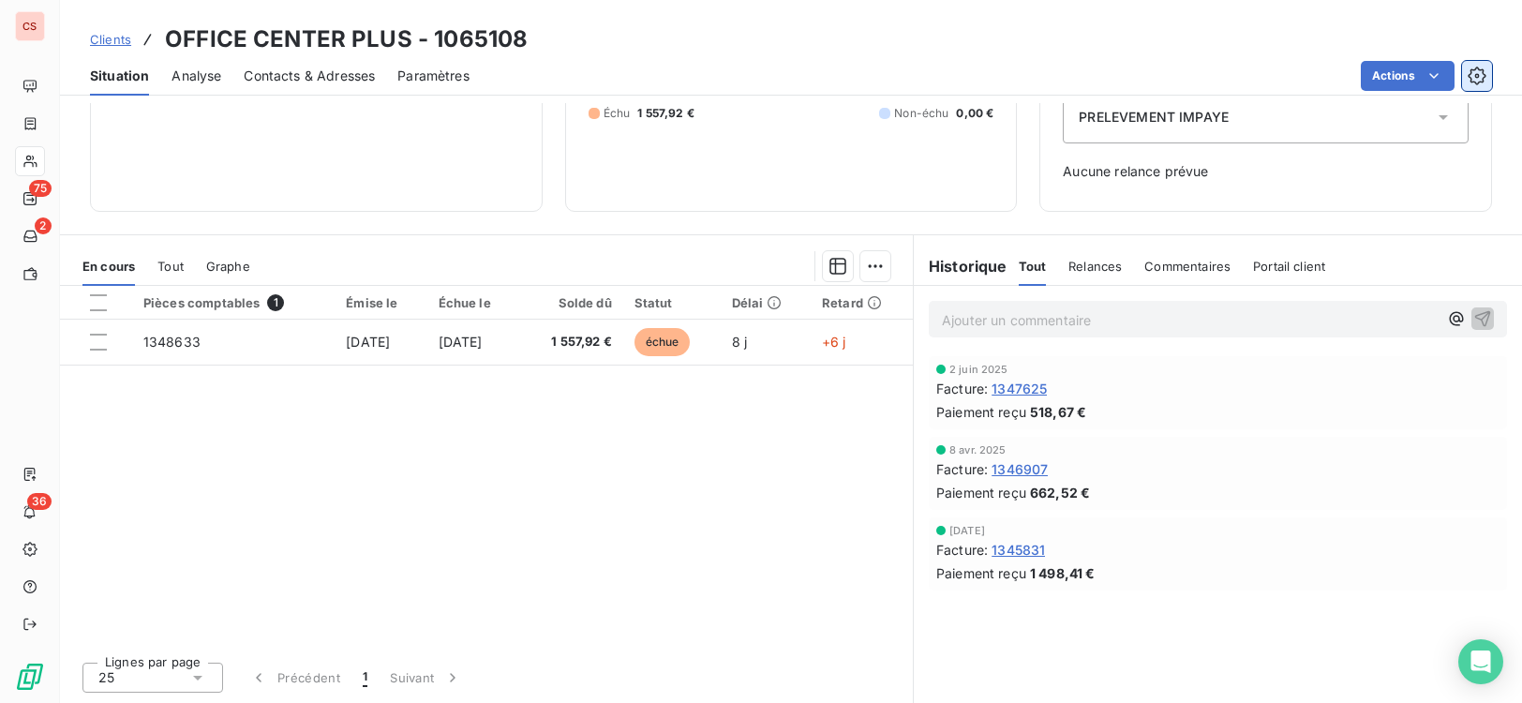
click at [1469, 71] on icon "button" at bounding box center [1477, 76] width 19 height 19
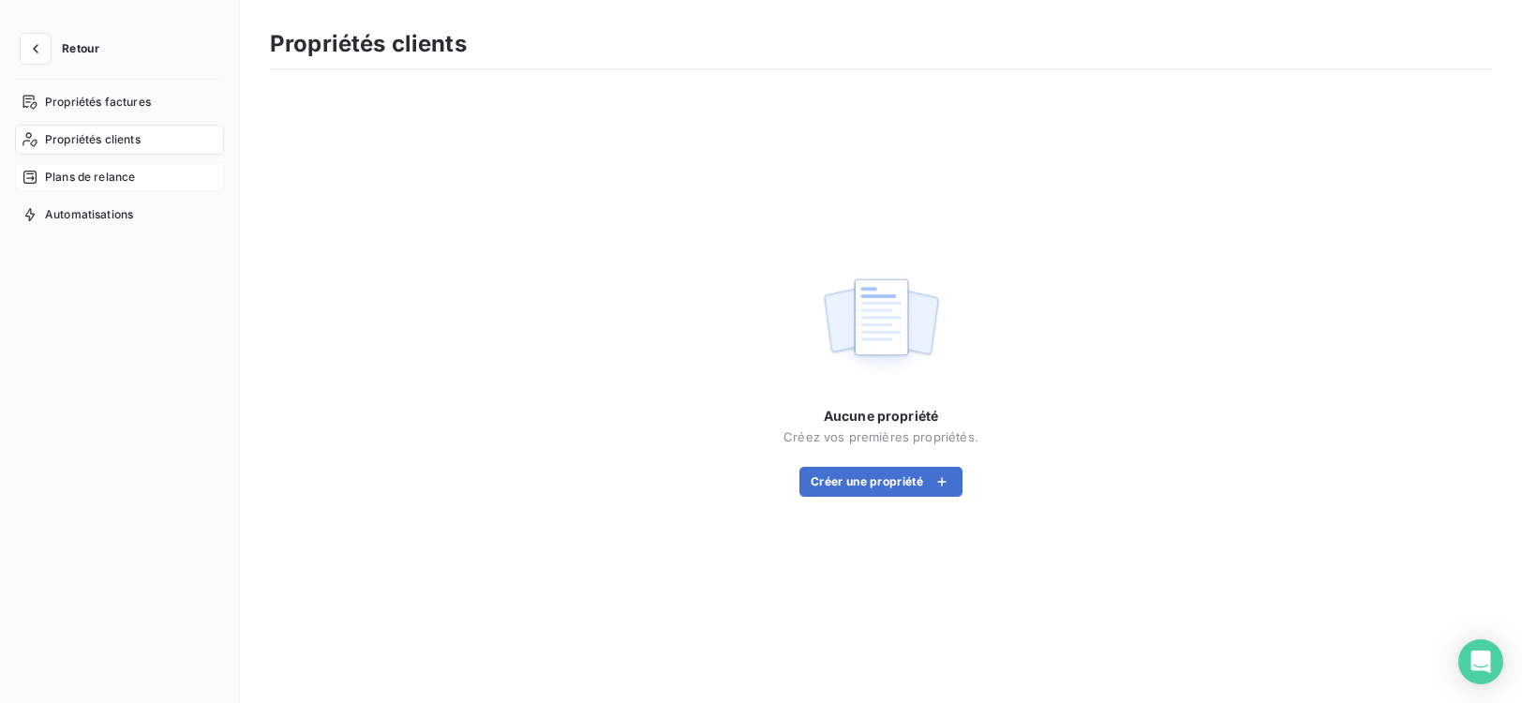
click at [116, 177] on span "Plans de relance" at bounding box center [90, 177] width 90 height 17
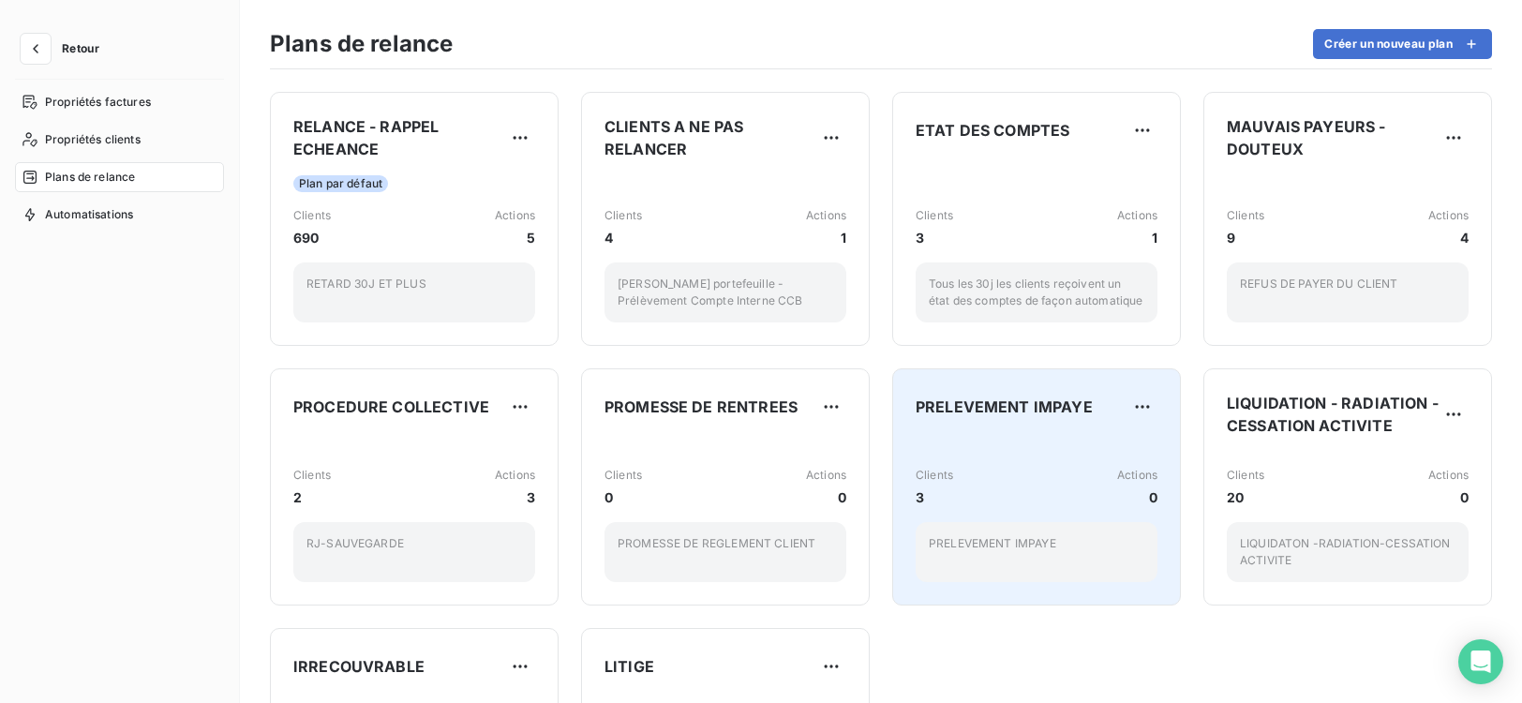
click at [981, 507] on div "Clients 3 Actions 0 PRELEVEMENT IMPAYE" at bounding box center [1037, 509] width 242 height 145
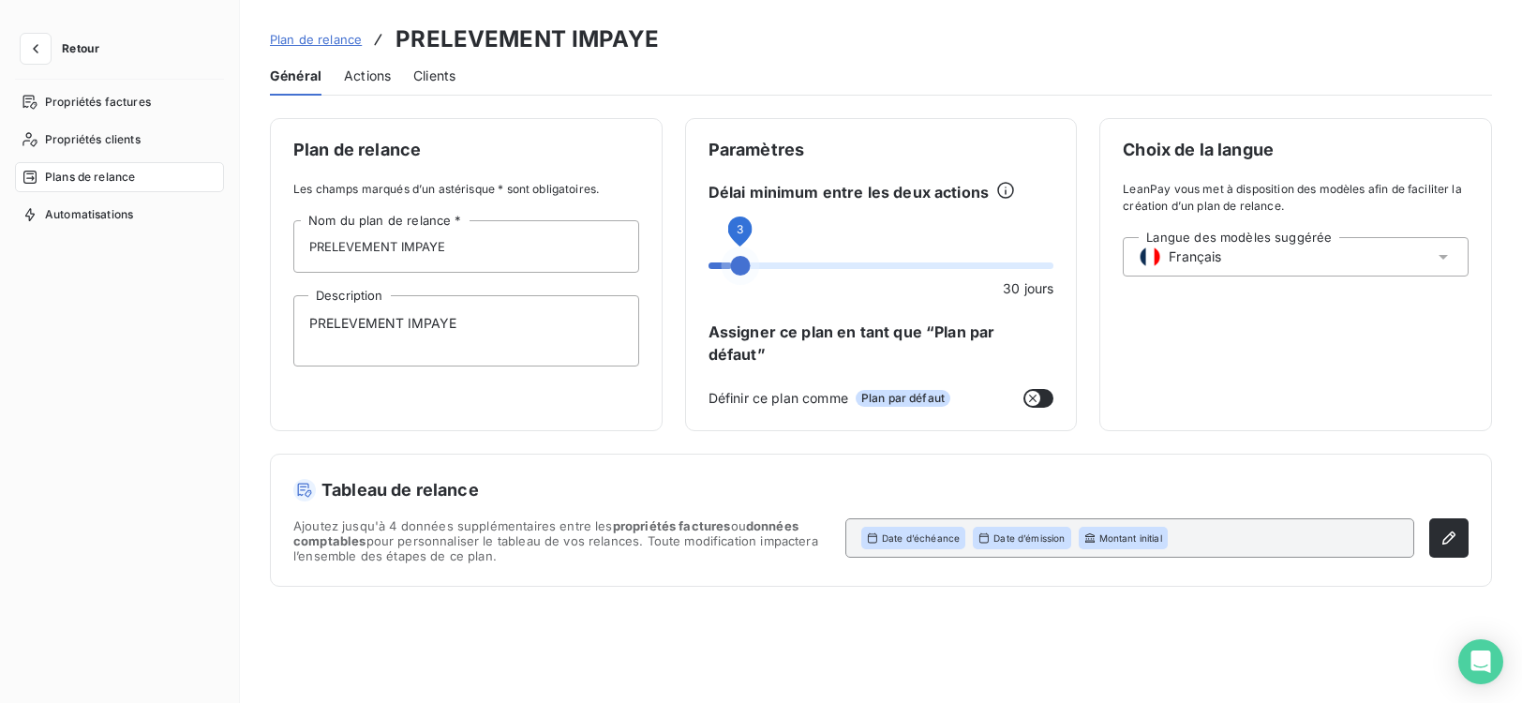
click at [731, 275] on span at bounding box center [741, 266] width 20 height 20
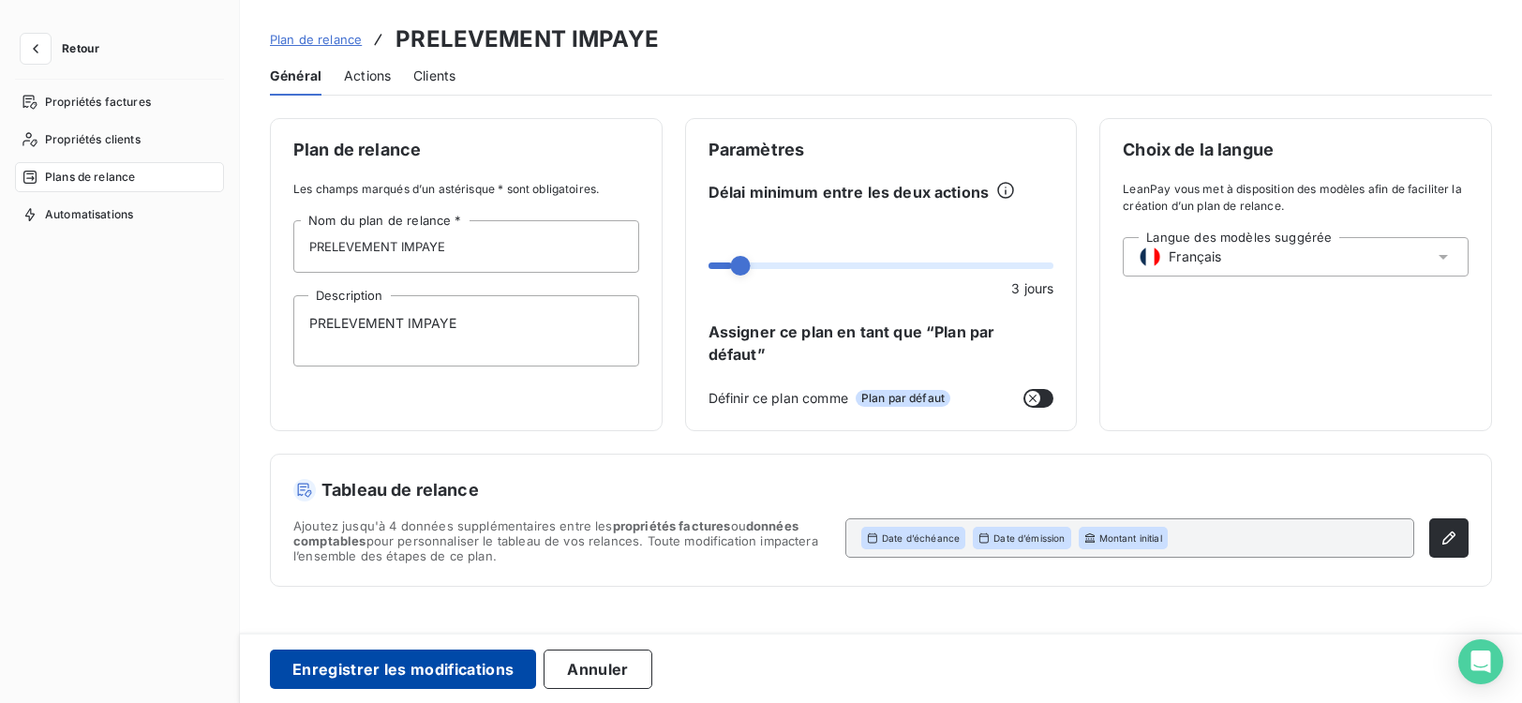
click at [420, 670] on button "Enregistrer les modifications" at bounding box center [403, 669] width 266 height 39
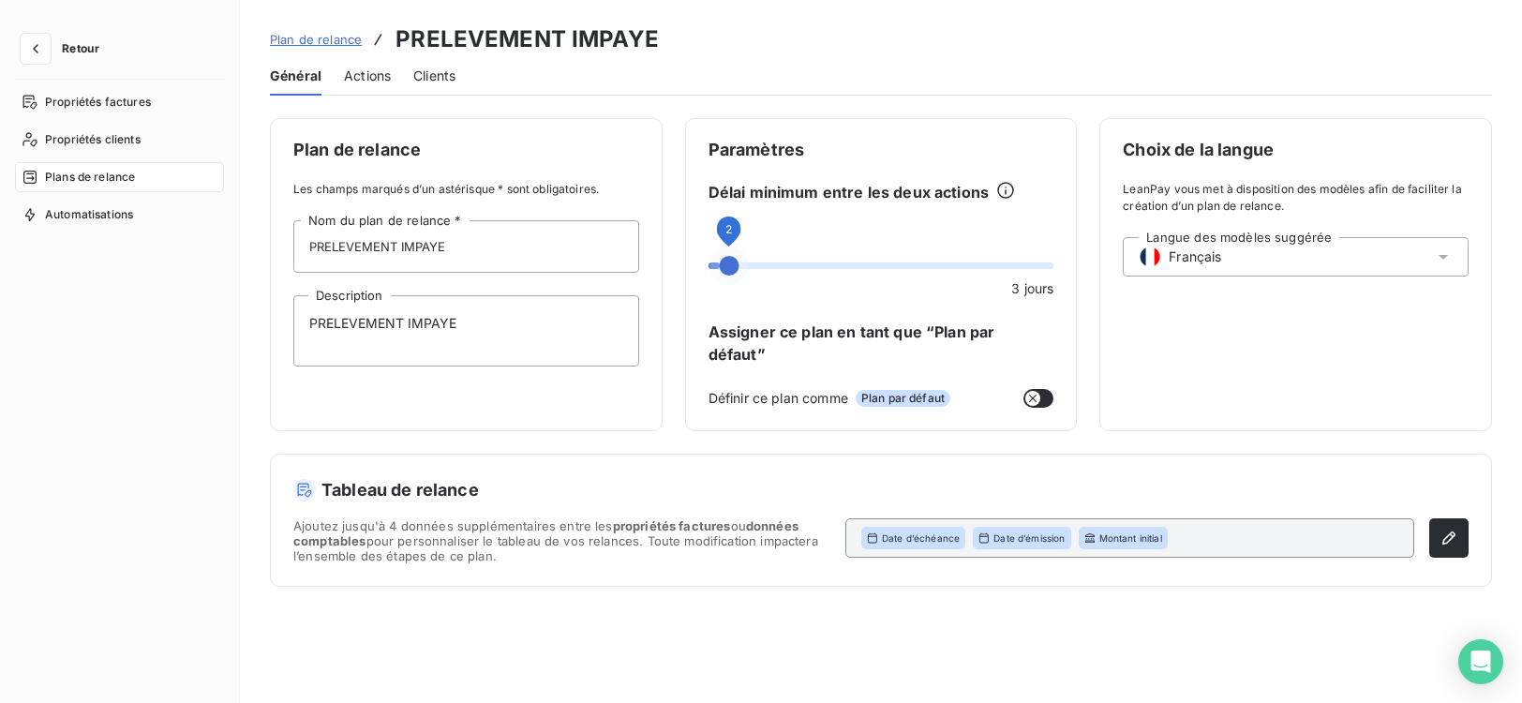
click at [721, 276] on span at bounding box center [730, 266] width 20 height 20
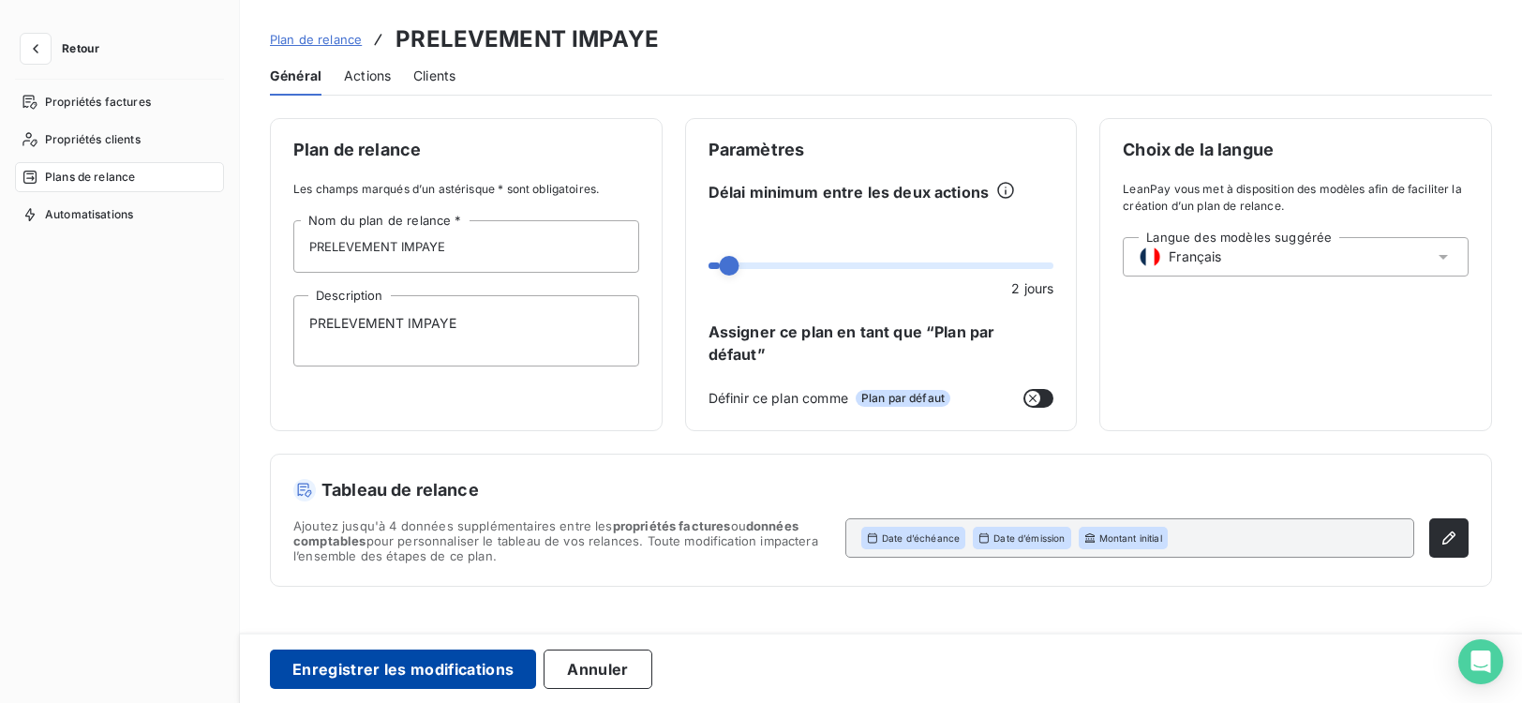
click at [424, 671] on button "Enregistrer les modifications" at bounding box center [403, 669] width 266 height 39
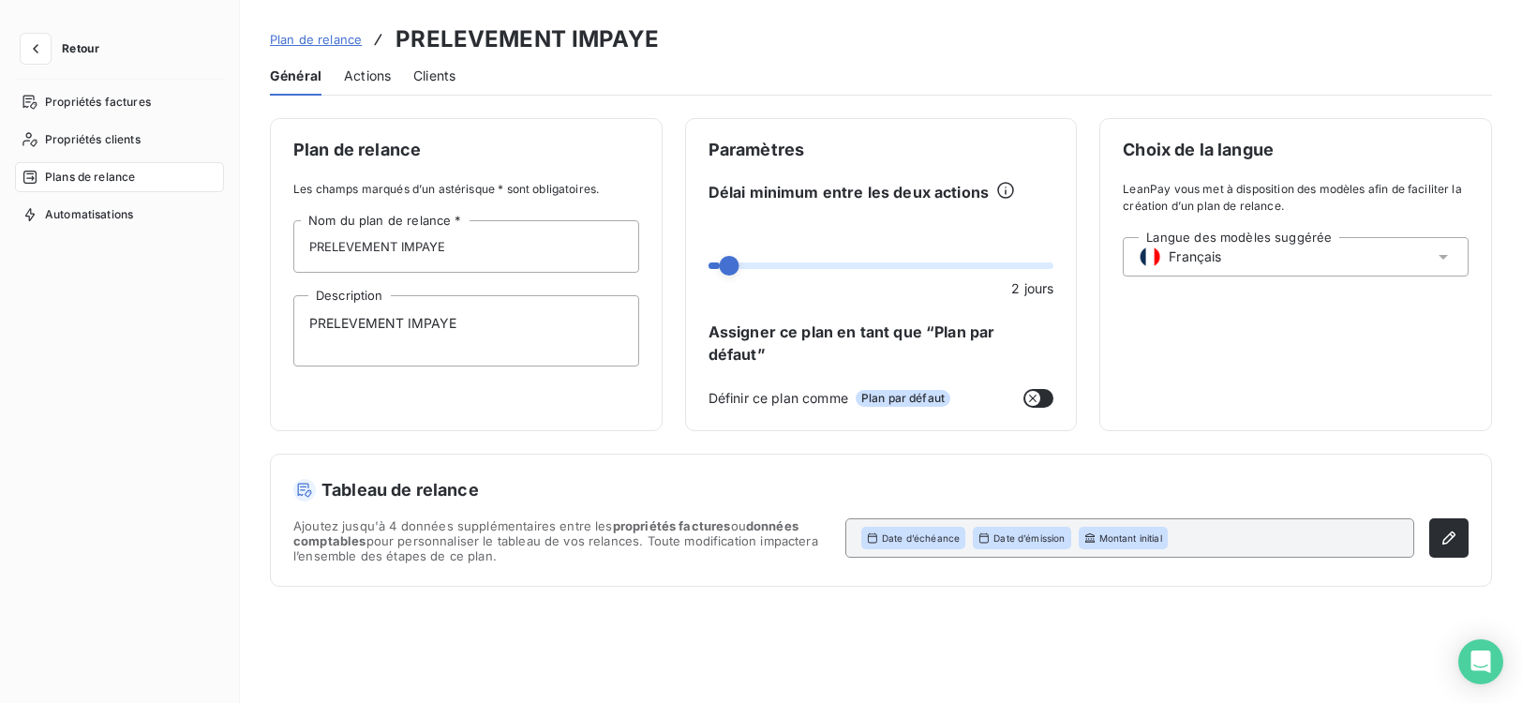
click at [72, 50] on span "Retour" at bounding box center [80, 48] width 37 height 11
